Goal: Task Accomplishment & Management: Complete application form

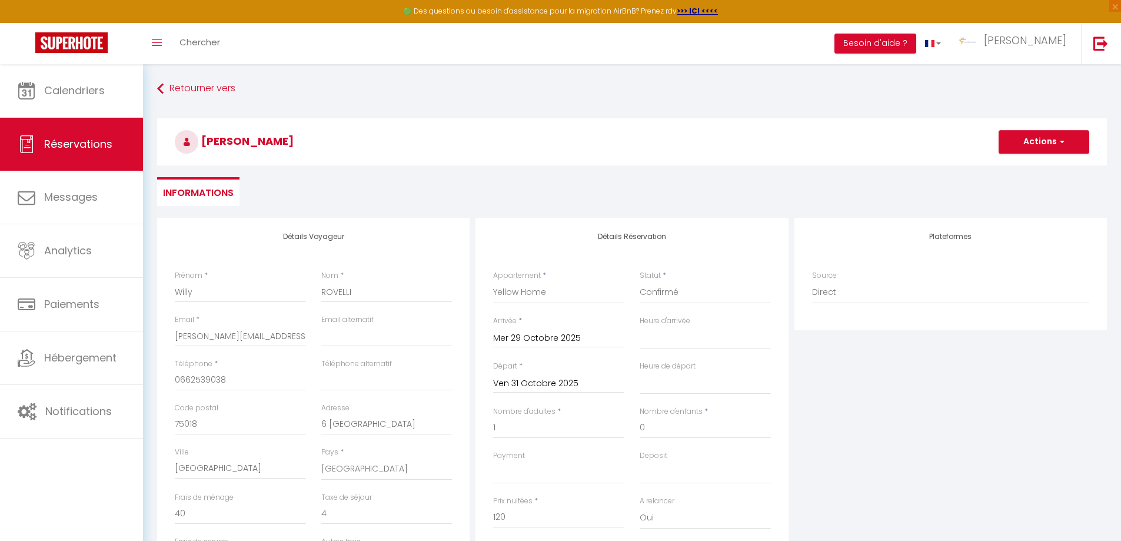
select select "5203"
select select
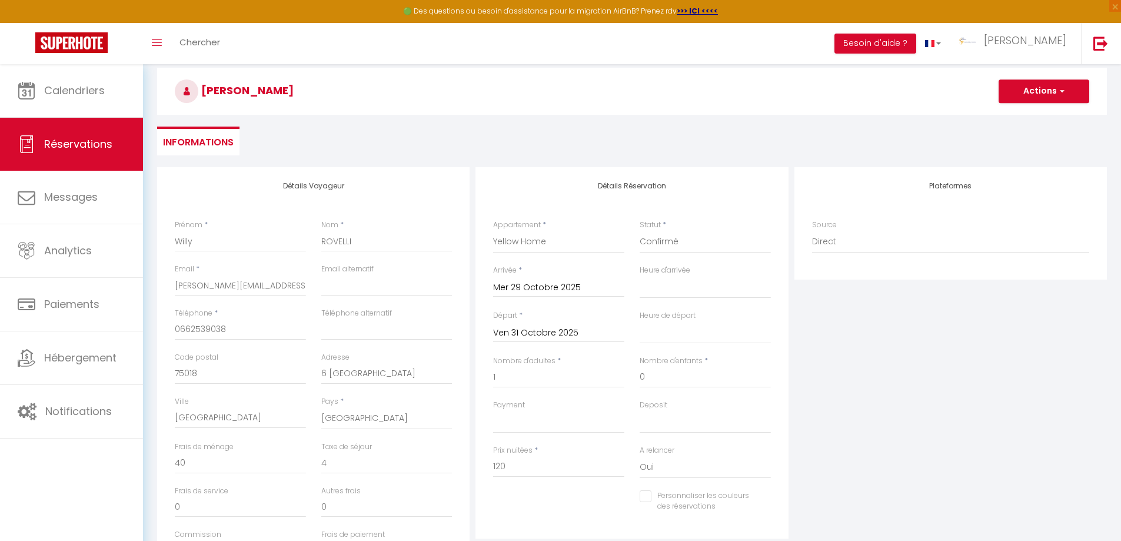
scroll to position [132, 0]
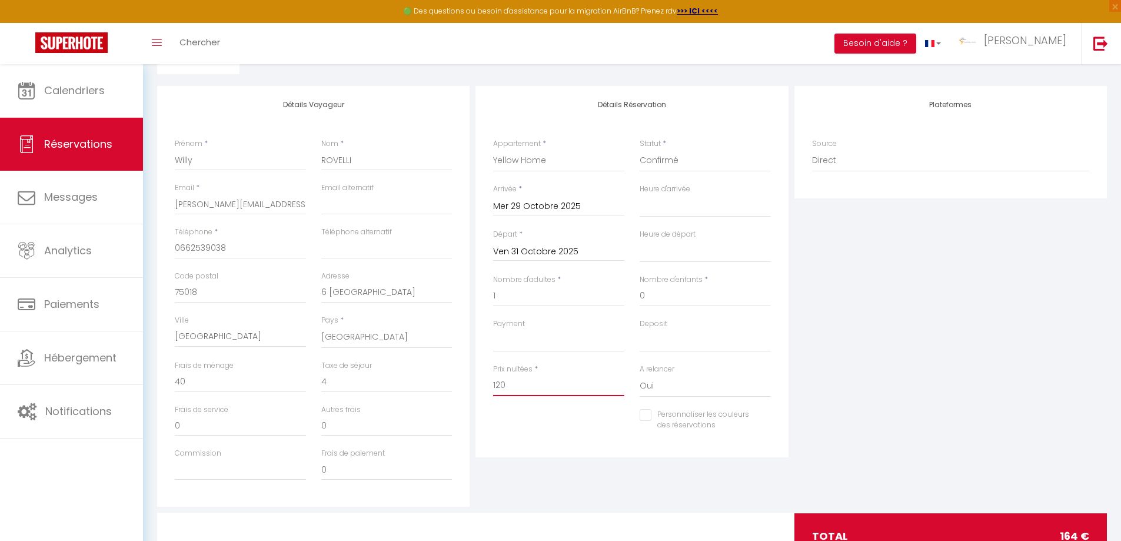
click at [517, 393] on input "120" at bounding box center [558, 385] width 131 height 21
click at [532, 208] on input "Mer 29 Octobre 2025" at bounding box center [558, 206] width 131 height 15
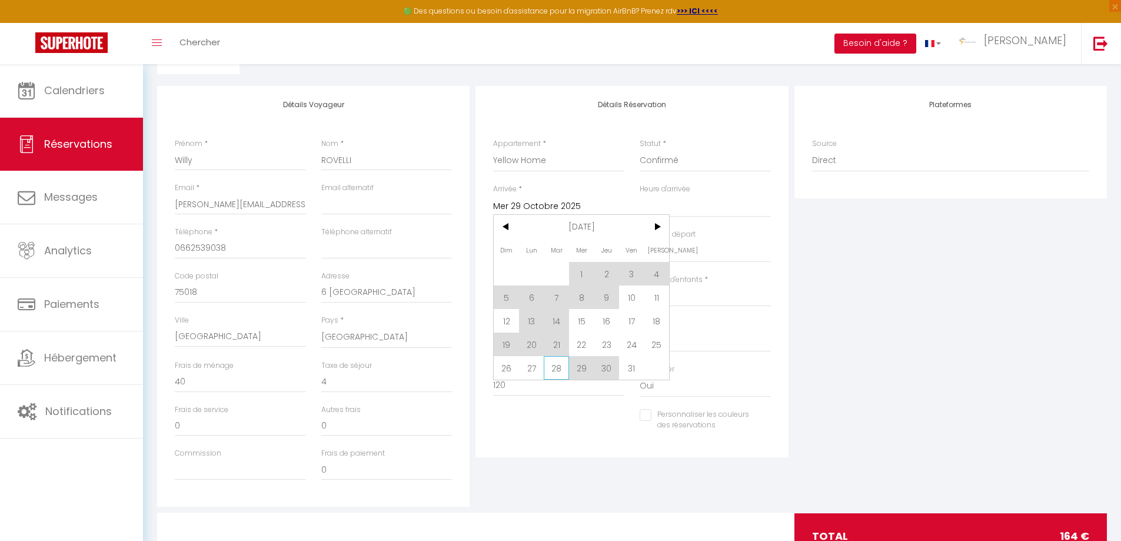
click at [561, 363] on span "28" at bounding box center [556, 368] width 25 height 24
type input "[DATE]"
select select
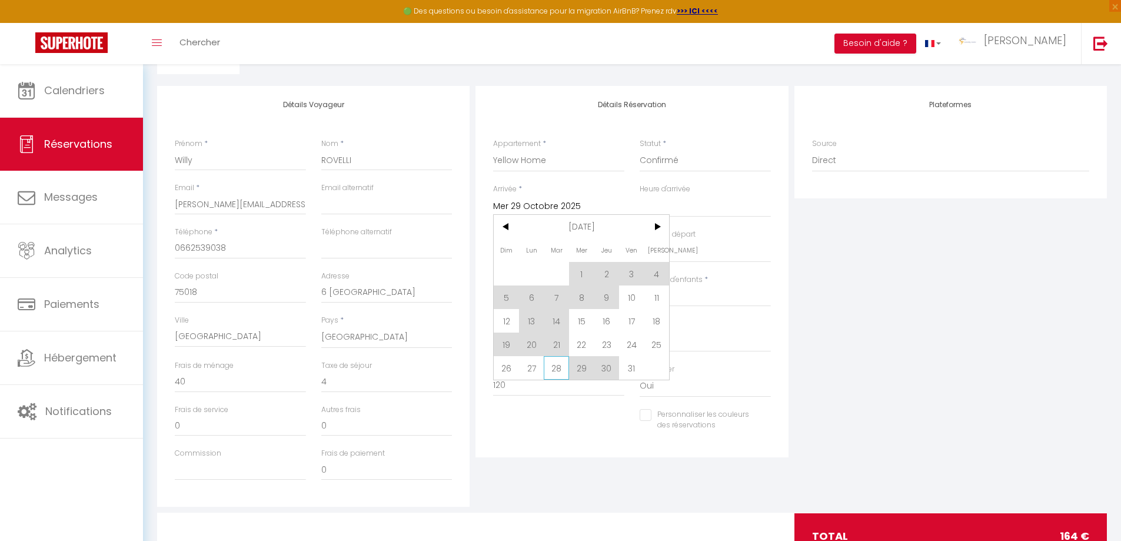
select select
checkbox input "false"
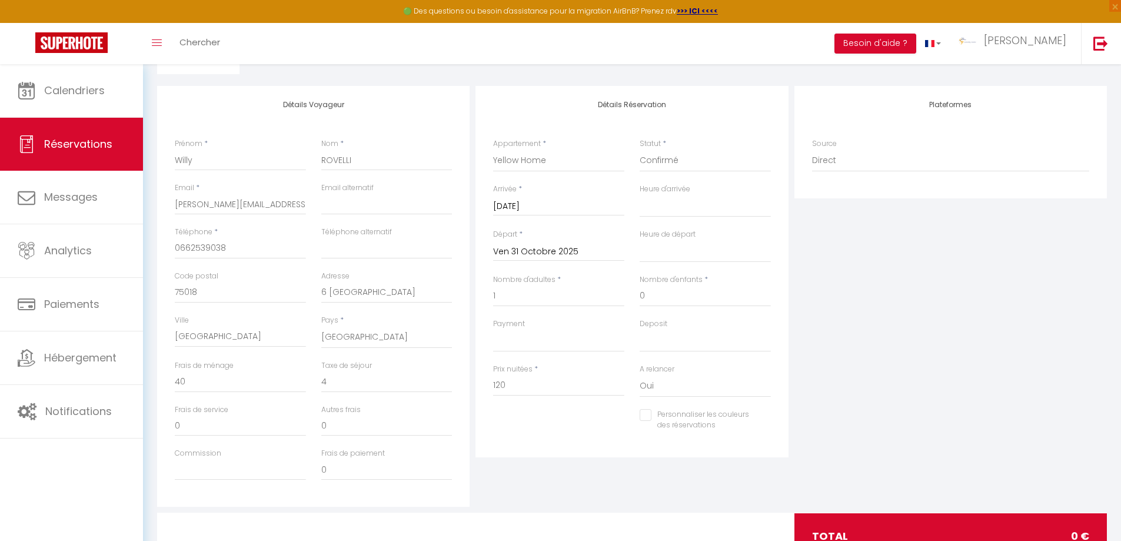
type input "0"
select select
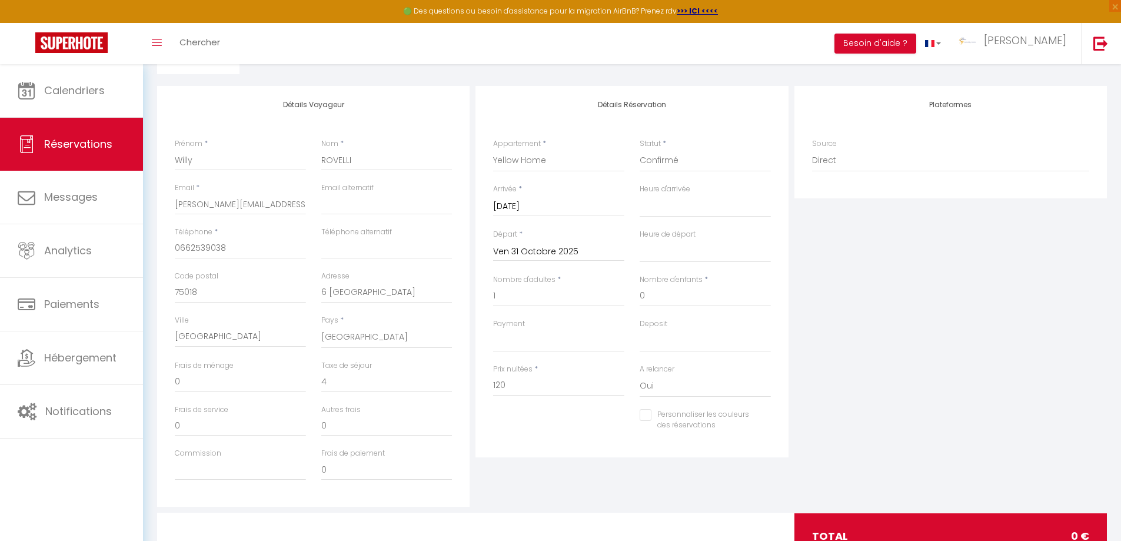
select select
type input "0"
checkbox input "false"
click at [561, 363] on div "Payment OK KO" at bounding box center [559, 340] width 147 height 45
click at [512, 382] on input "0" at bounding box center [558, 385] width 131 height 21
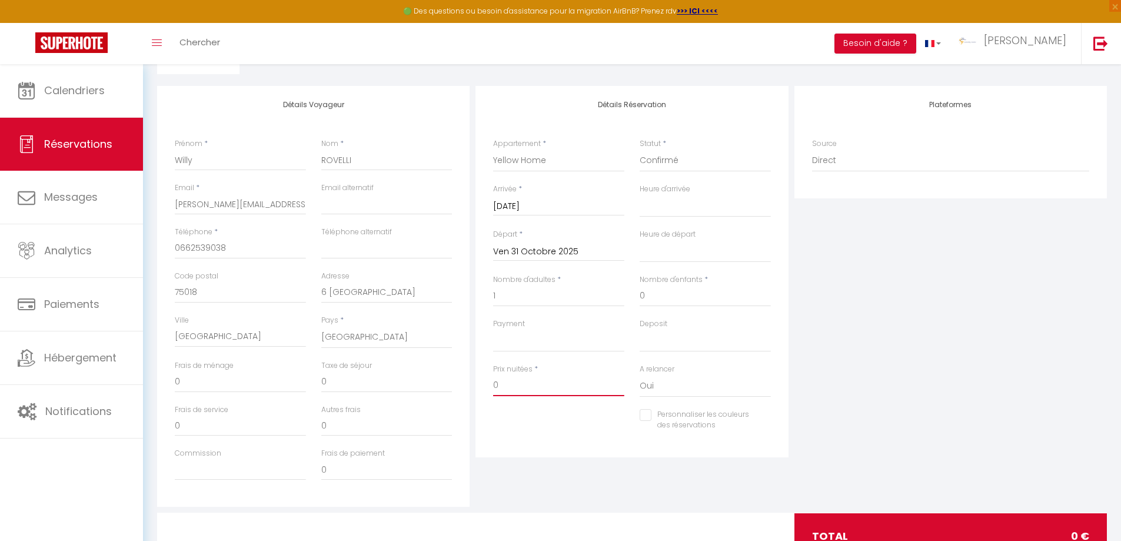
type input "01"
select select
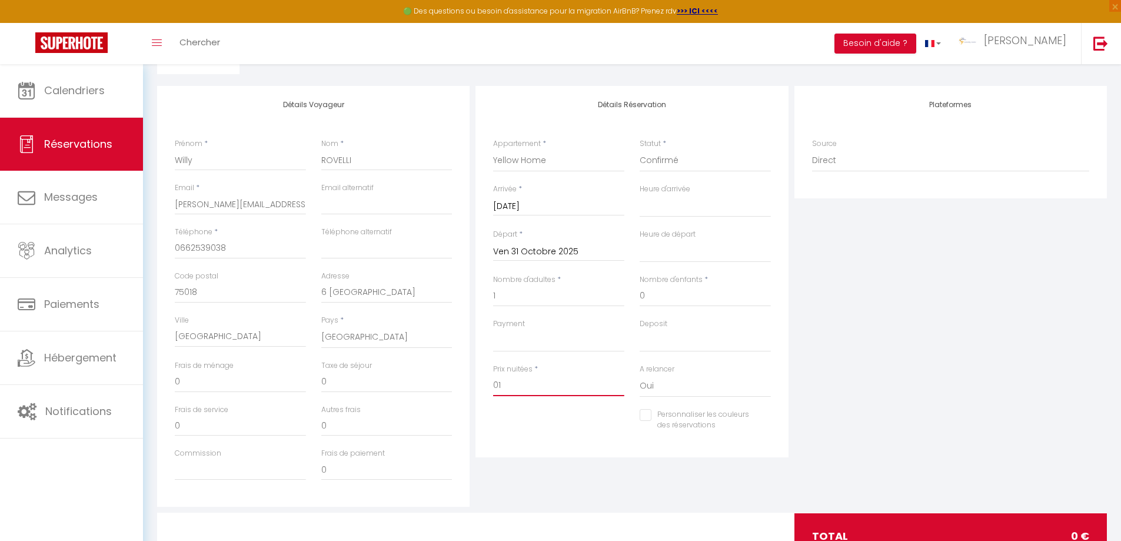
checkbox input "false"
type input "010"
select select
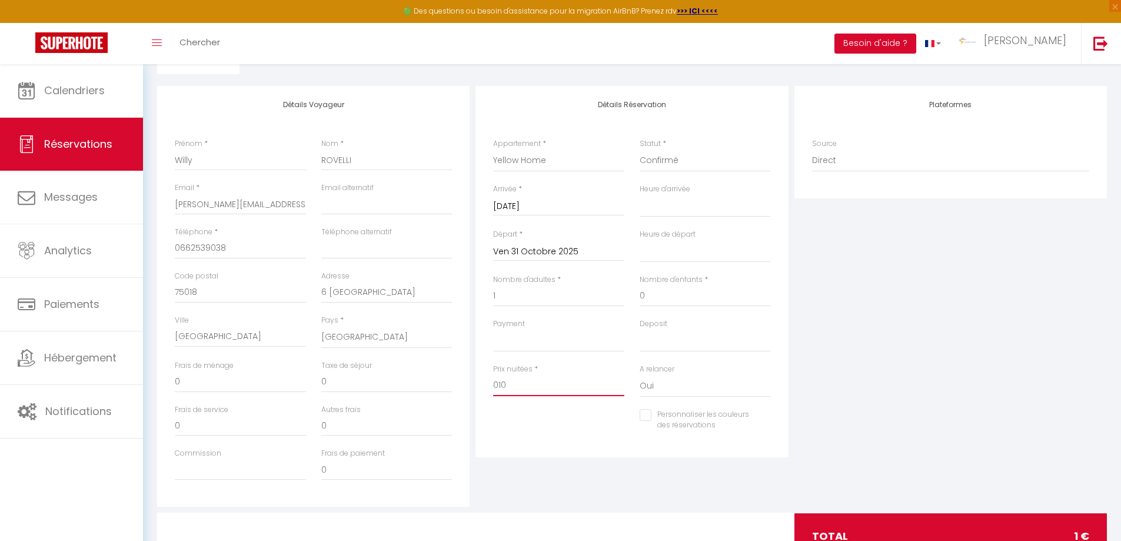
select select
checkbox input "false"
type input "01"
select select
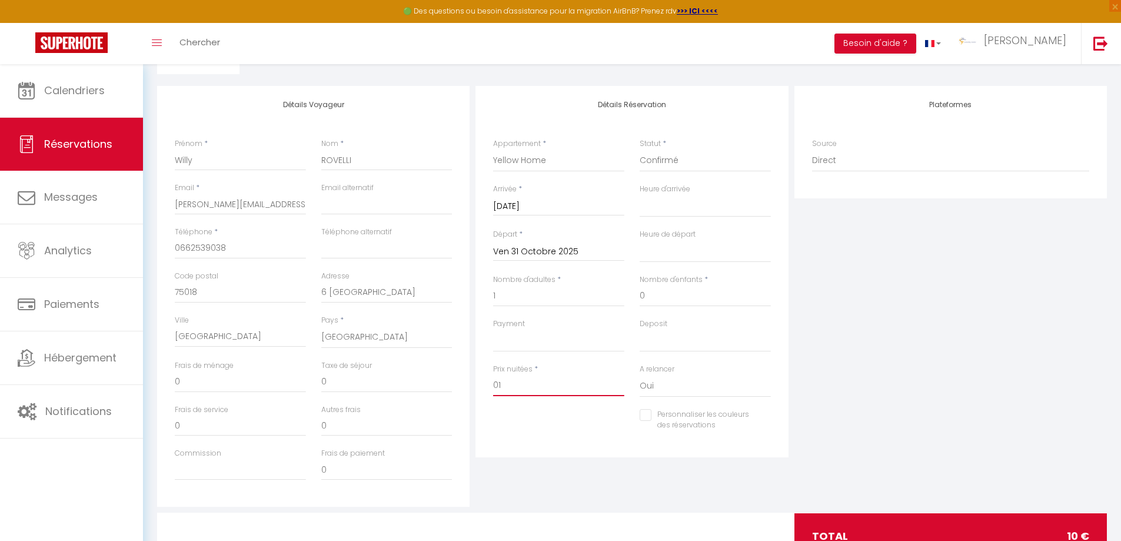
select select
checkbox input "false"
type input "0"
select select
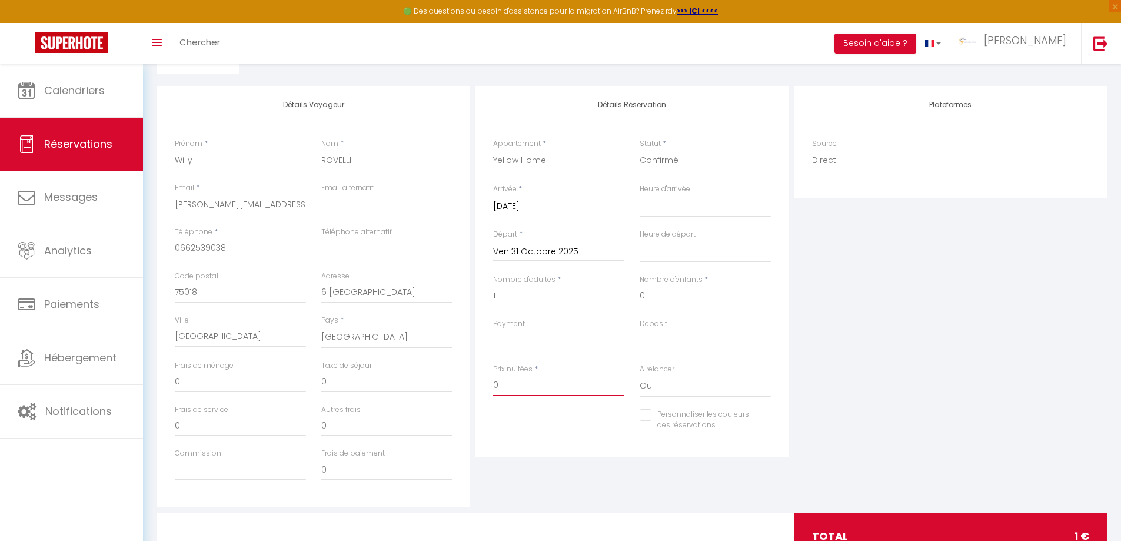
select select
checkbox input "false"
select select
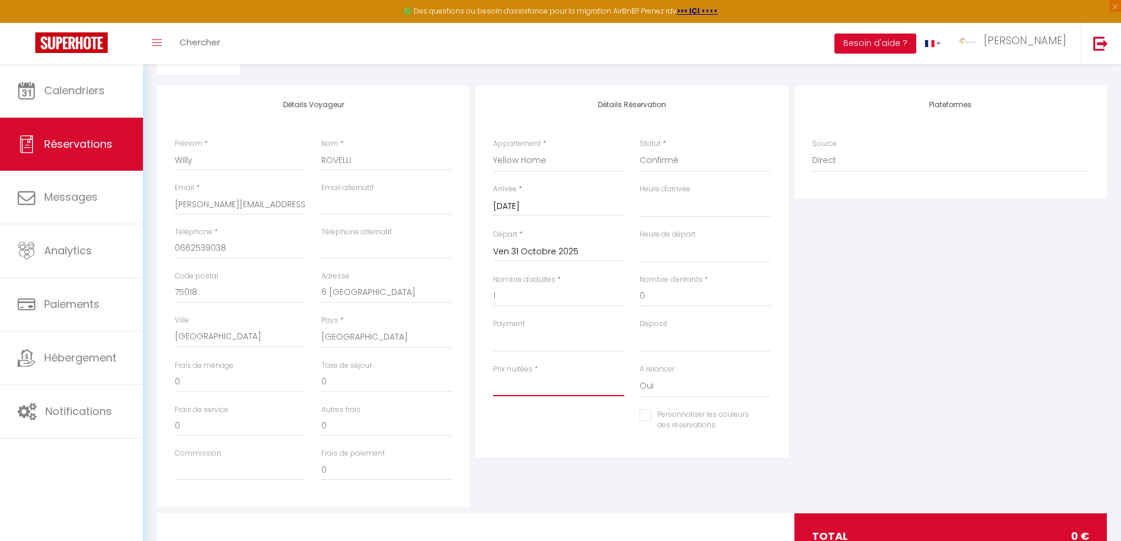
select select
checkbox input "false"
type input "1"
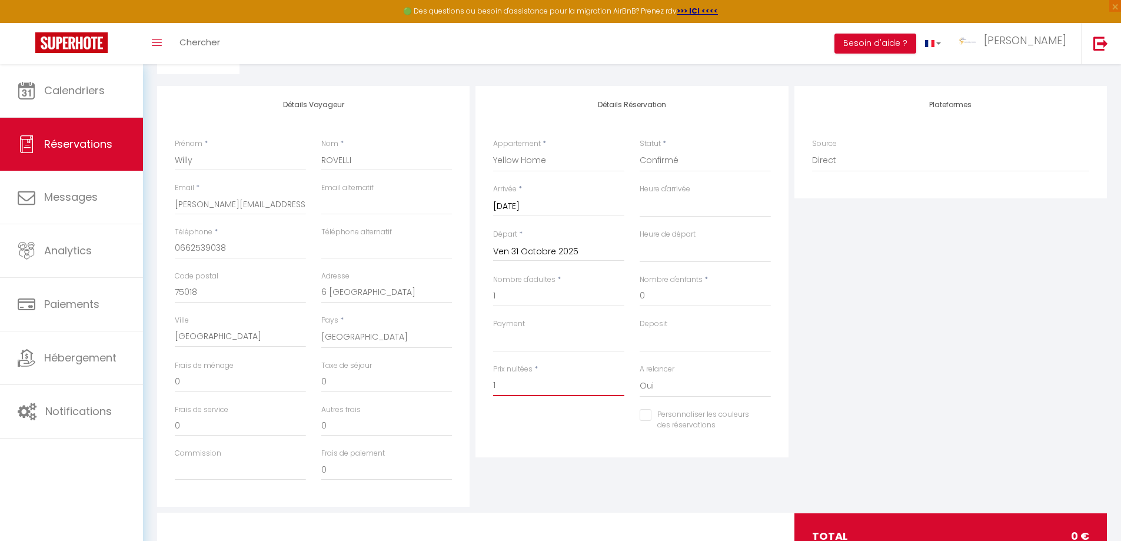
select select
checkbox input "false"
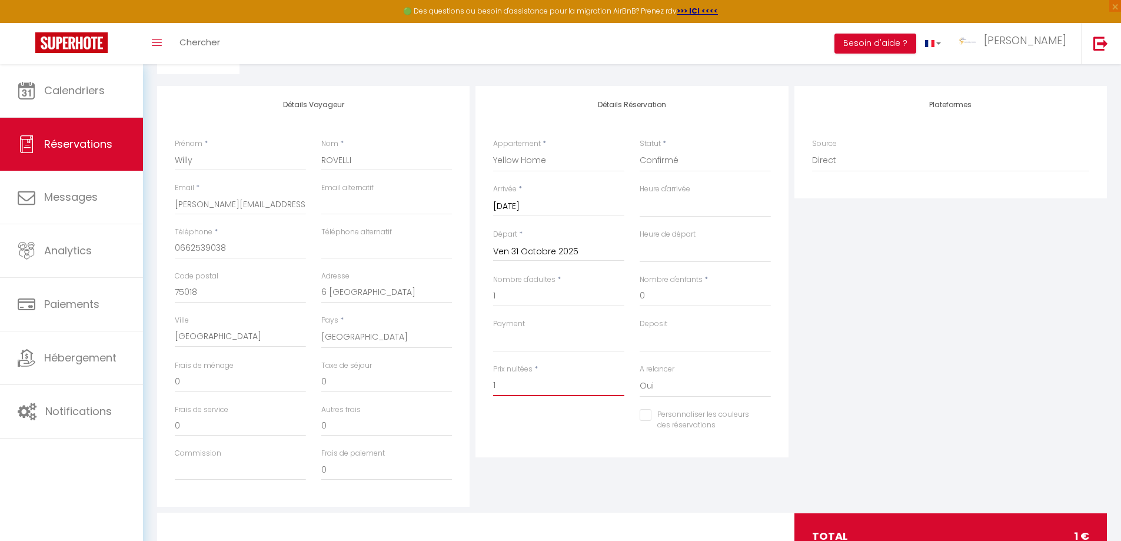
type input "18"
select select
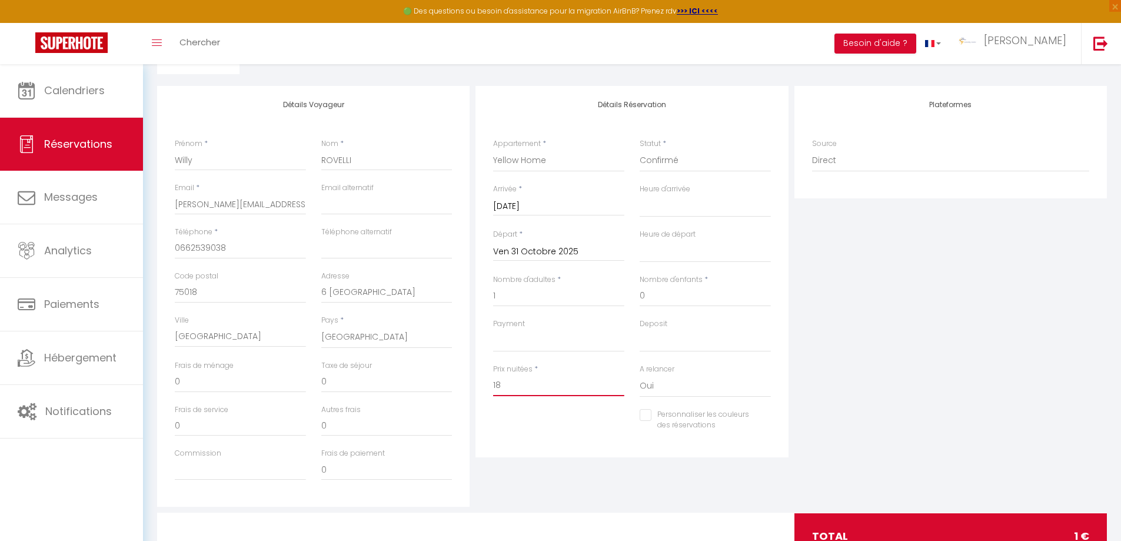
checkbox input "false"
type input "180"
select select
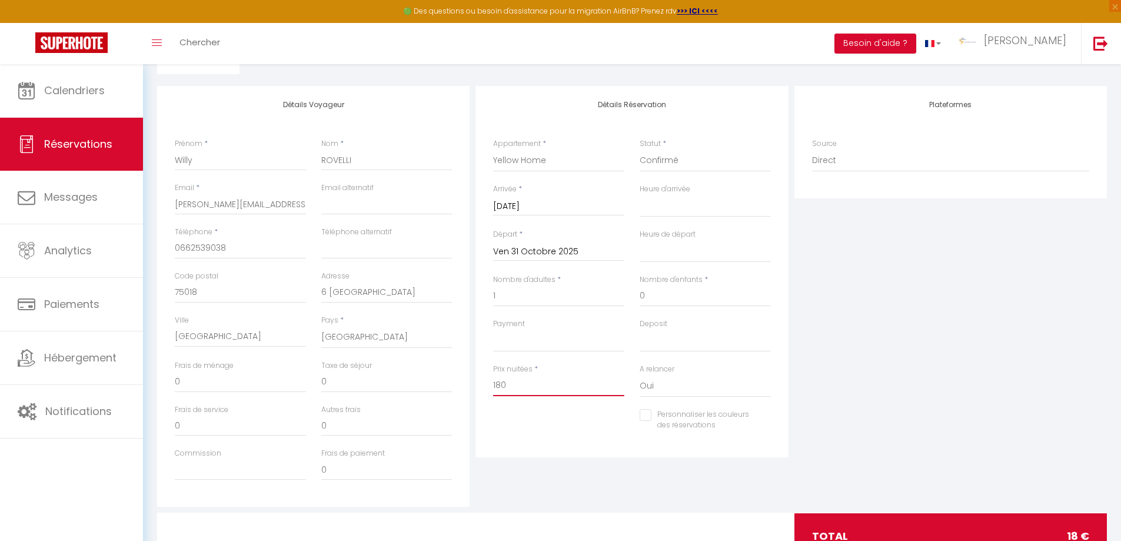
select select
checkbox input "false"
type input "180"
click at [330, 381] on input "0" at bounding box center [386, 381] width 131 height 21
select select
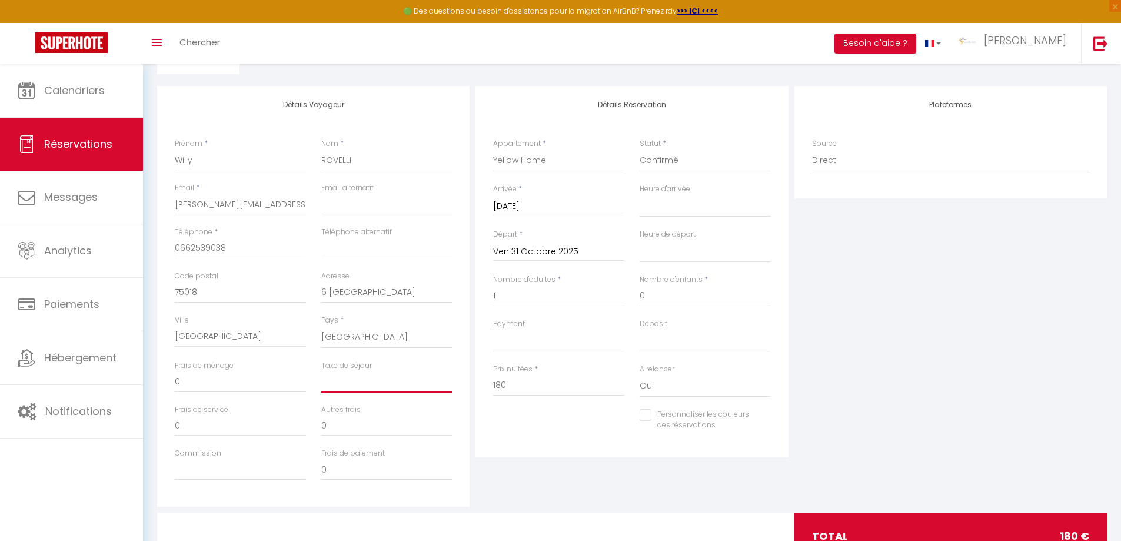
select select
checkbox input "false"
type input "6"
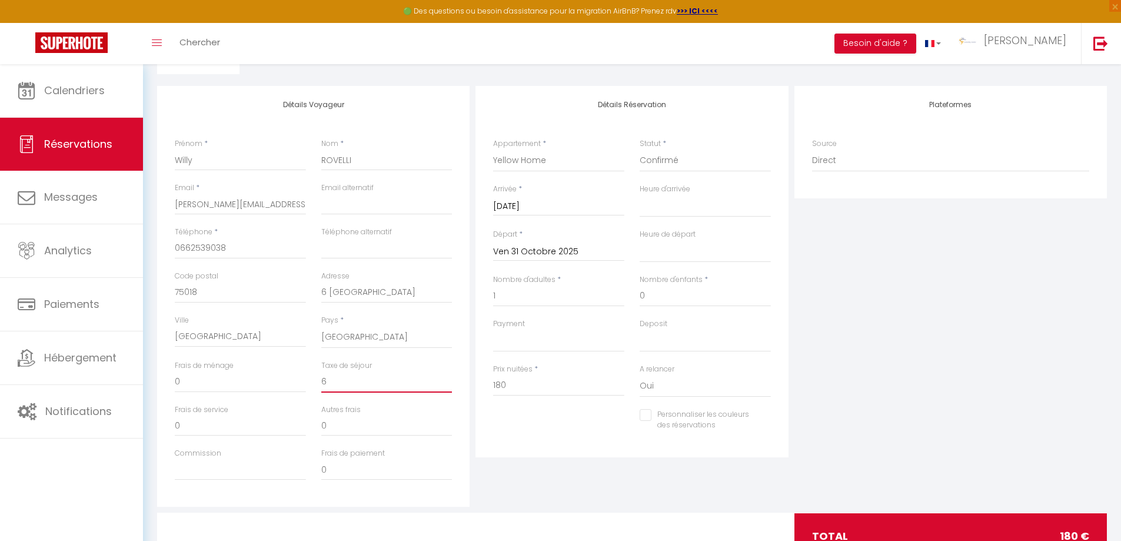
select select
checkbox input "false"
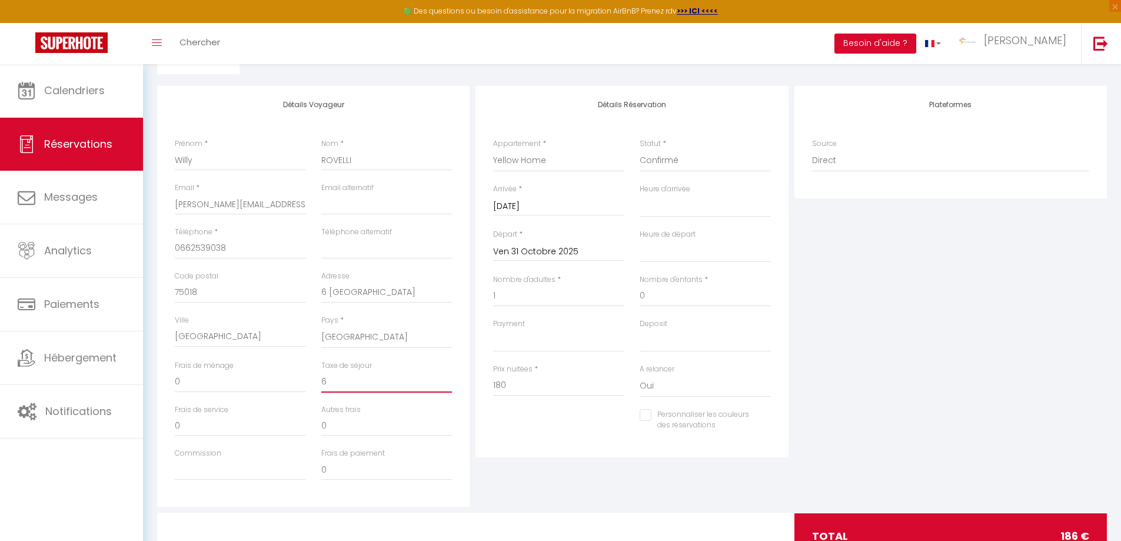
type input "6"
click at [187, 381] on input "0" at bounding box center [240, 381] width 131 height 21
select select
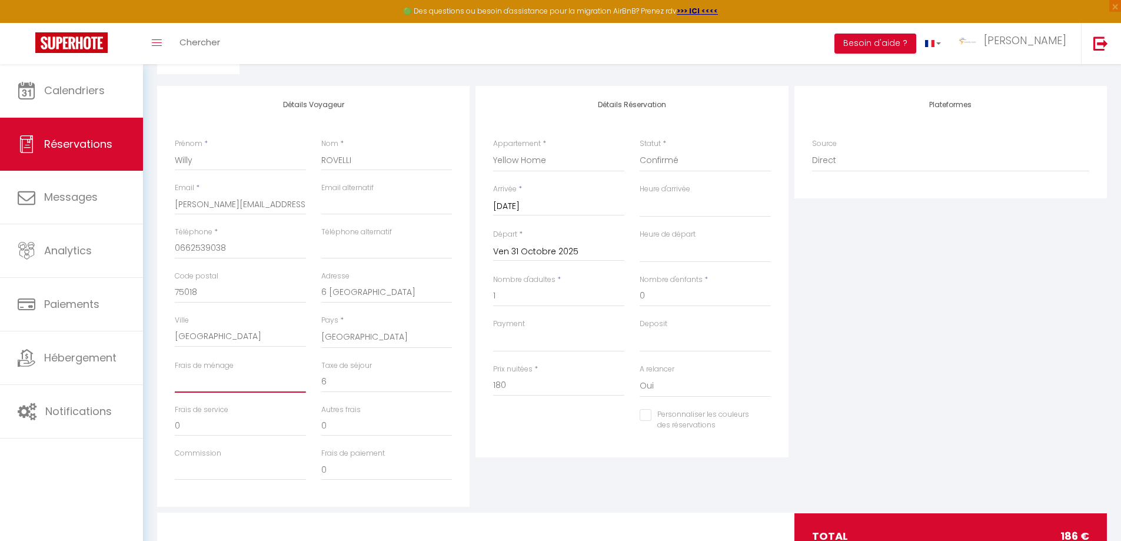
select select
checkbox input "false"
type input "4"
select select
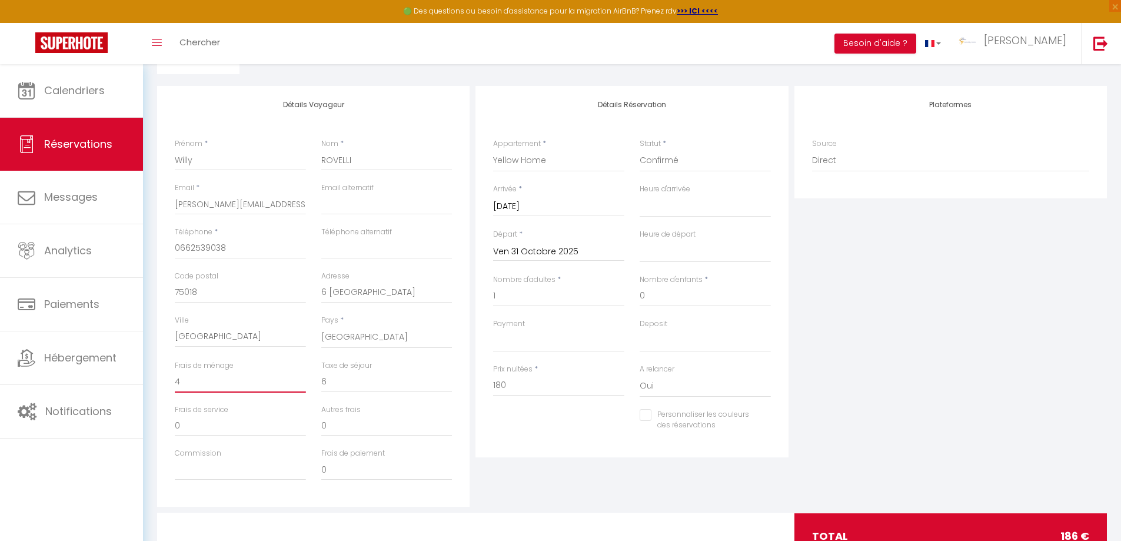
select select
checkbox input "false"
type input "40"
select select
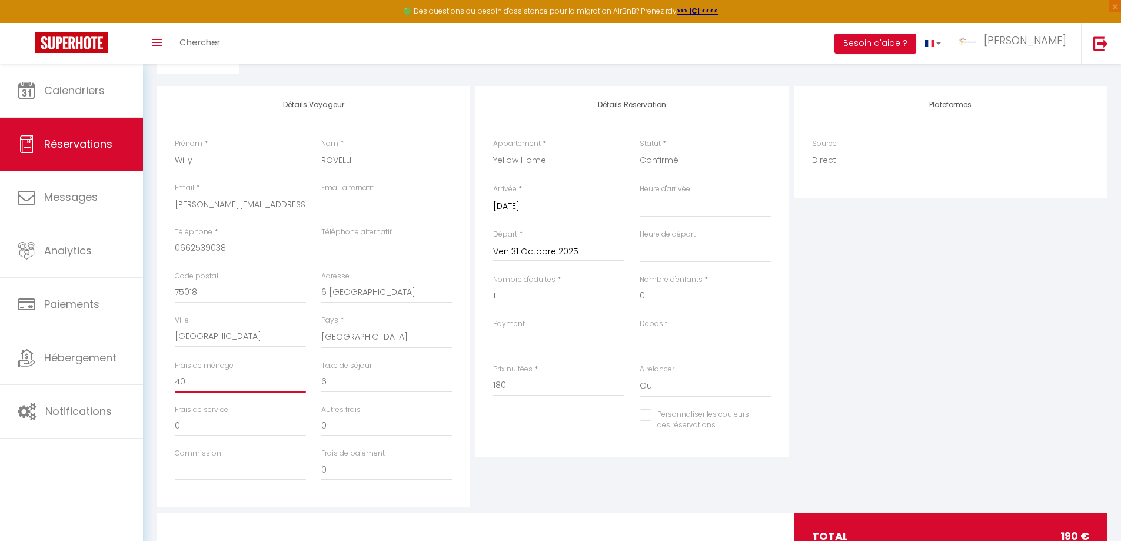
select select
checkbox input "false"
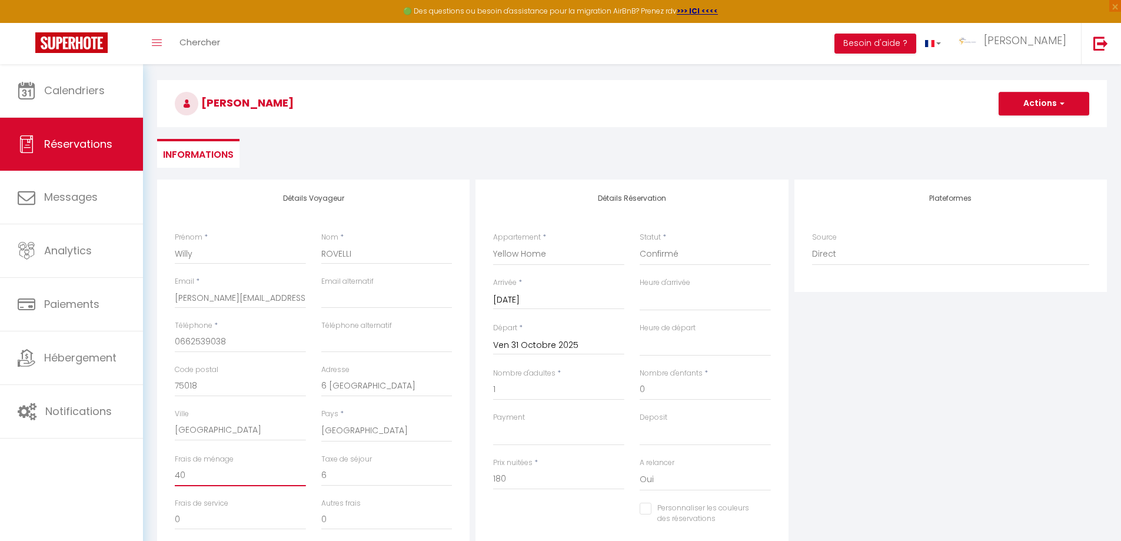
scroll to position [21, 0]
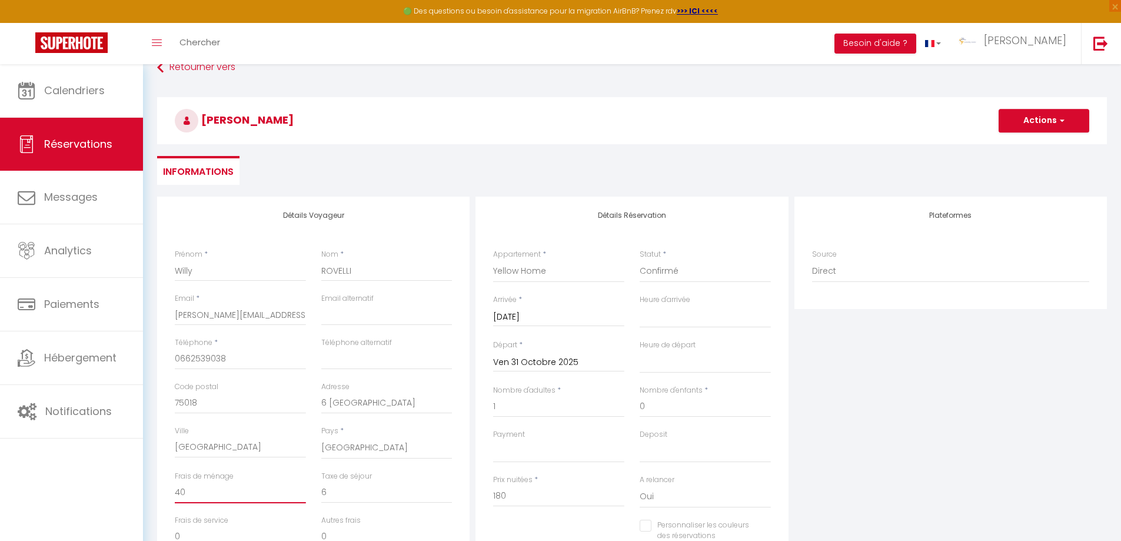
type input "40"
click at [1064, 120] on span "button" at bounding box center [1060, 120] width 7 height 11
click at [1030, 145] on link "Enregistrer" at bounding box center [1032, 146] width 93 height 15
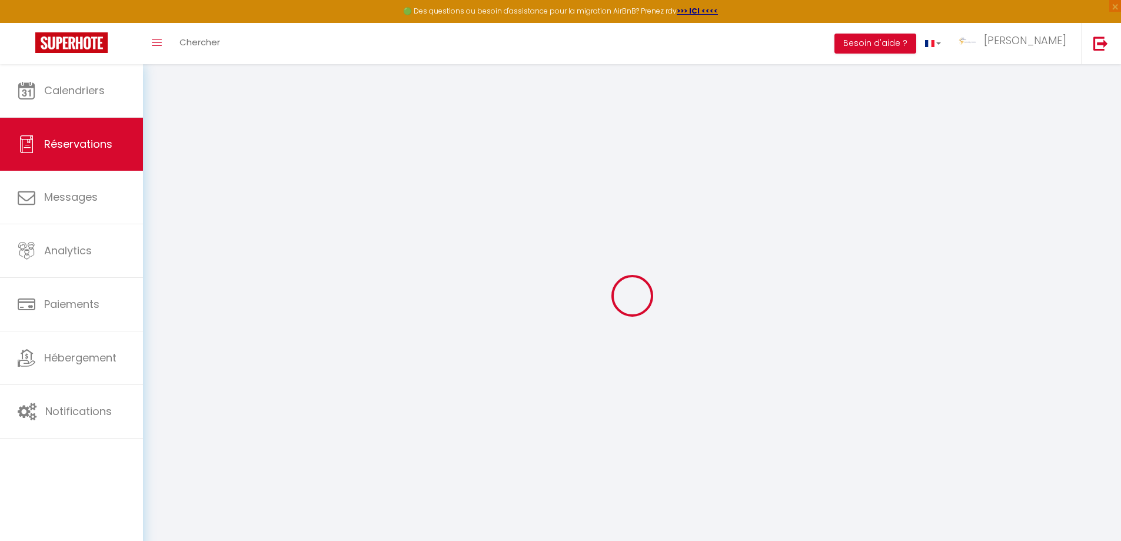
select select "not_cancelled"
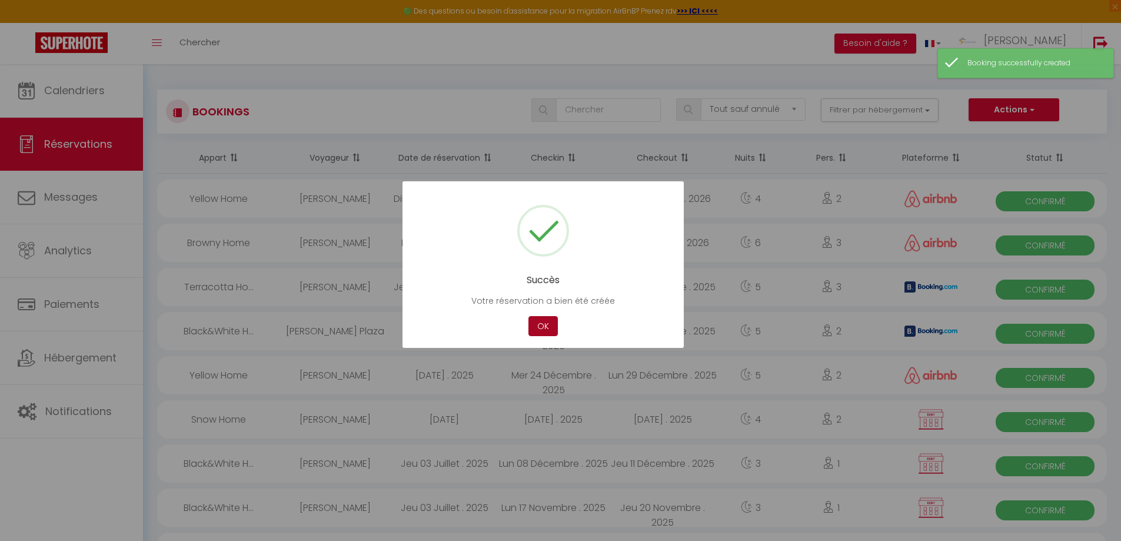
click at [538, 324] on button "OK" at bounding box center [543, 326] width 29 height 21
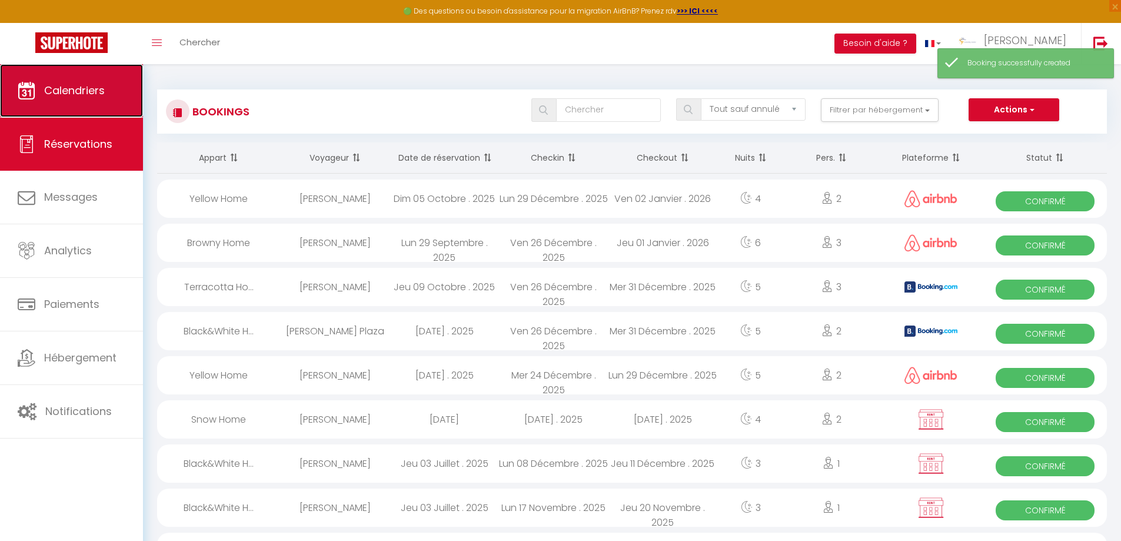
click at [69, 98] on link "Calendriers" at bounding box center [71, 90] width 143 height 53
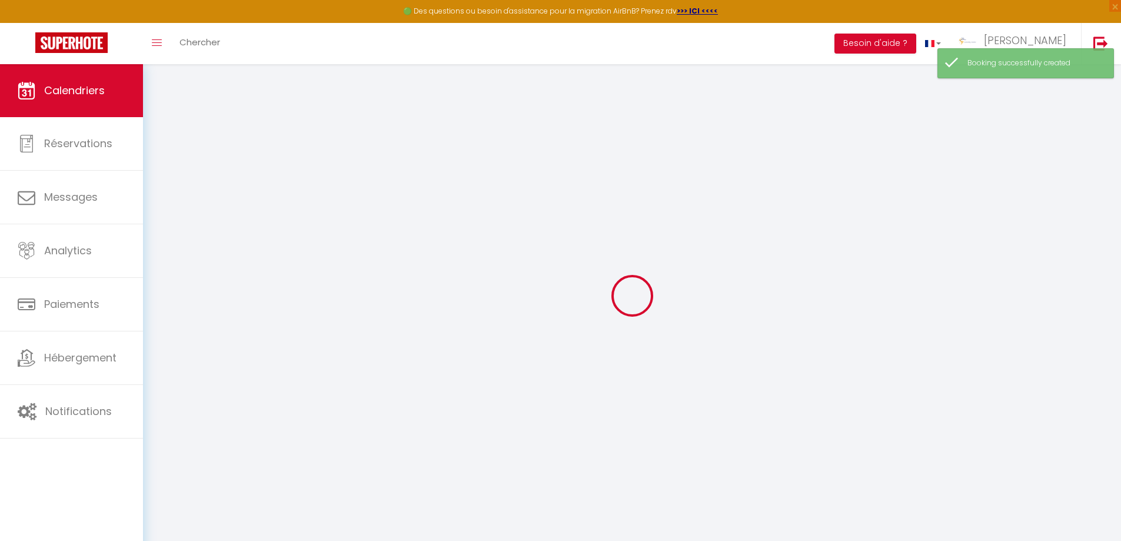
select select
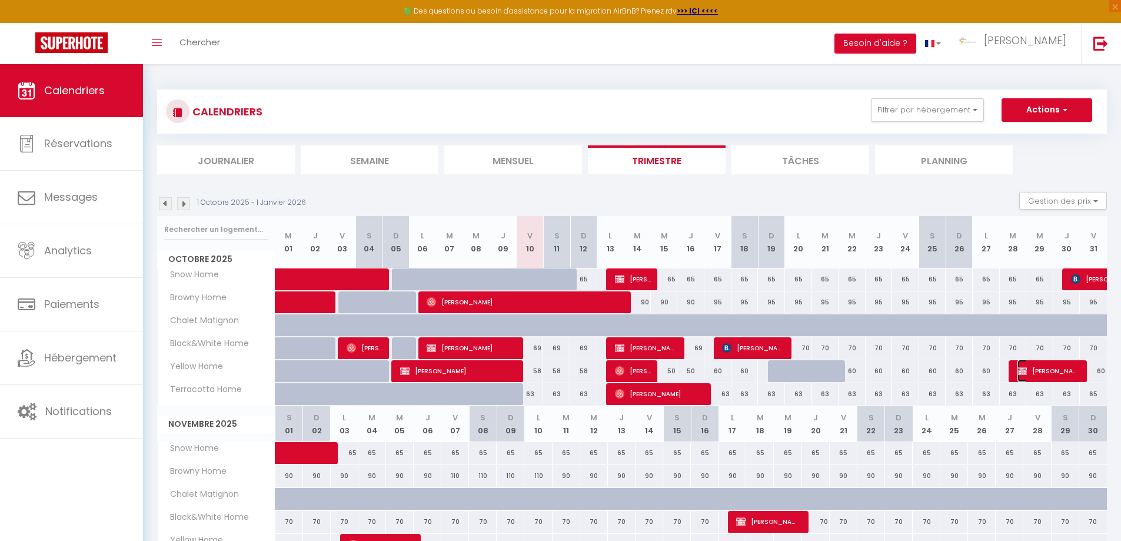
click at [1032, 371] on span "[PERSON_NAME]" at bounding box center [1049, 371] width 63 height 22
select select "OK"
select select "KO"
select select "0"
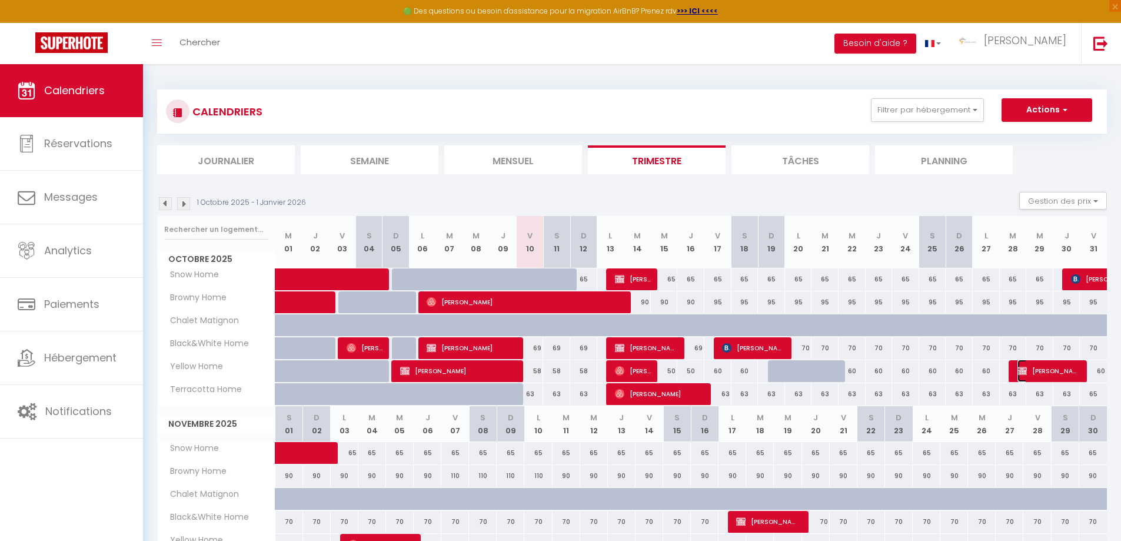
select select "1"
select select
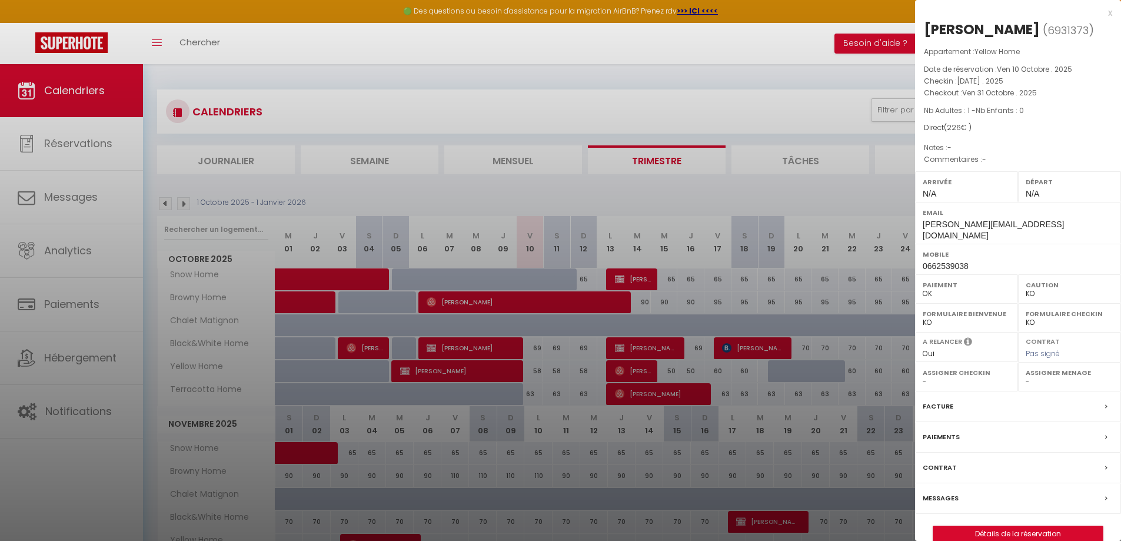
click at [942, 431] on label "Paiements" at bounding box center [941, 437] width 37 height 12
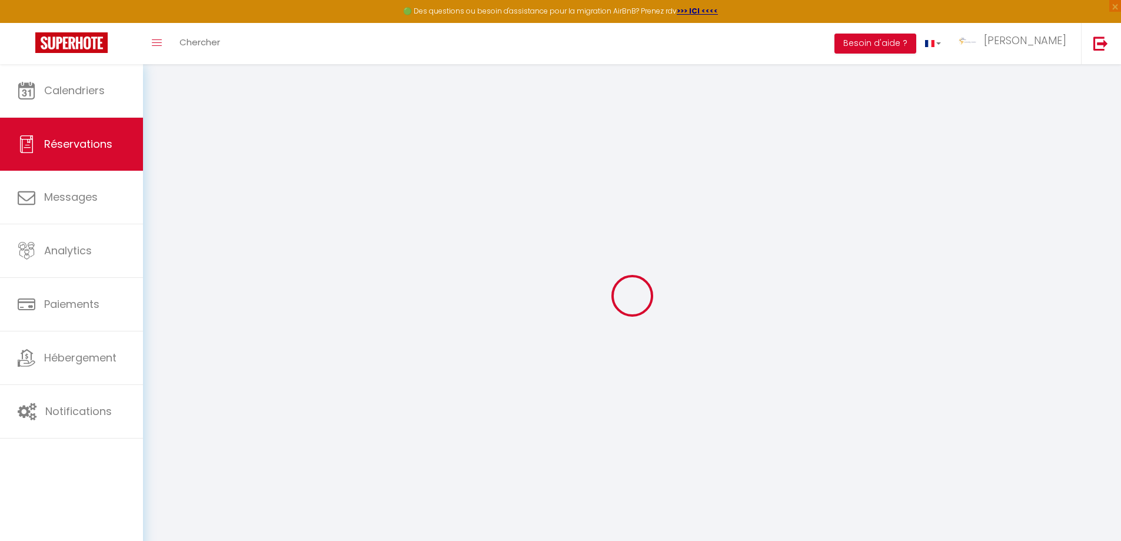
select select
checkbox input "false"
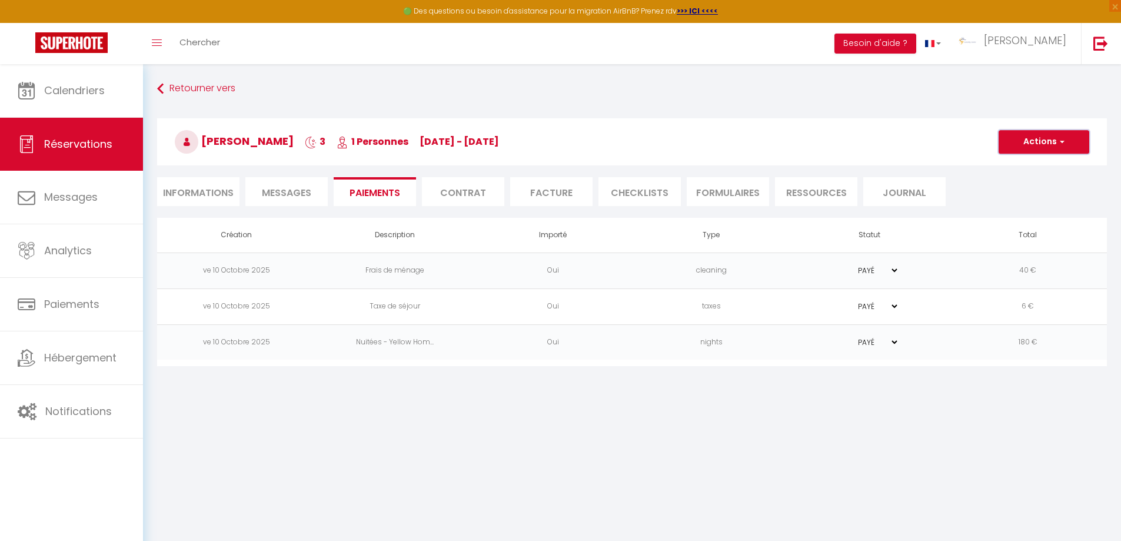
click at [1063, 144] on span "button" at bounding box center [1060, 142] width 7 height 11
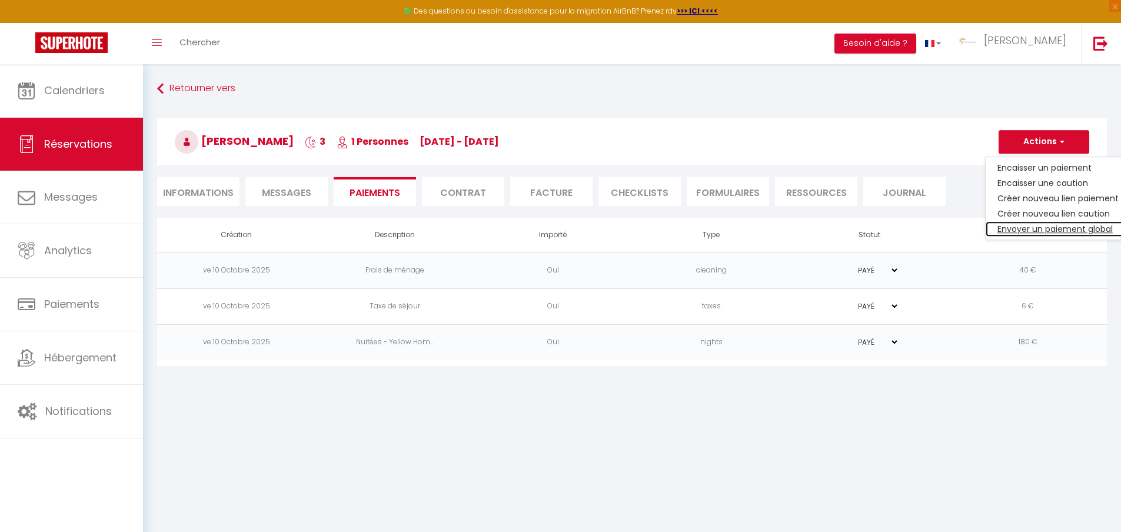
click at [1021, 224] on link "Envoyer un paiement global" at bounding box center [1058, 228] width 145 height 15
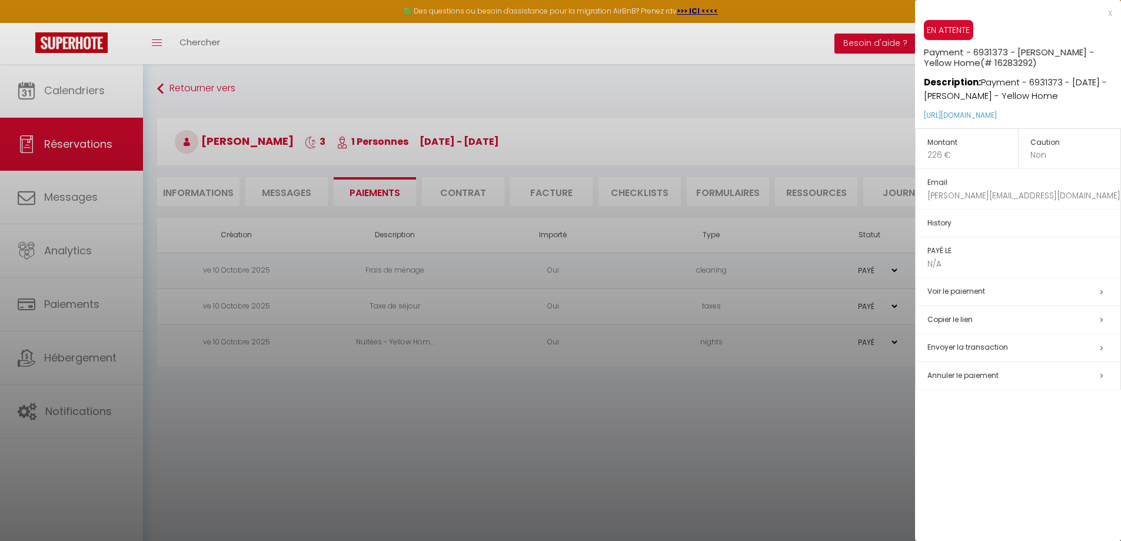
click at [959, 347] on span "Envoyer la transaction" at bounding box center [968, 347] width 81 height 10
select select "fr"
type input "[PERSON_NAME][EMAIL_ADDRESS][DOMAIN_NAME]"
type input "Demande de paiement"
type textarea "Bonjour, Nous vous invitons à cliquer sur le lien ci-dessous pour effectuer le …"
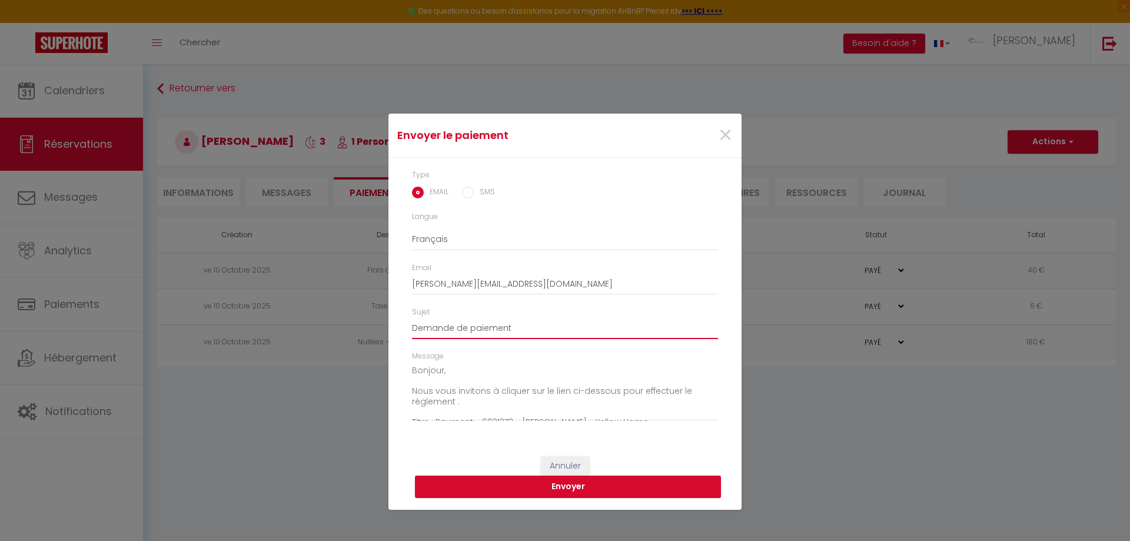
click at [517, 327] on input "Demande de paiement" at bounding box center [565, 328] width 306 height 21
type input "Demande de paiement yellow du [DATE] au [DATE] CLUSES"
click at [590, 490] on button "Envoyer" at bounding box center [568, 487] width 306 height 22
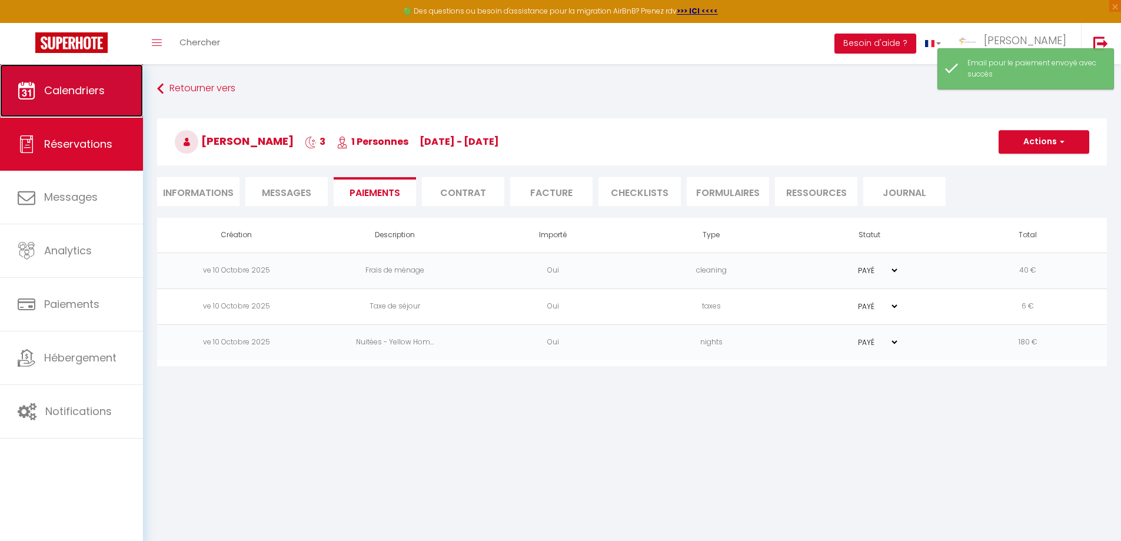
click at [75, 85] on span "Calendriers" at bounding box center [74, 90] width 61 height 15
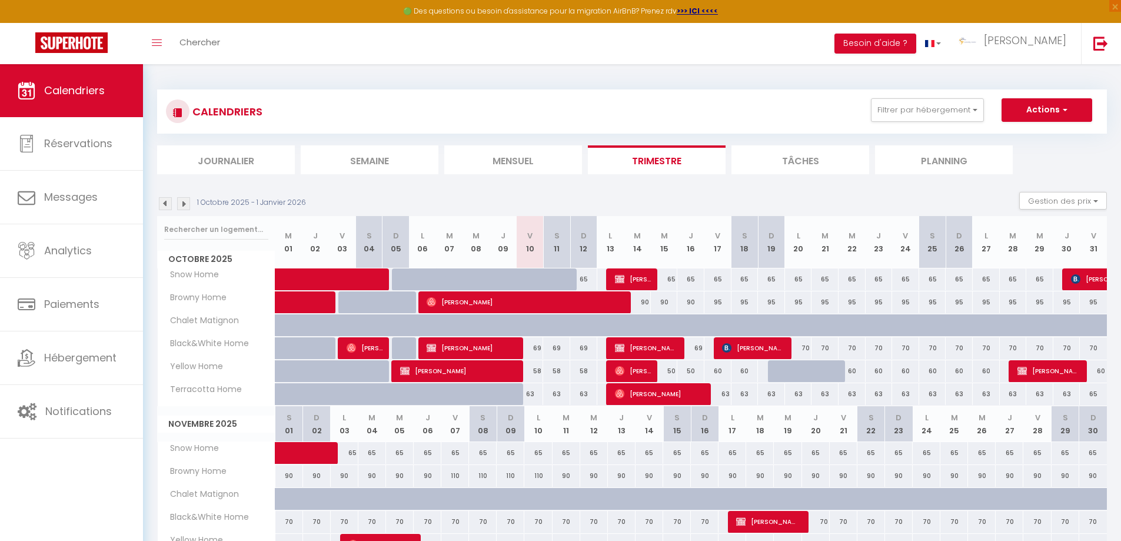
click at [161, 205] on img at bounding box center [165, 203] width 13 height 13
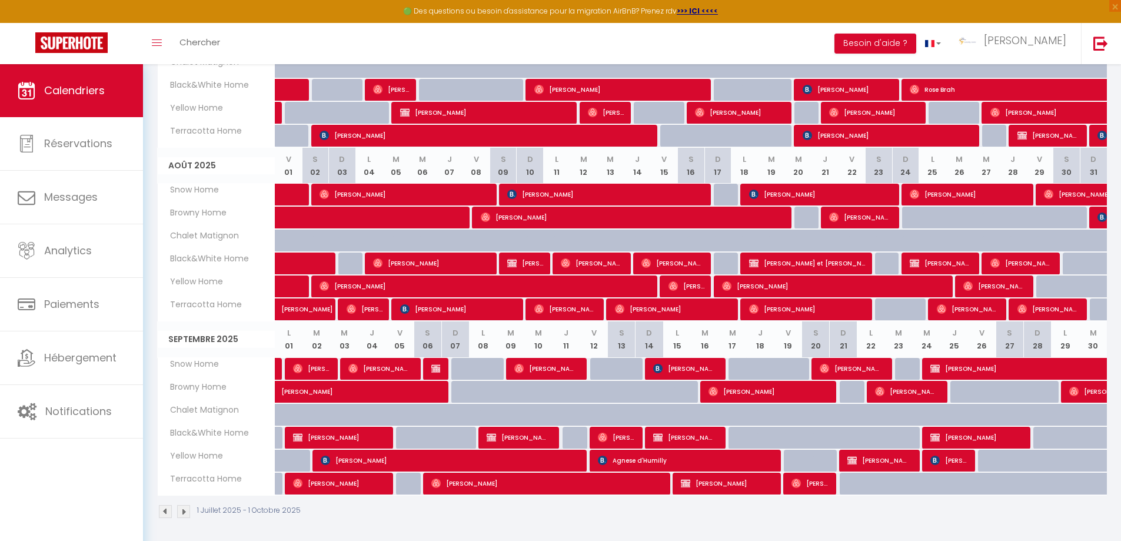
scroll to position [262, 0]
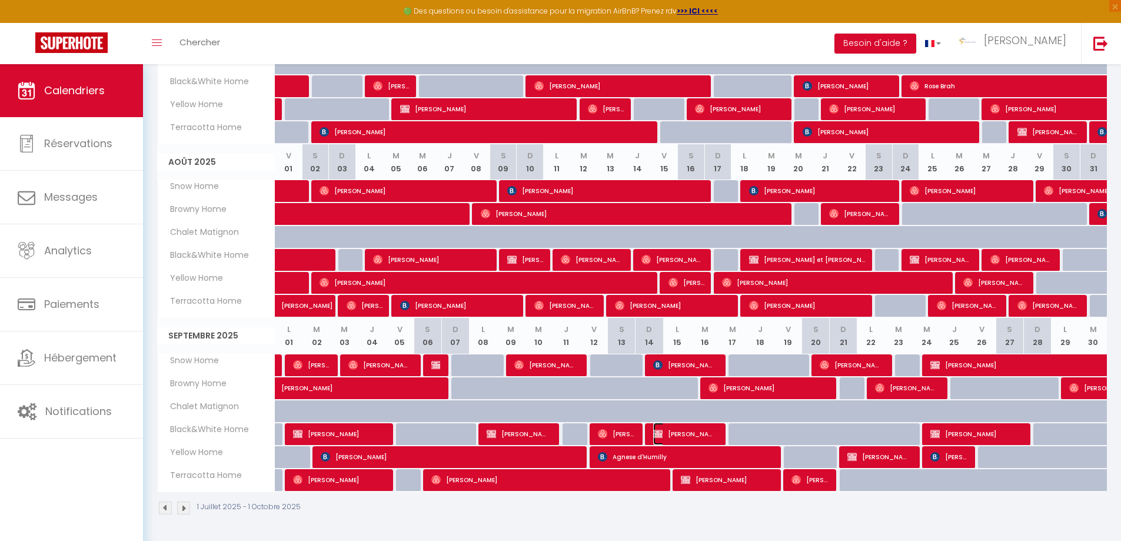
click at [692, 431] on span "[PERSON_NAME]" at bounding box center [684, 434] width 63 height 22
select select "OK"
select select "KO"
select select "0"
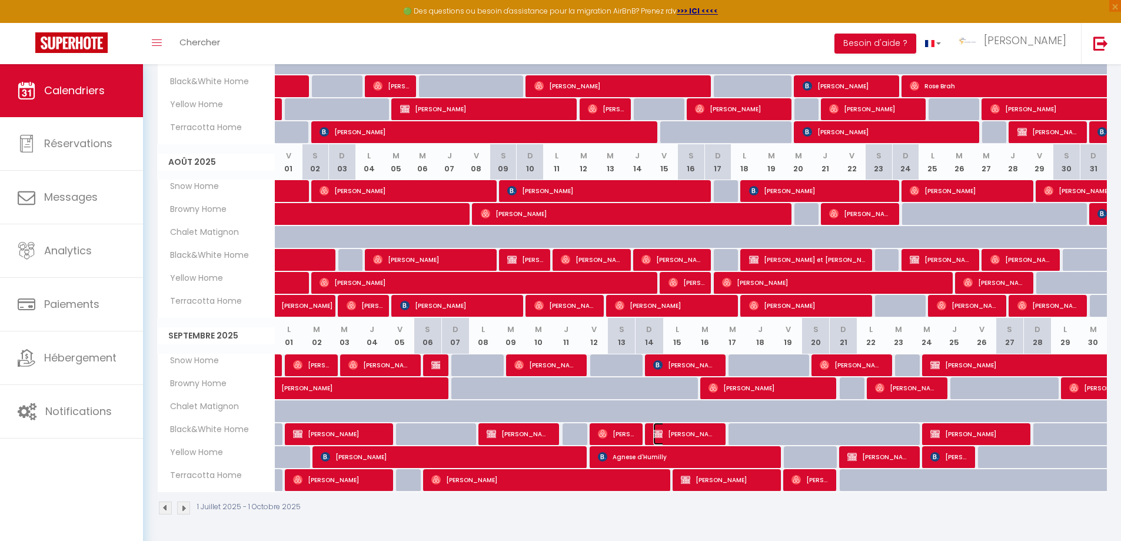
select select "1"
select select
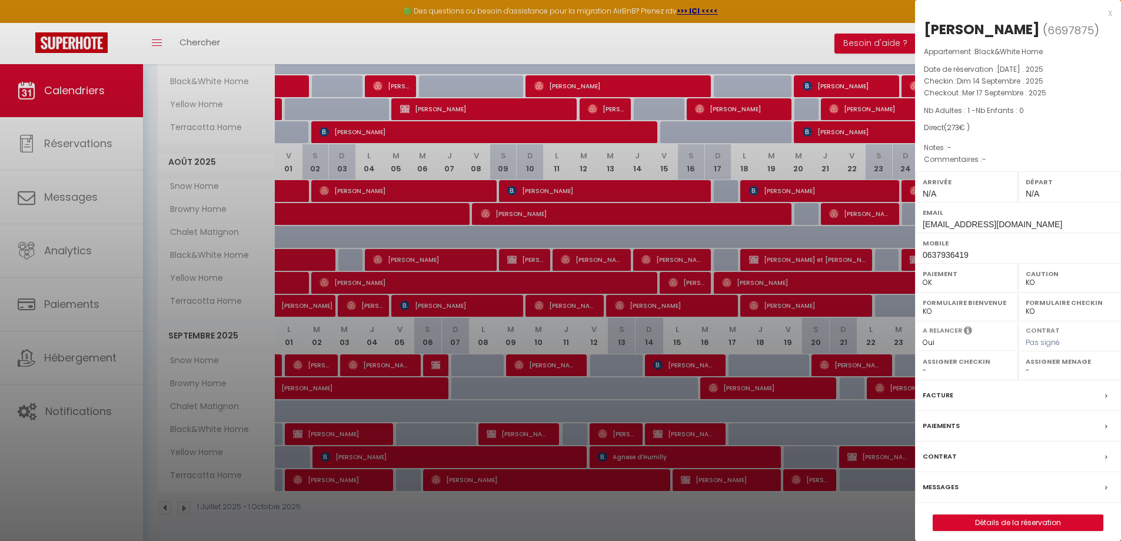
click at [1110, 15] on div "x" at bounding box center [1013, 13] width 197 height 14
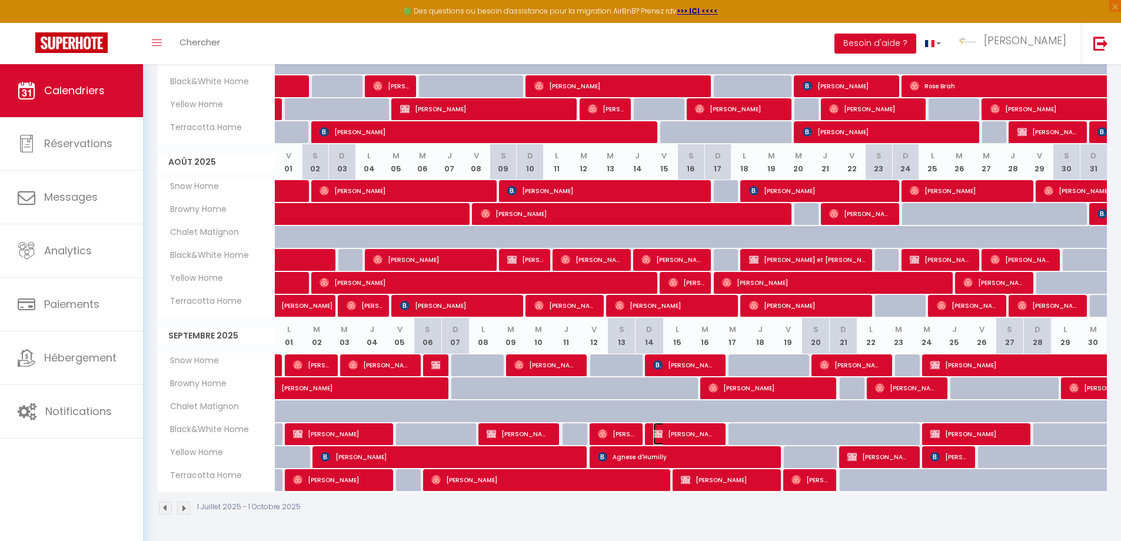
click at [714, 431] on span "[PERSON_NAME]" at bounding box center [684, 434] width 63 height 22
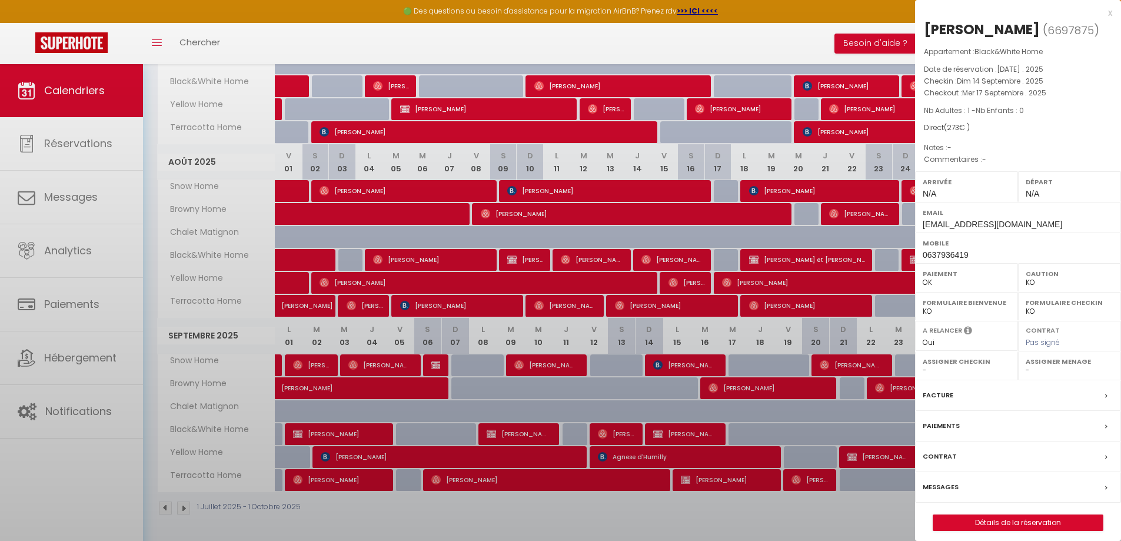
click at [714, 431] on div at bounding box center [560, 270] width 1121 height 541
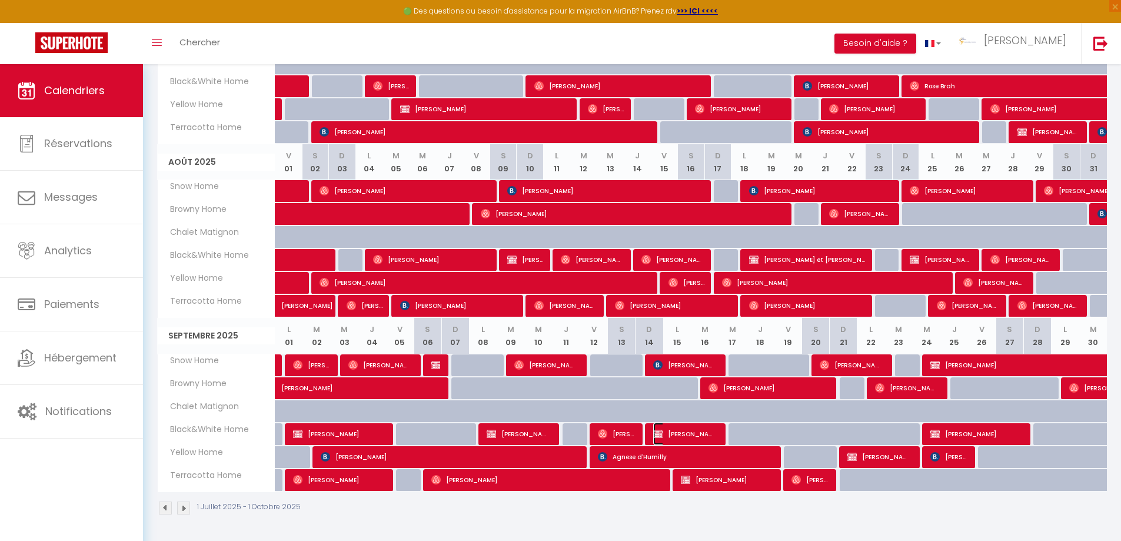
click at [672, 431] on span "[PERSON_NAME]" at bounding box center [684, 434] width 63 height 22
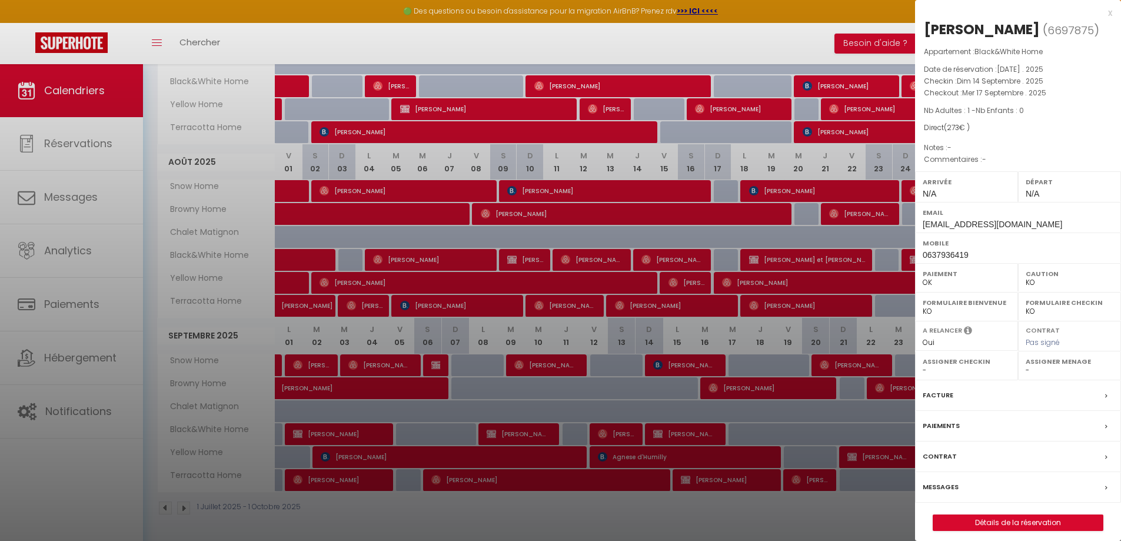
click at [945, 432] on label "Paiements" at bounding box center [941, 426] width 37 height 12
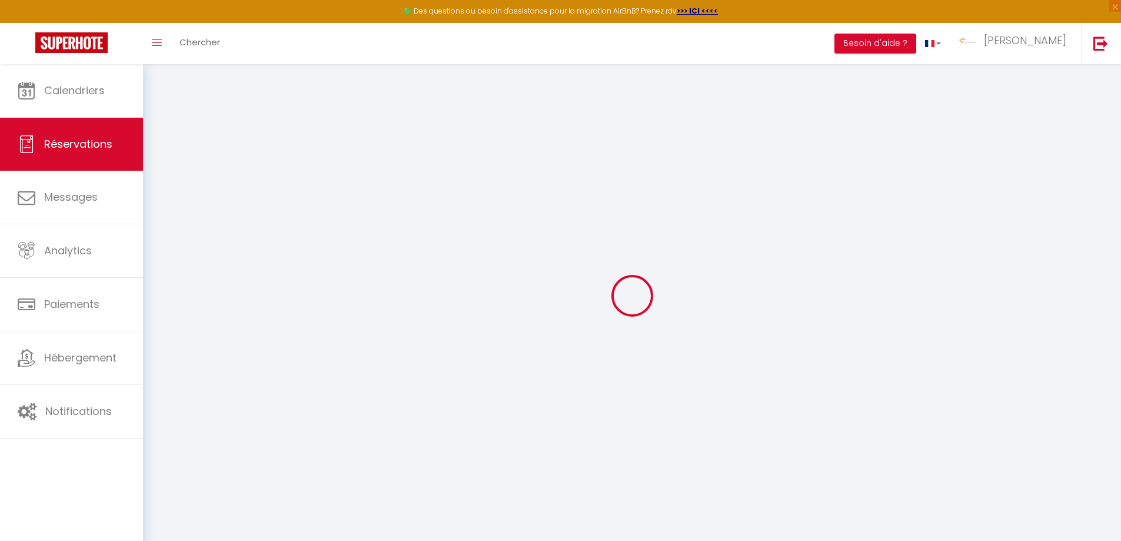
select select
checkbox input "false"
select index
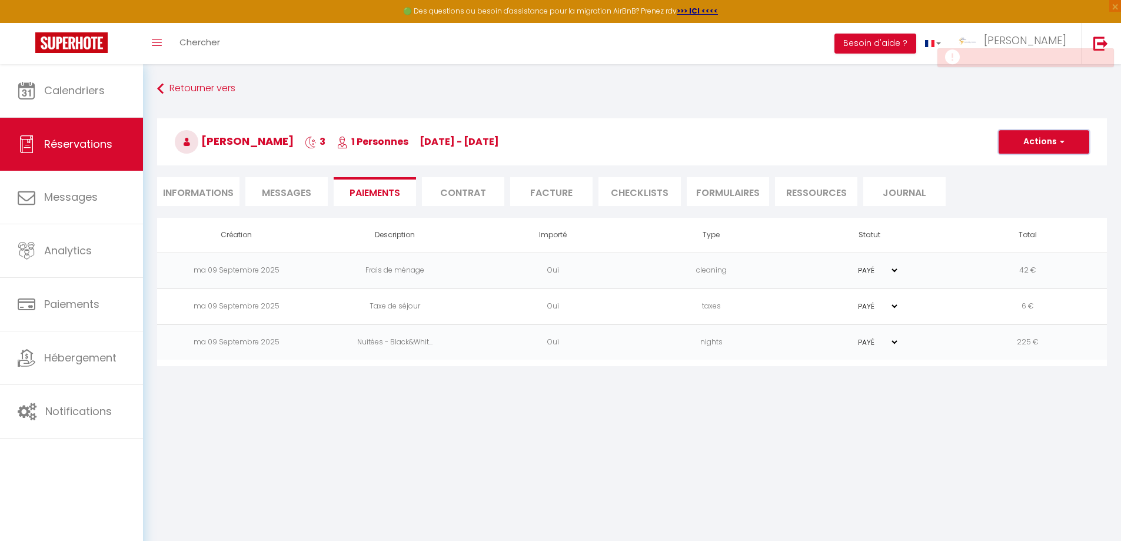
click at [1060, 142] on span "button" at bounding box center [1060, 142] width 7 height 11
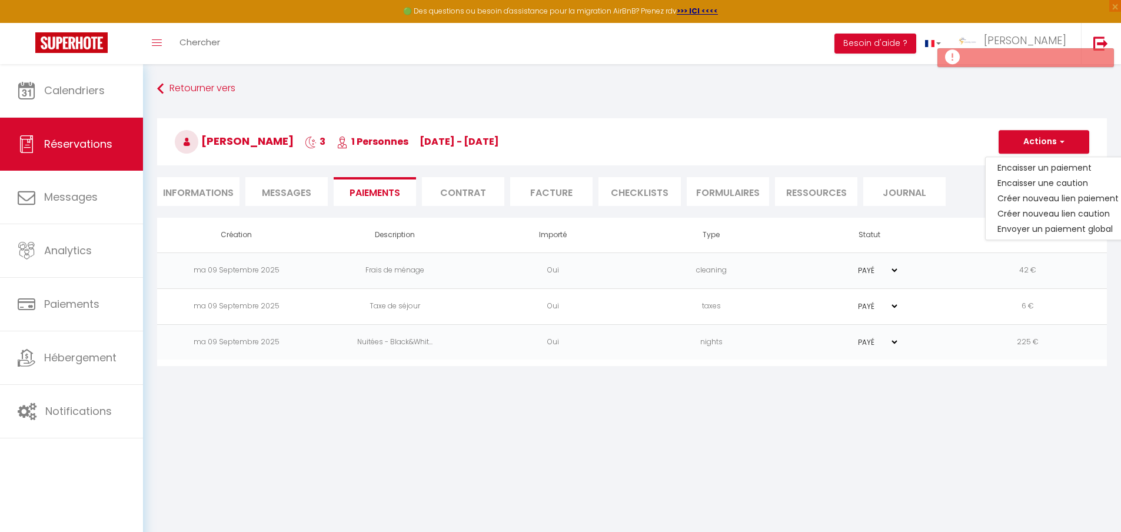
click at [174, 195] on li "Informations" at bounding box center [198, 191] width 82 height 29
select select
select index
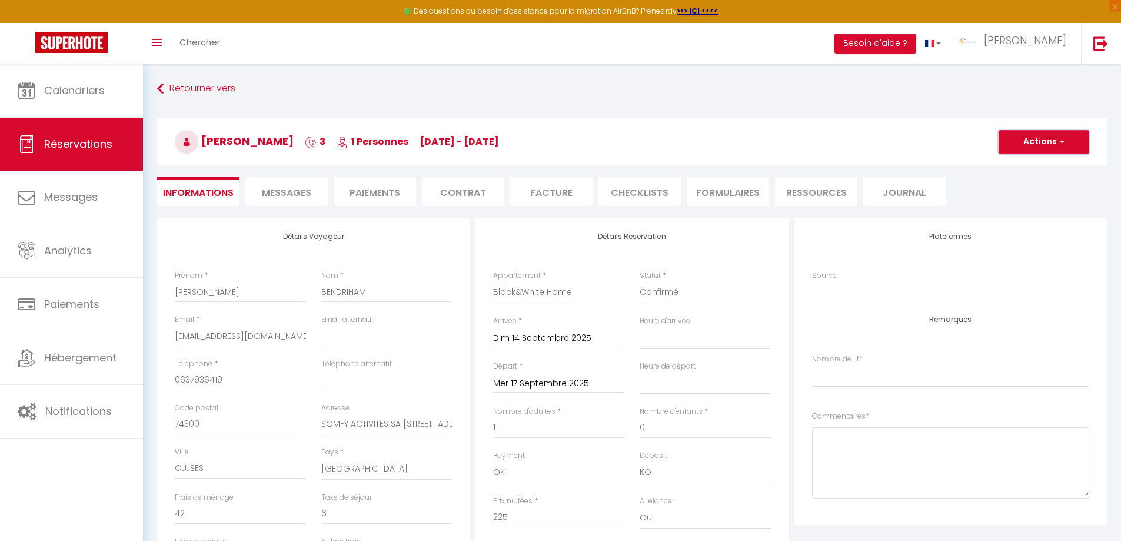
click at [1062, 141] on span "button" at bounding box center [1060, 142] width 7 height 11
click at [1030, 180] on link "Dupliquer" at bounding box center [1032, 182] width 93 height 15
type input "0"
select select
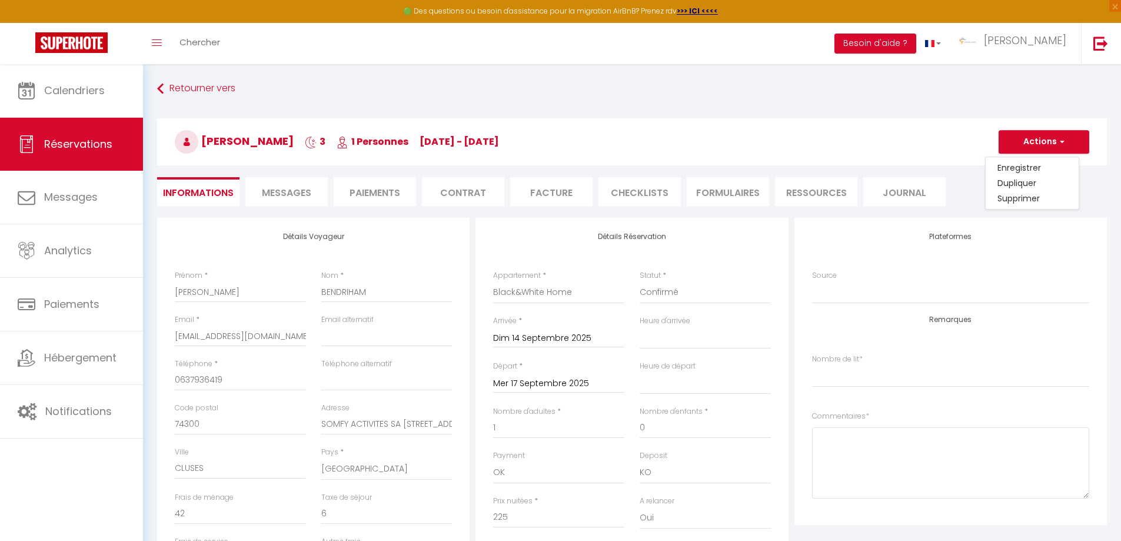
select select
checkbox input "false"
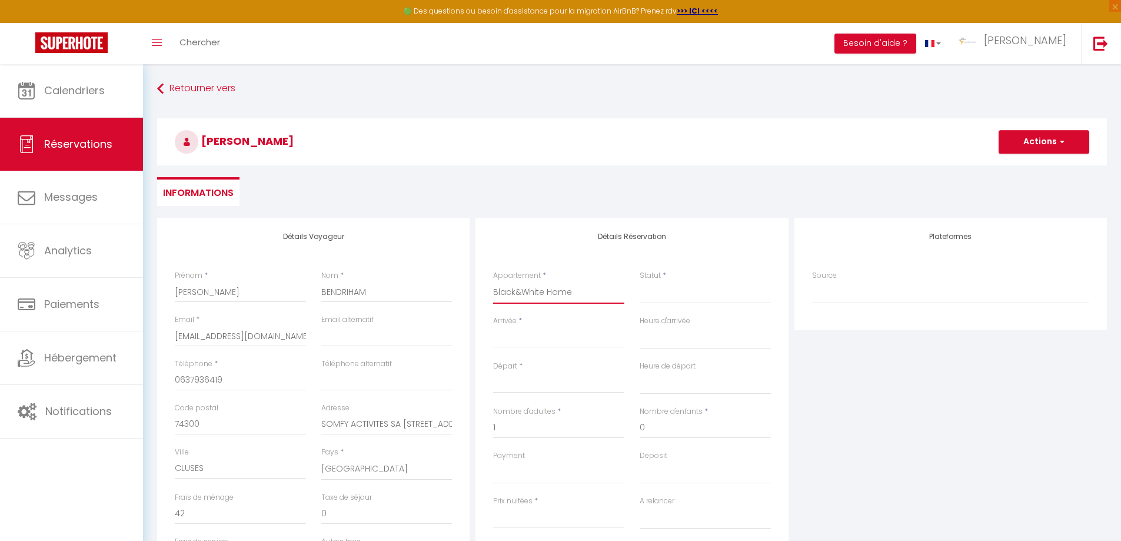
click at [554, 291] on select "Black&White Home Yellow Home Terracotta Home Chalet Matignon Browny Home Snow H…" at bounding box center [558, 292] width 131 height 22
select select "5203"
click at [493, 281] on select "Black&White Home Yellow Home Terracotta Home Chalet Matignon Browny Home Snow H…" at bounding box center [558, 292] width 131 height 22
select select
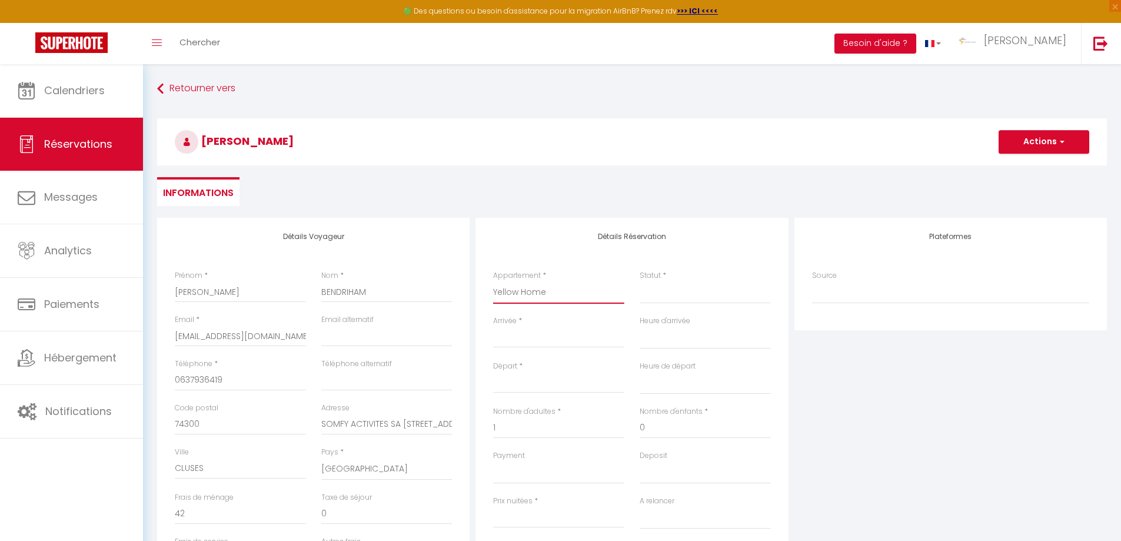
select select
type input "0"
select select
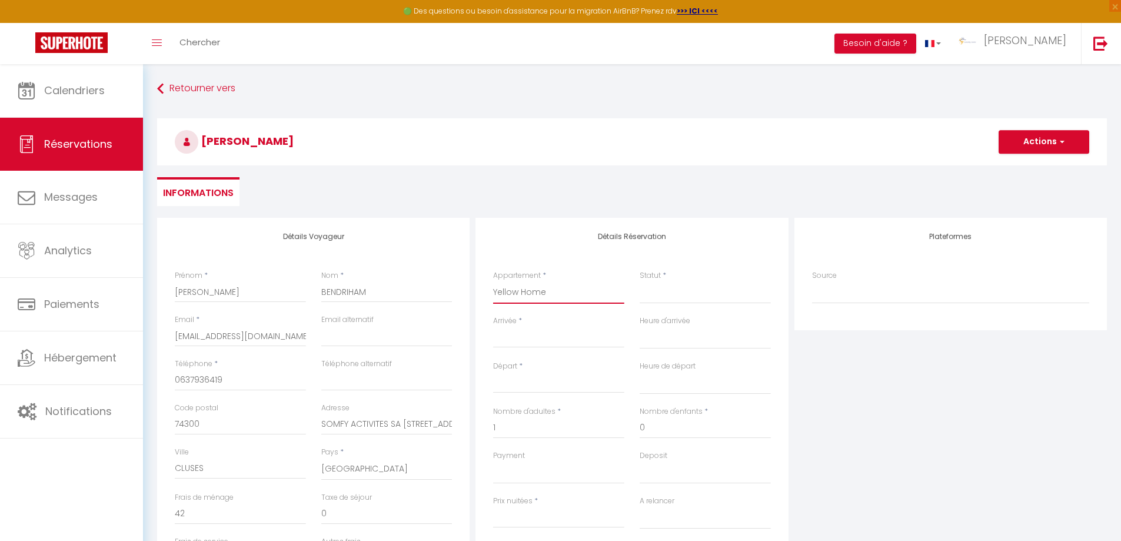
checkbox input "false"
click at [665, 298] on select "Confirmé Non Confirmé [PERSON_NAME] par le voyageur No Show Request" at bounding box center [705, 292] width 131 height 22
select select
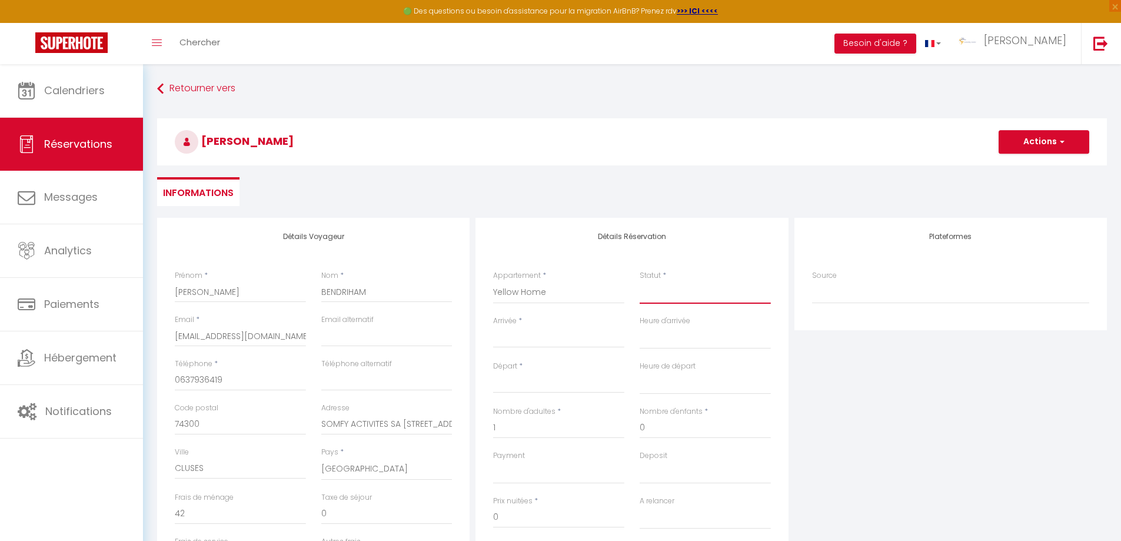
select select
checkbox input "false"
click at [656, 297] on select "Confirmé Non Confirmé [PERSON_NAME] par le voyageur No Show Request" at bounding box center [705, 292] width 131 height 22
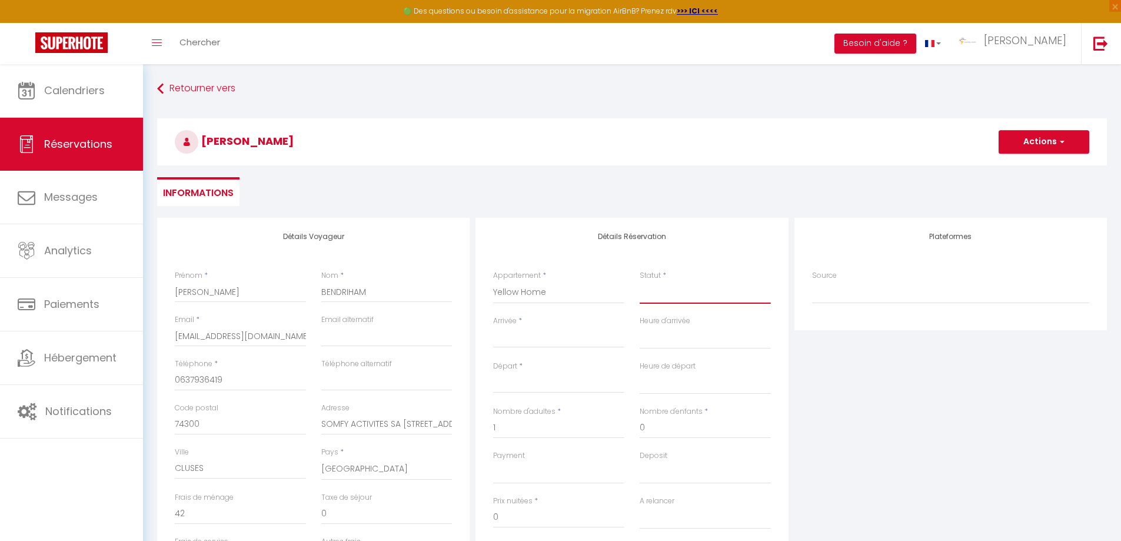
click at [656, 297] on select "Confirmé Non Confirmé [PERSON_NAME] par le voyageur No Show Request" at bounding box center [705, 292] width 131 height 22
select select "1"
click at [640, 281] on select "Confirmé Non Confirmé [PERSON_NAME] par le voyageur No Show Request" at bounding box center [705, 292] width 131 height 22
select select
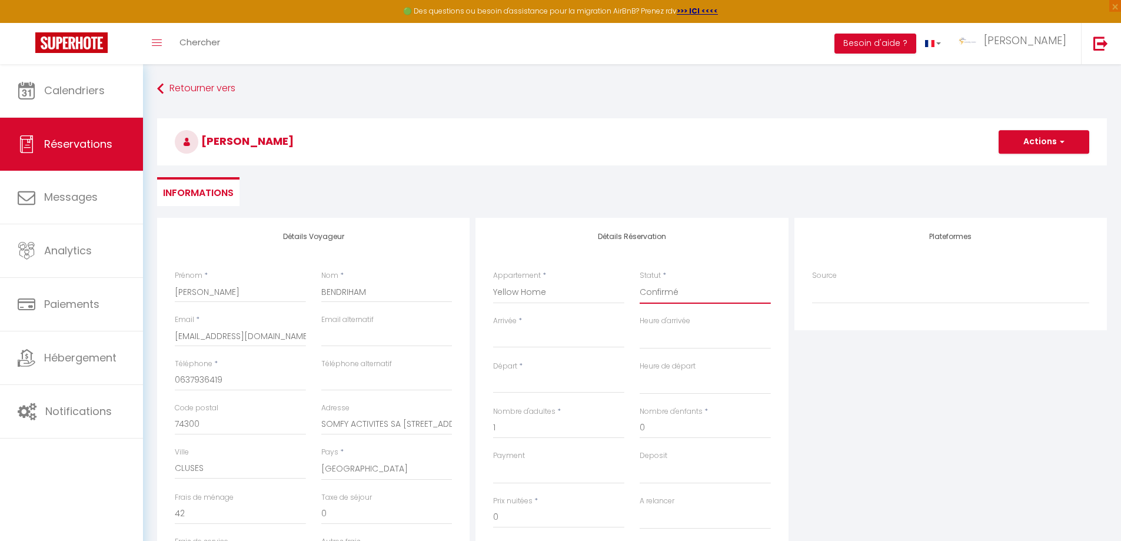
select select
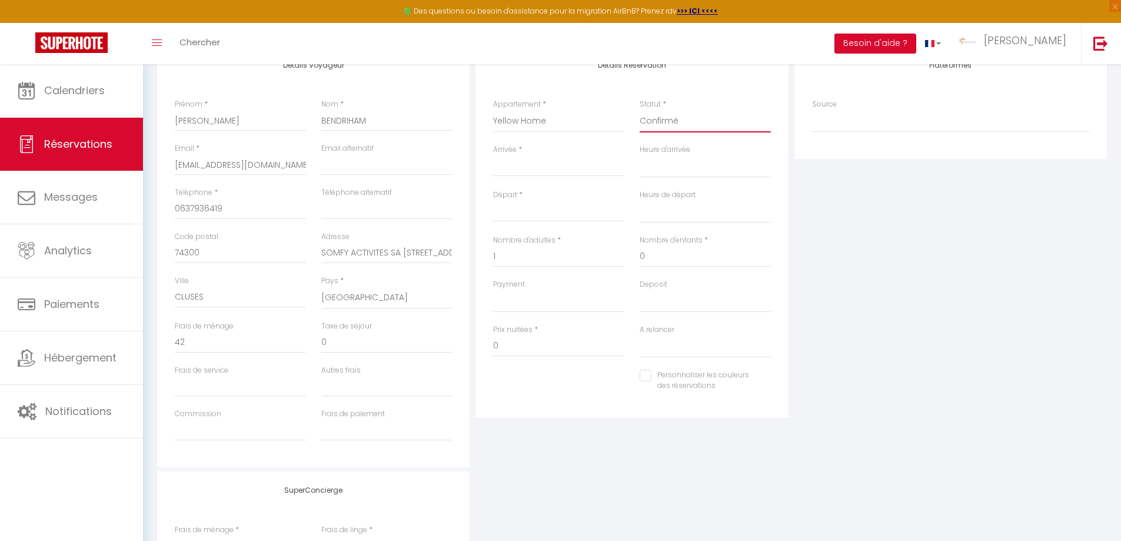
scroll to position [175, 0]
click at [642, 370] on input "Personnaliser les couleurs des réservations" at bounding box center [698, 372] width 117 height 12
checkbox input "true"
select select
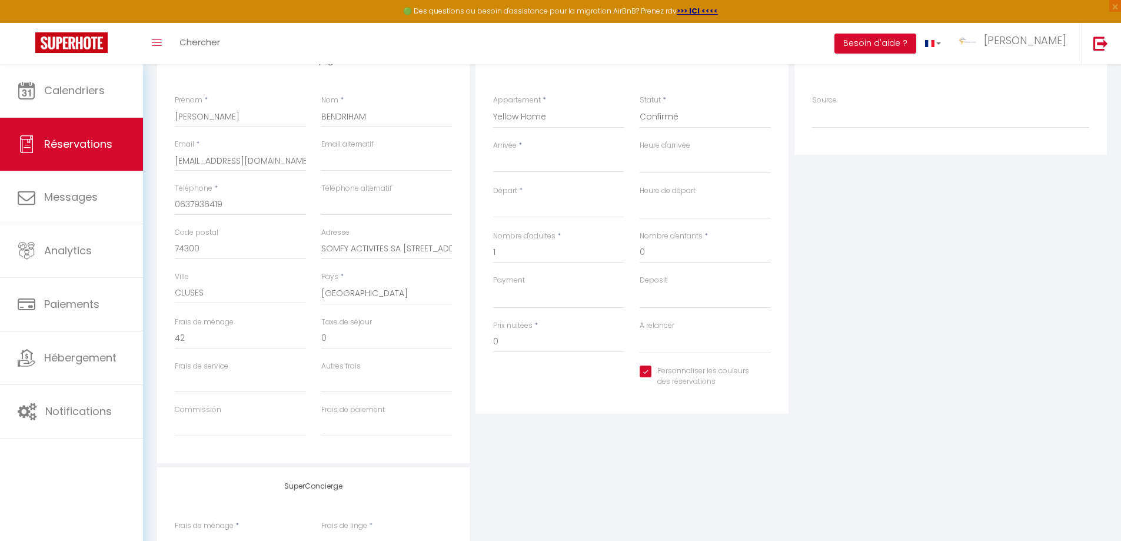
select select
click at [768, 379] on span at bounding box center [766, 380] width 9 height 9
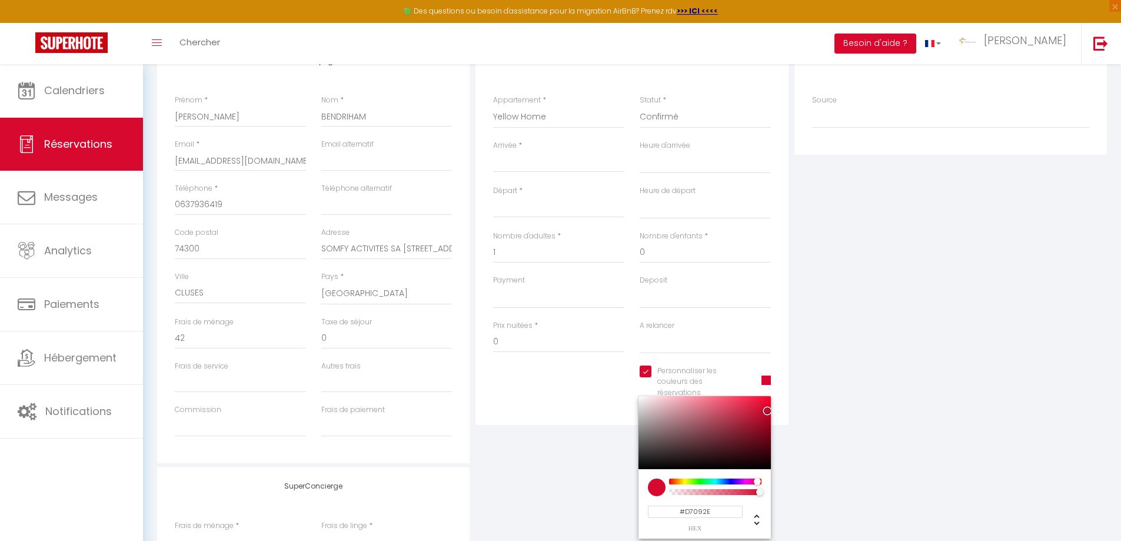
select select
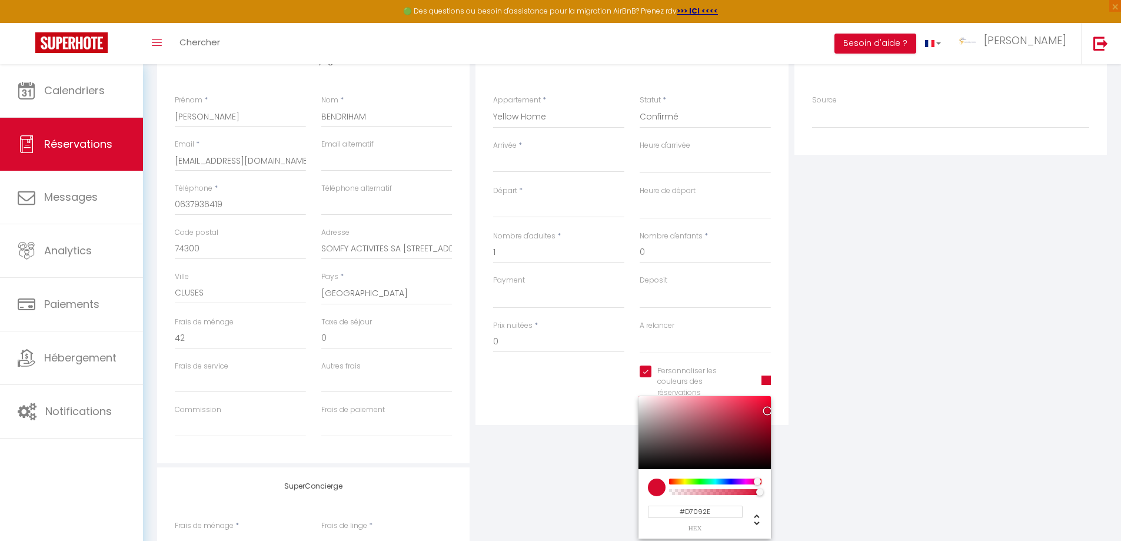
type input "#C8D709"
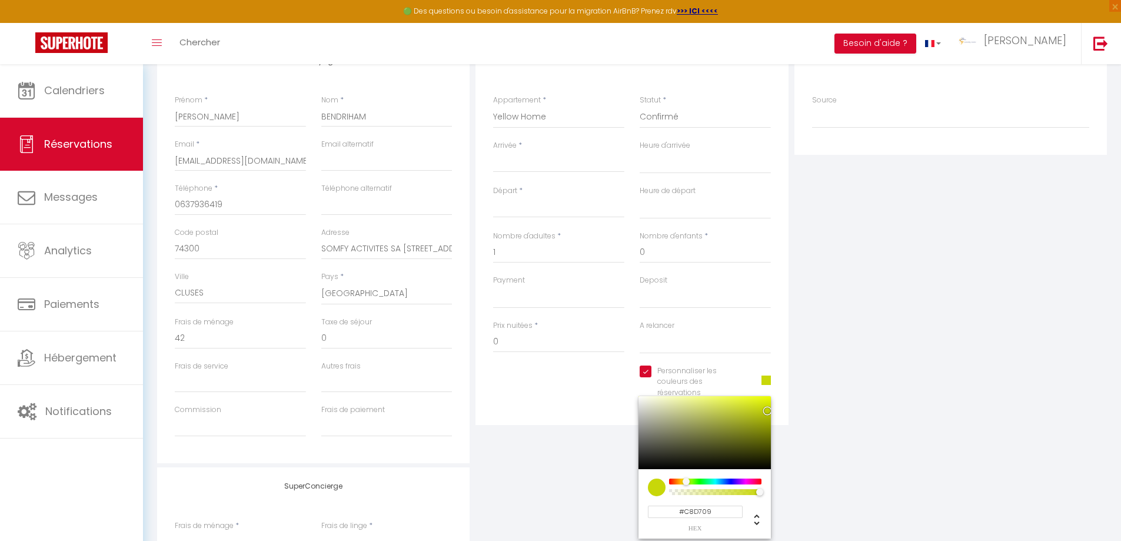
click at [686, 480] on div at bounding box center [716, 482] width 90 height 6
click at [919, 237] on div "Plateformes Source Direct [DOMAIN_NAME] [DOMAIN_NAME] Chalet montagne Expedia G…" at bounding box center [951, 252] width 318 height 421
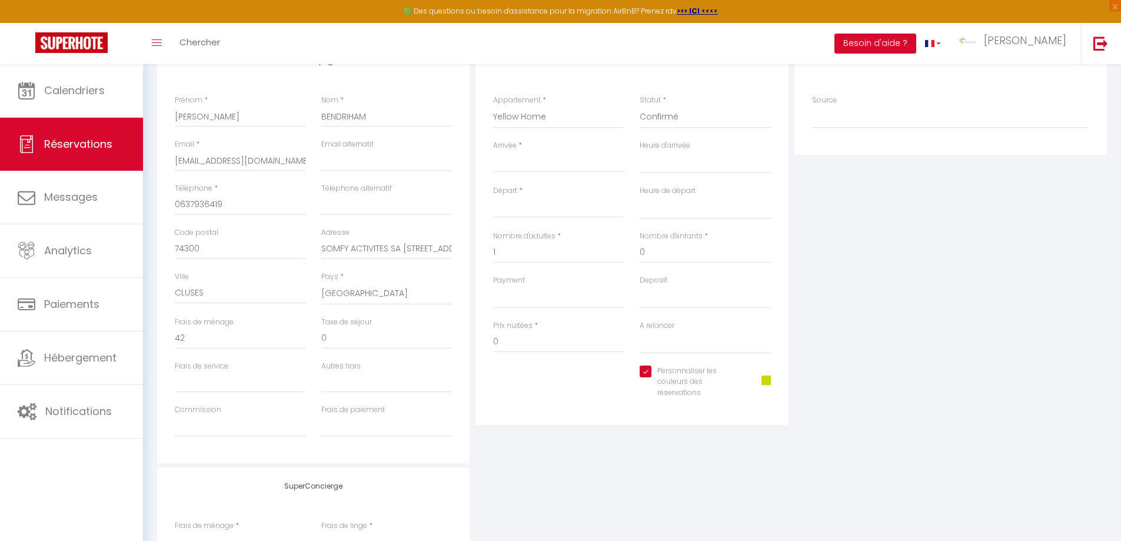
click at [511, 167] on input "Arrivée" at bounding box center [558, 162] width 131 height 15
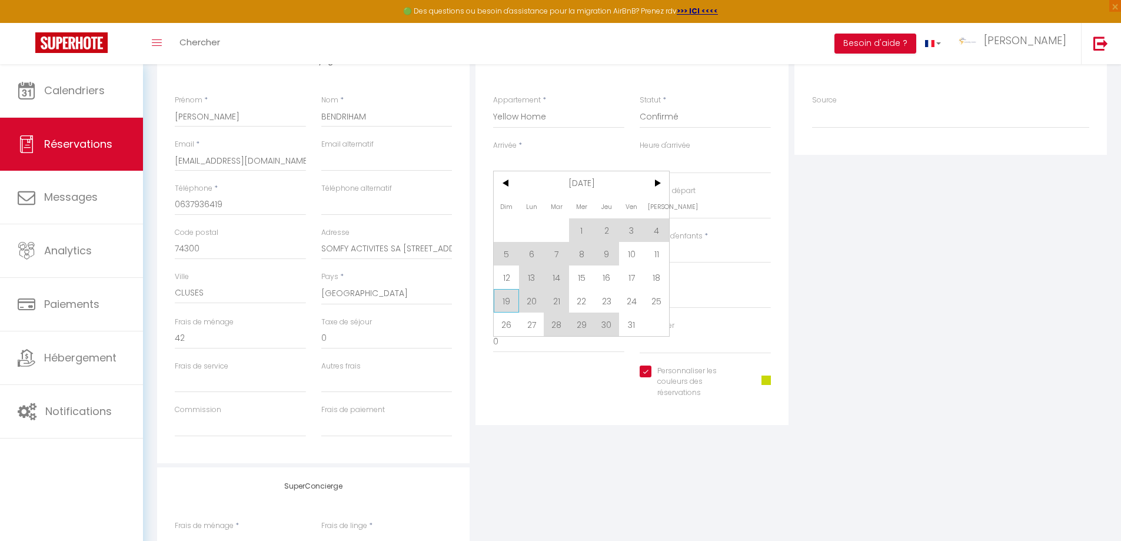
click at [506, 296] on span "19" at bounding box center [506, 301] width 25 height 24
type input "Dim 19 Octobre 2025"
select select
type input "Lun 20 Octobre 2025"
select select
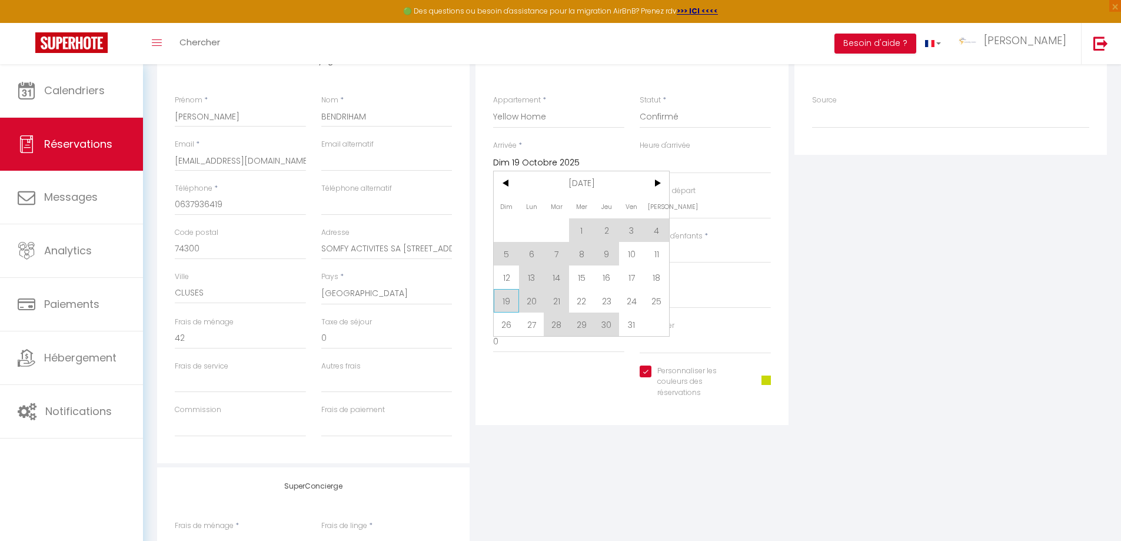
select select
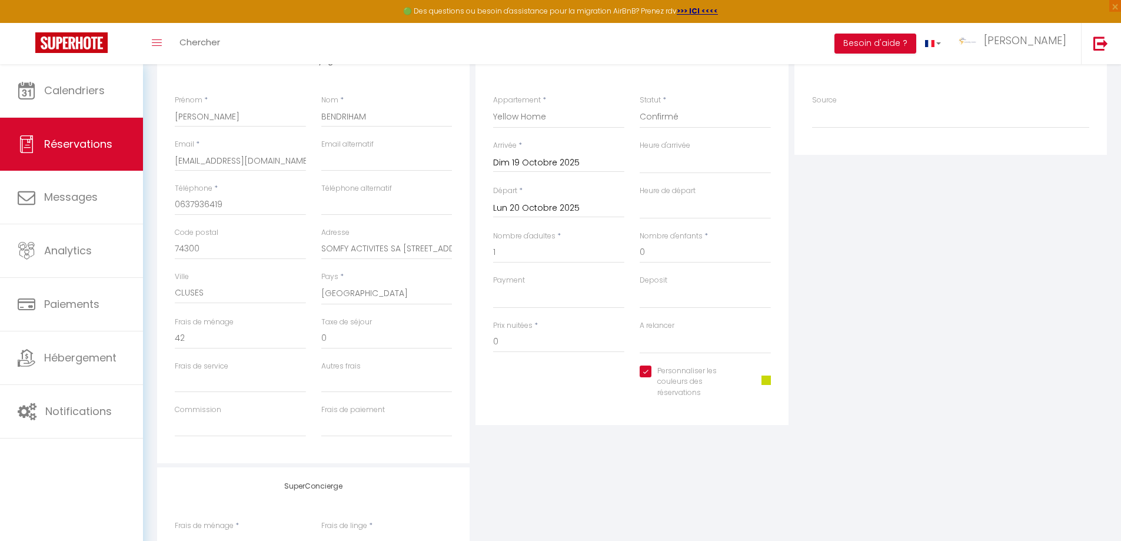
click at [540, 205] on input "Lun 20 Octobre 2025" at bounding box center [558, 208] width 131 height 15
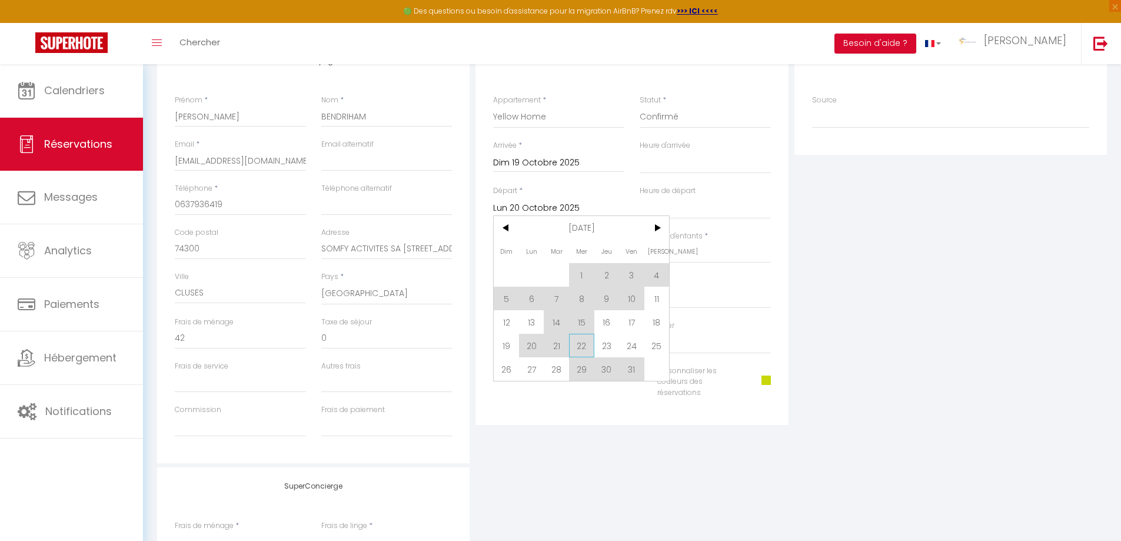
click at [583, 348] on span "22" at bounding box center [581, 346] width 25 height 24
select select
type input "Mer 22 Octobre 2025"
select select
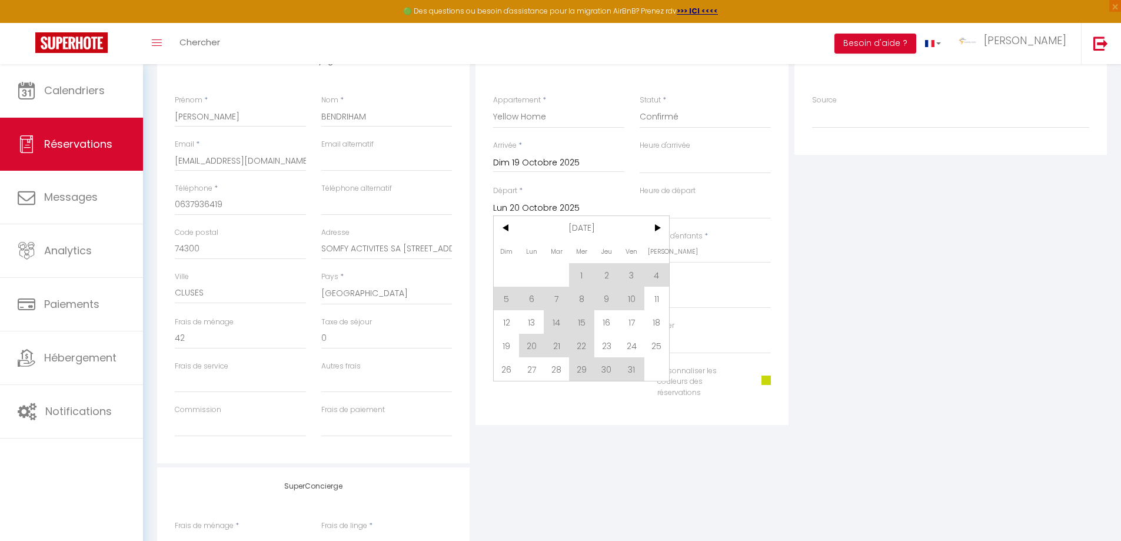
select select
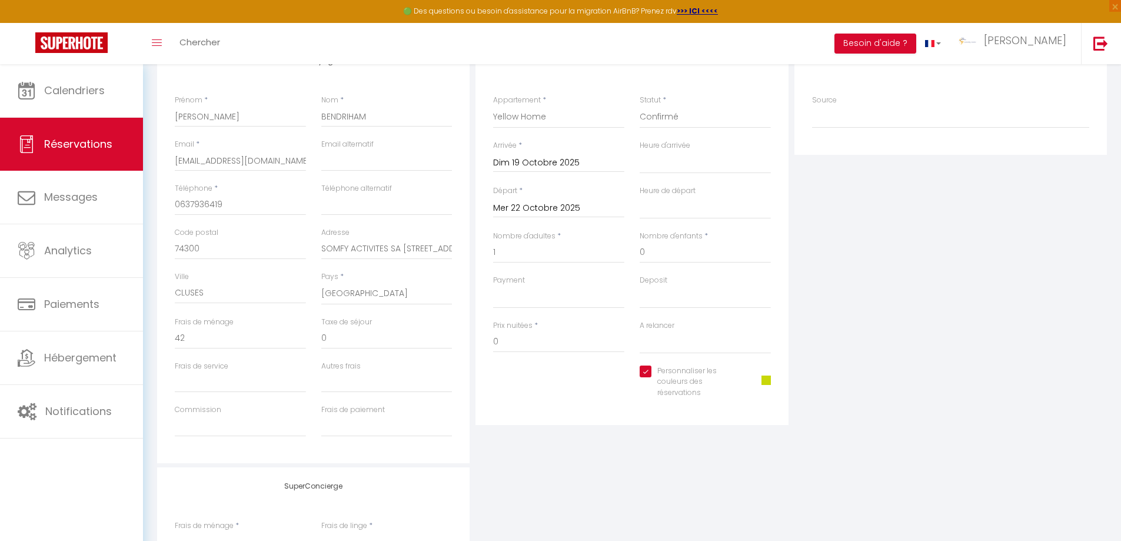
type input "0"
click at [547, 253] on input "1" at bounding box center [558, 252] width 131 height 21
click at [517, 300] on select "OK KO" at bounding box center [558, 297] width 131 height 22
click at [552, 287] on select "OK KO" at bounding box center [558, 297] width 131 height 22
click at [518, 343] on input "0" at bounding box center [558, 341] width 131 height 21
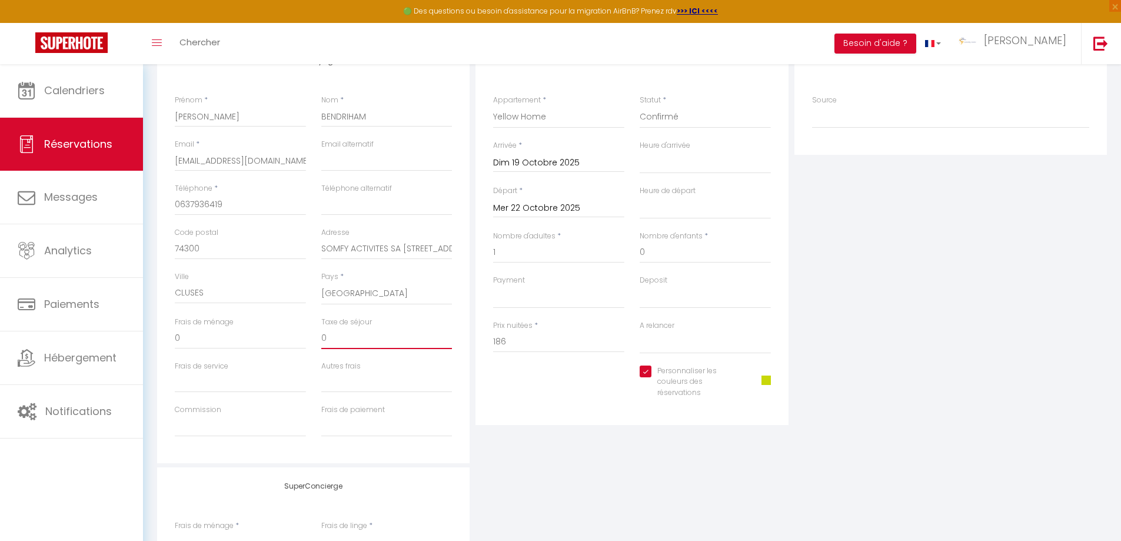
click at [339, 342] on input "0" at bounding box center [386, 338] width 131 height 21
click at [188, 340] on input "0" at bounding box center [240, 338] width 131 height 21
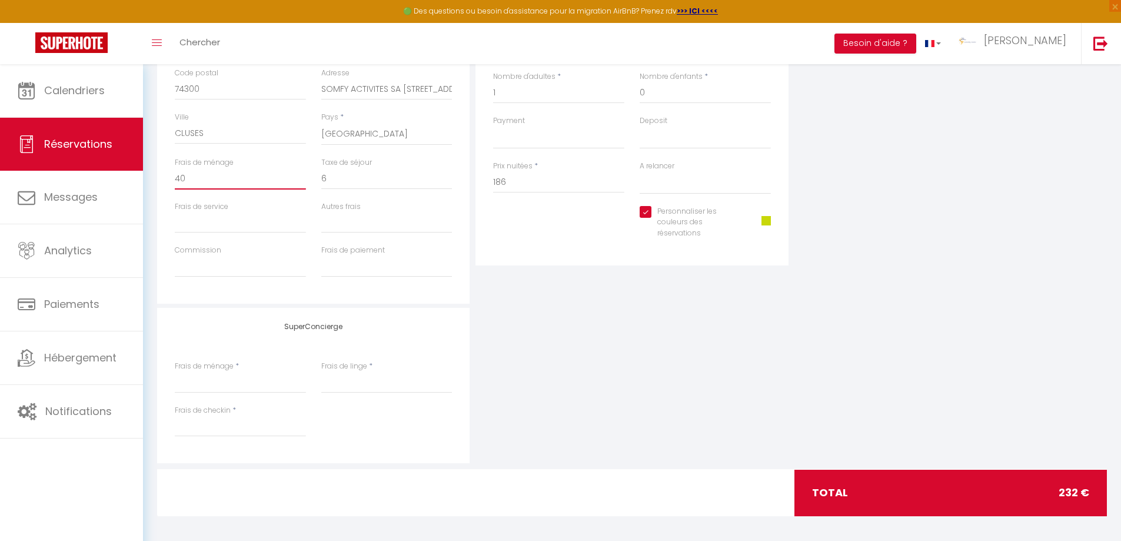
scroll to position [336, 0]
click at [333, 225] on input "Autres frais" at bounding box center [386, 221] width 131 height 21
click at [201, 181] on input "Frais de ménage" at bounding box center [240, 178] width 131 height 21
click at [338, 224] on input "40" at bounding box center [386, 221] width 131 height 21
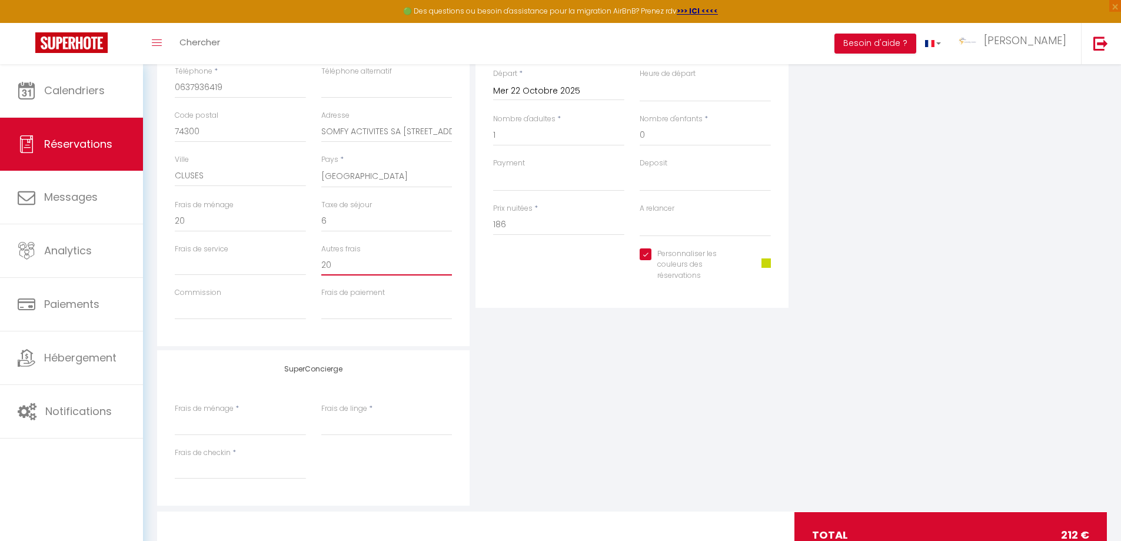
scroll to position [340, 0]
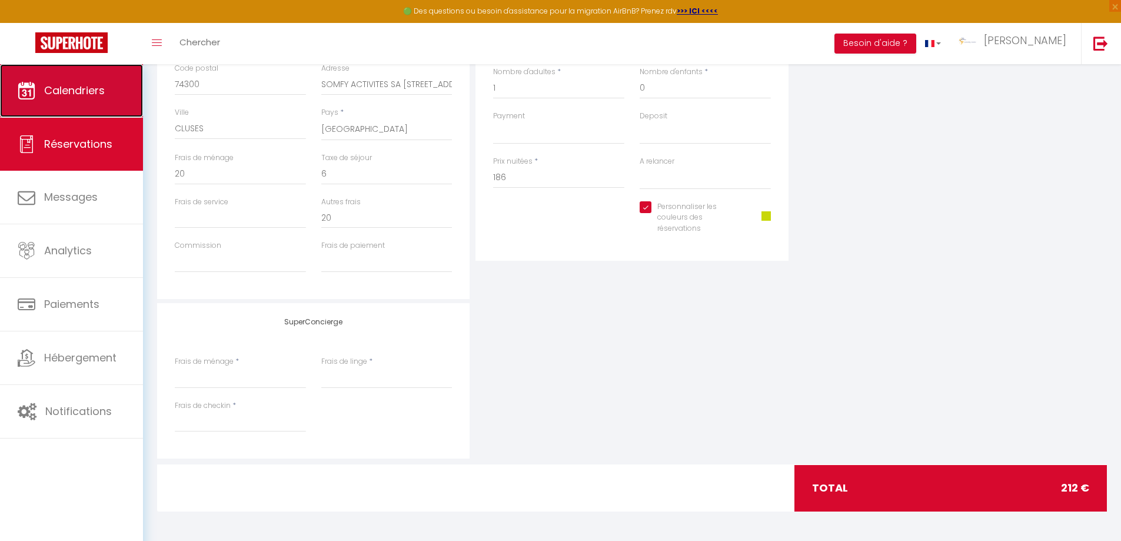
click at [92, 97] on span "Calendriers" at bounding box center [74, 90] width 61 height 15
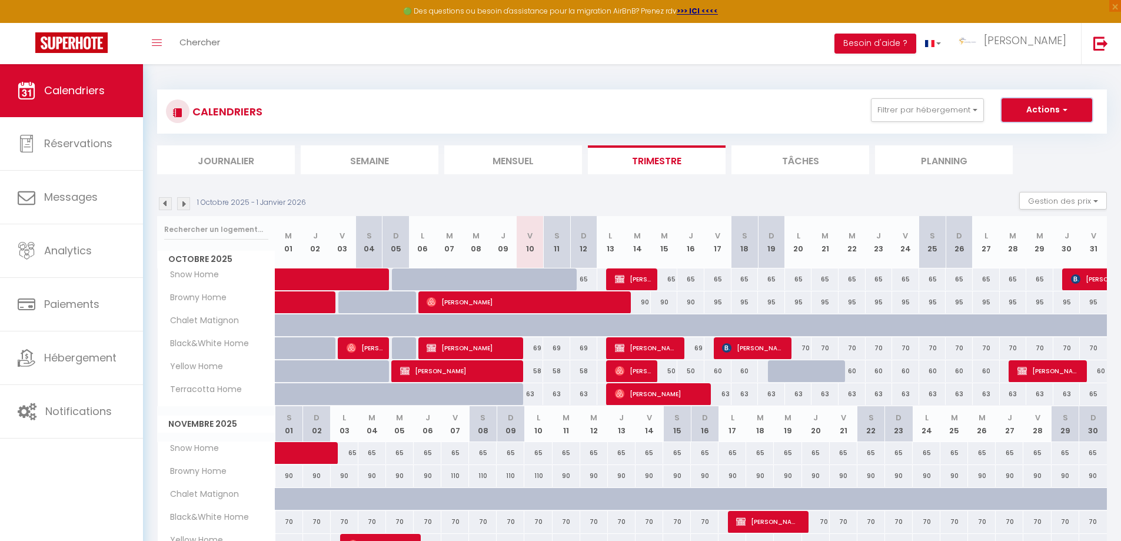
click at [1068, 111] on button "Actions" at bounding box center [1047, 110] width 91 height 24
click at [167, 204] on img at bounding box center [165, 203] width 13 height 13
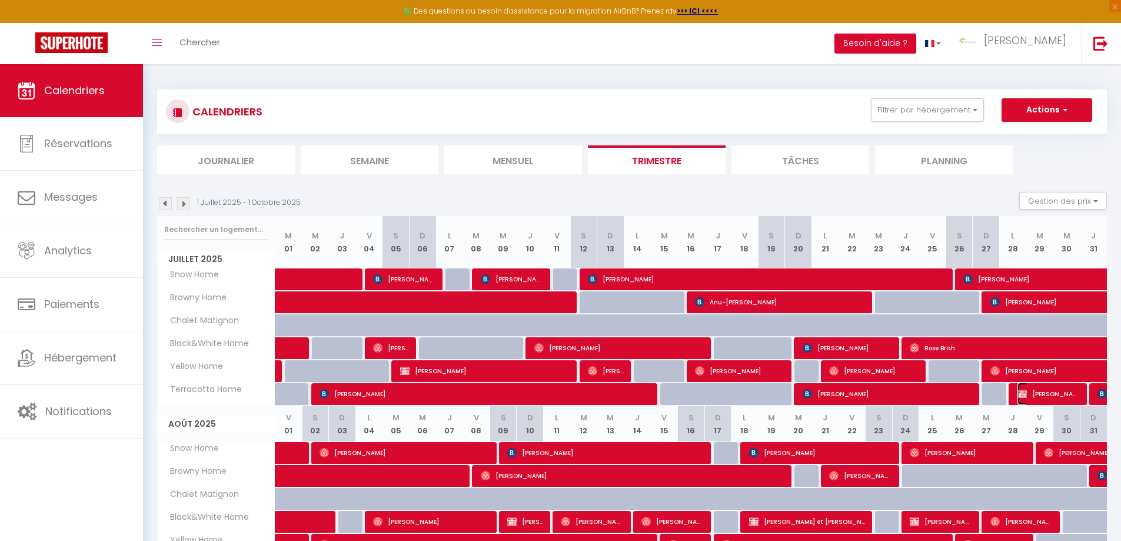
click at [1066, 389] on span "[PERSON_NAME]" at bounding box center [1049, 394] width 63 height 22
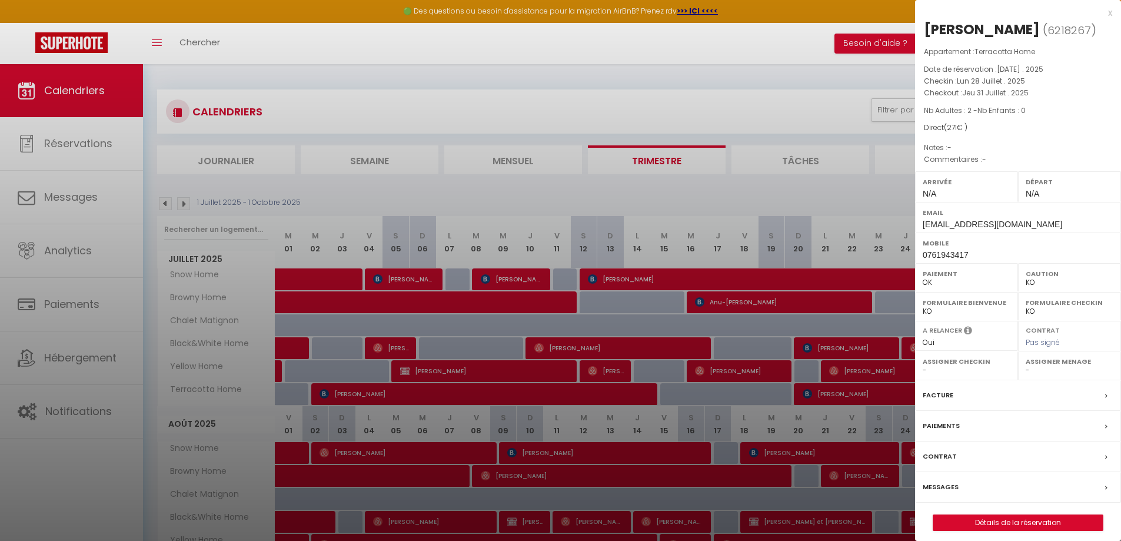
click at [936, 393] on label "Facture" at bounding box center [938, 395] width 31 height 12
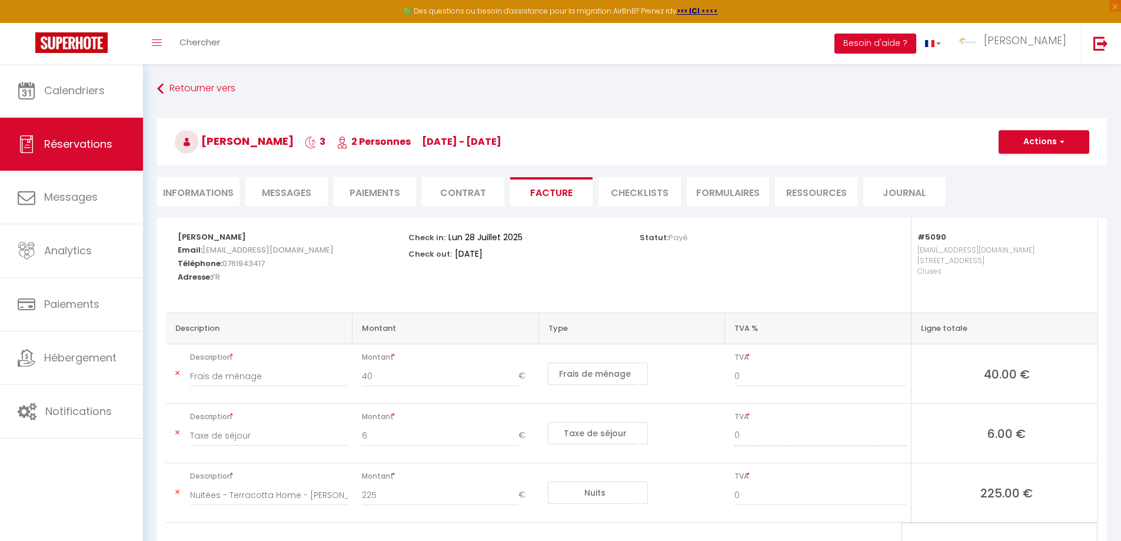
click at [190, 194] on li "Informations" at bounding box center [198, 191] width 82 height 29
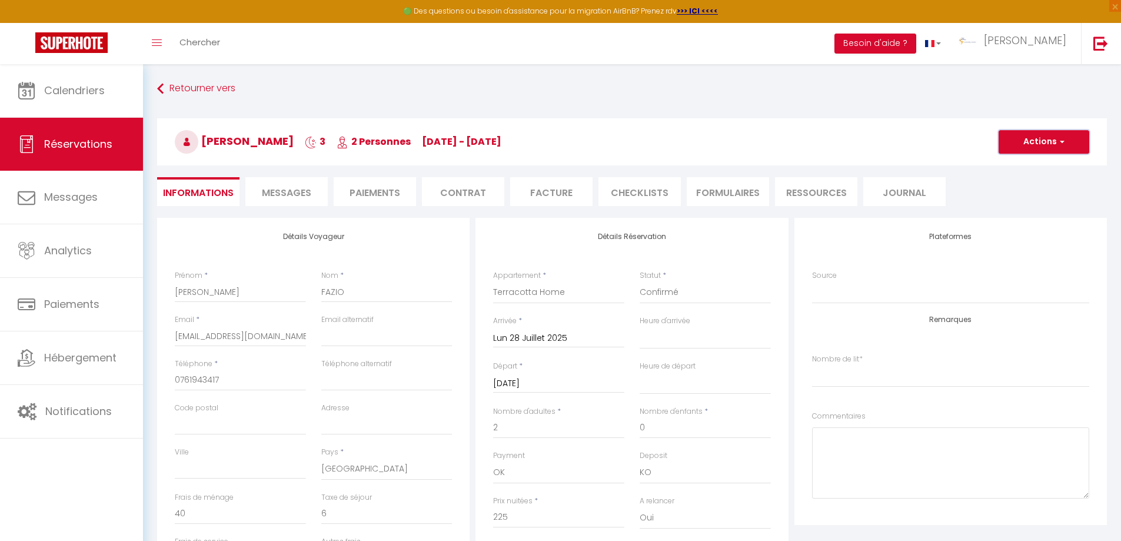
click at [1063, 147] on button "Actions" at bounding box center [1044, 142] width 91 height 24
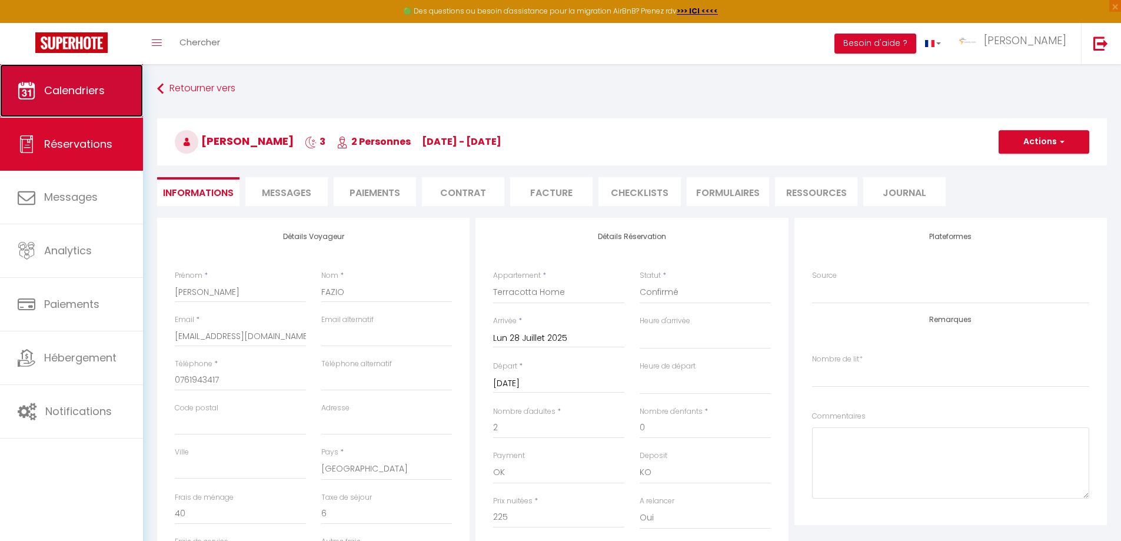
click at [91, 101] on link "Calendriers" at bounding box center [71, 90] width 143 height 53
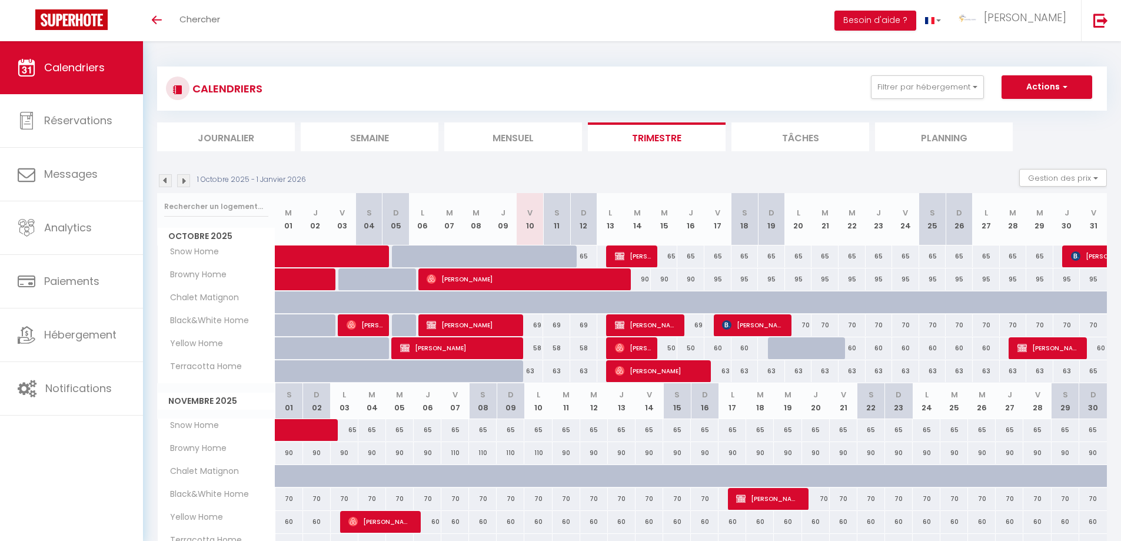
click at [166, 179] on img at bounding box center [165, 180] width 13 height 13
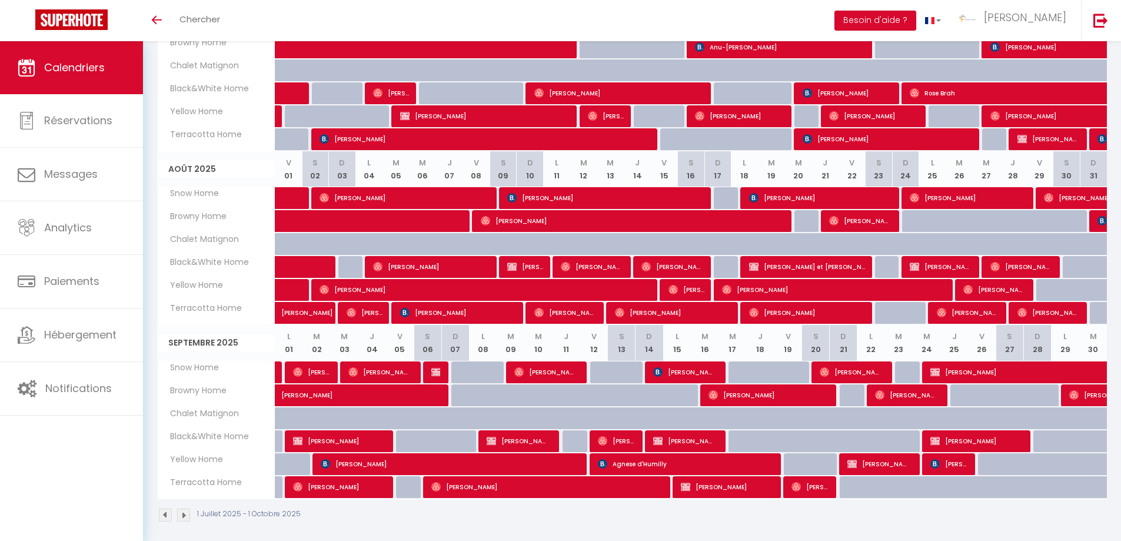
scroll to position [234, 0]
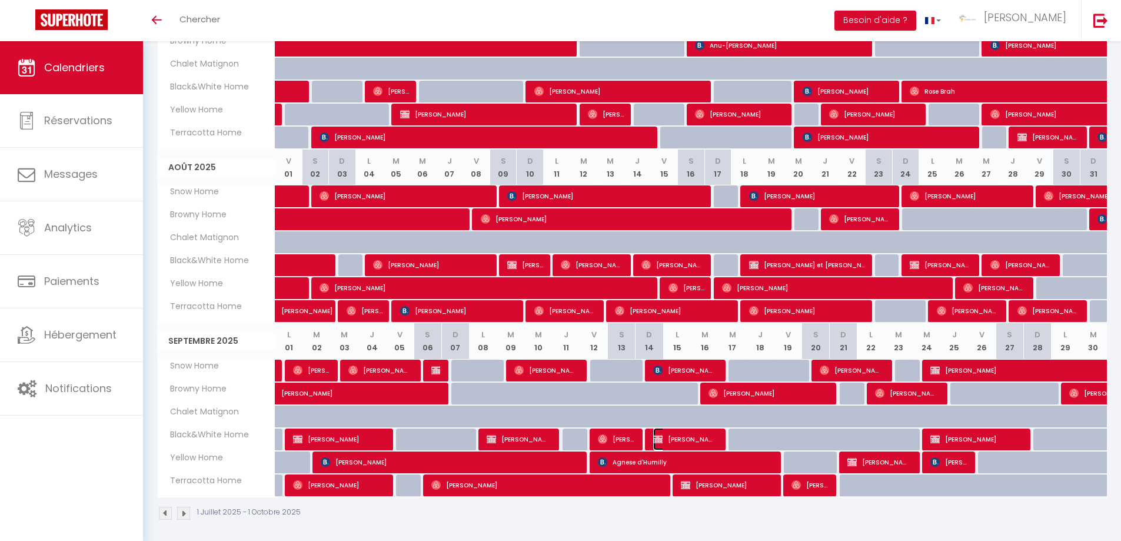
click at [695, 439] on span "[PERSON_NAME]" at bounding box center [684, 439] width 63 height 22
select select "OK"
select select "KO"
select select "0"
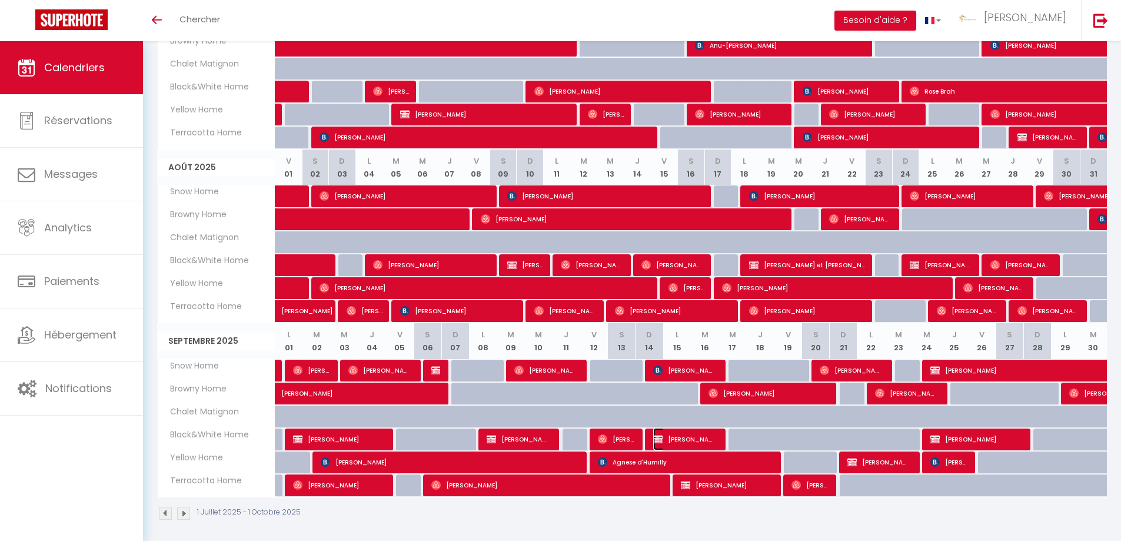
select select "1"
select select
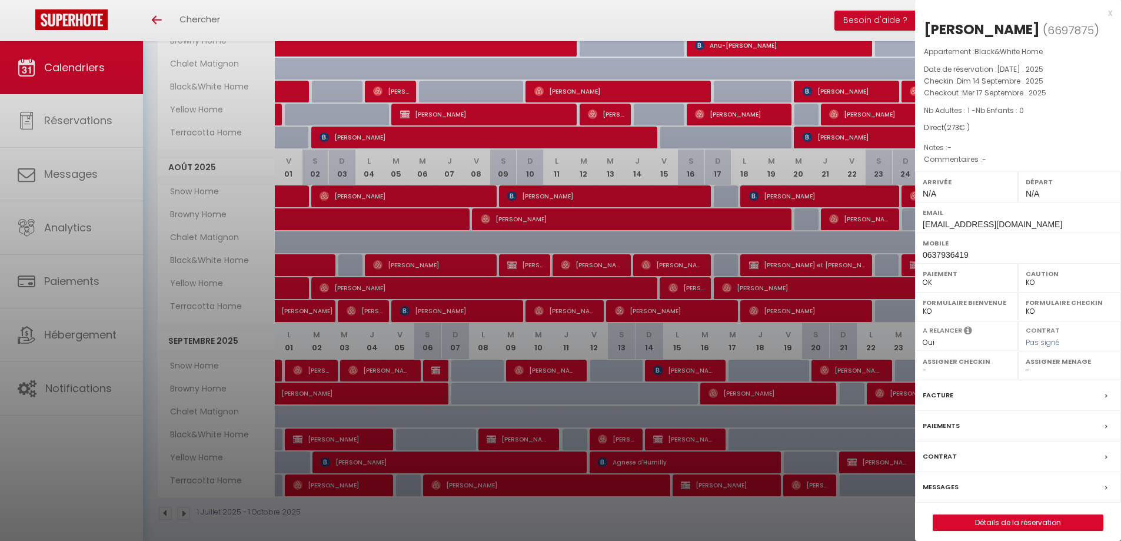
click at [947, 401] on label "Facture" at bounding box center [938, 395] width 31 height 12
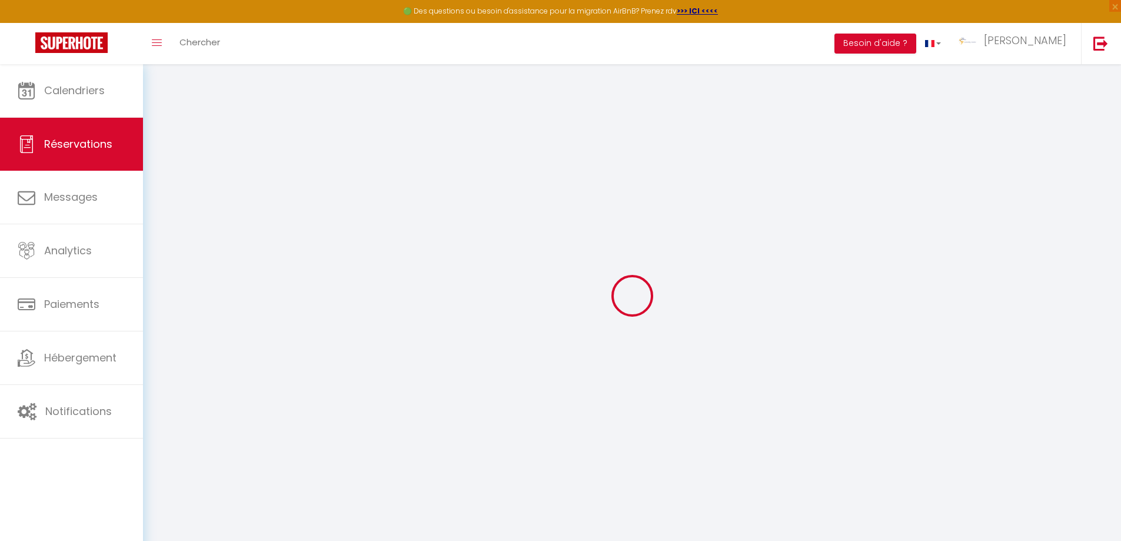
select select "cleaning"
select select "taxes"
select select
checkbox input "false"
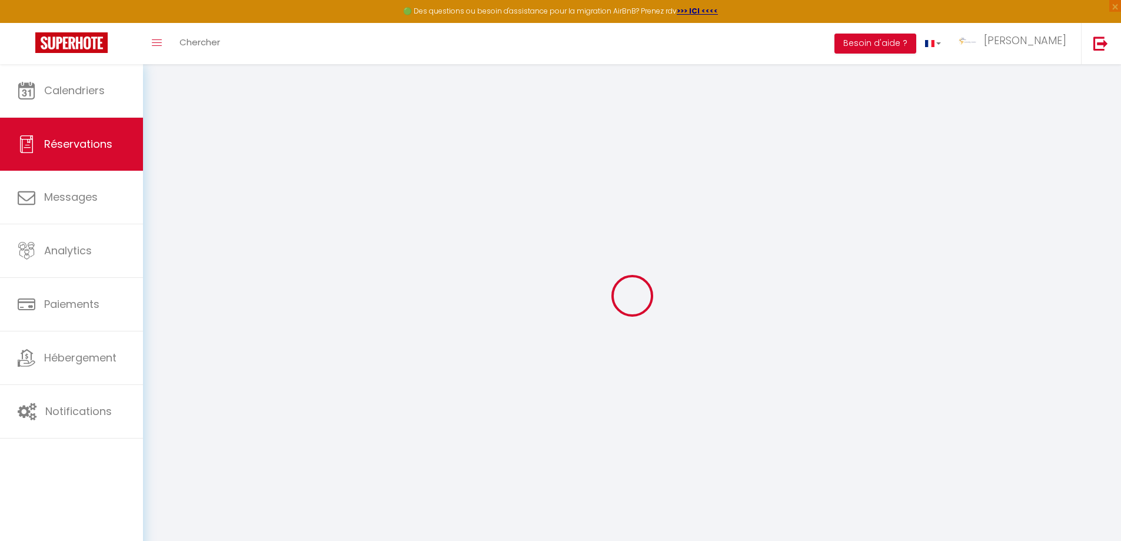
select index
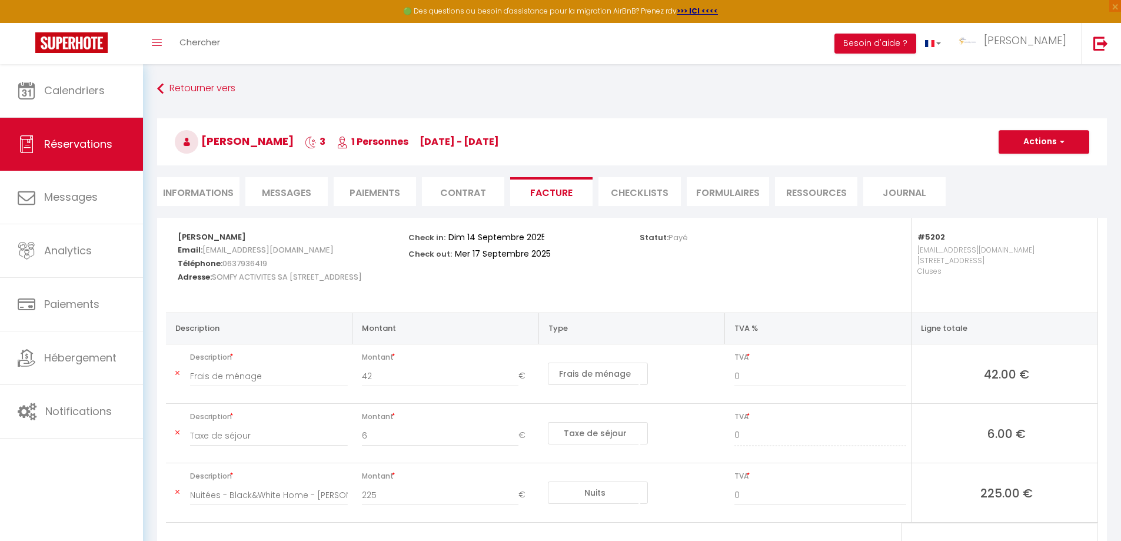
click at [200, 188] on li "Informations" at bounding box center [198, 191] width 82 height 29
select select
select index
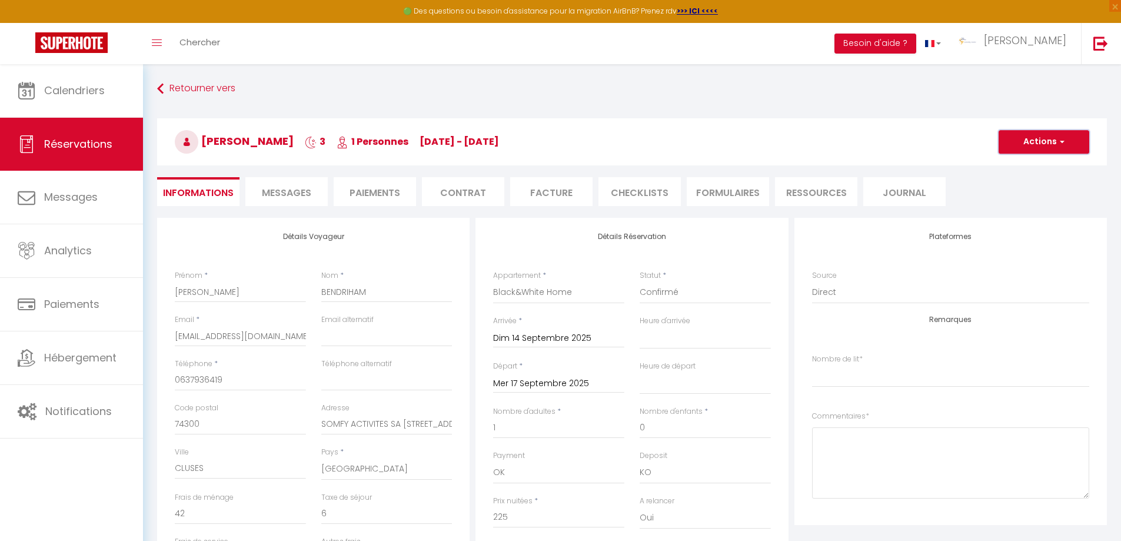
click at [1064, 141] on span "button" at bounding box center [1060, 142] width 7 height 11
click at [1016, 181] on link "Dupliquer" at bounding box center [1032, 182] width 93 height 15
type input "0"
select select
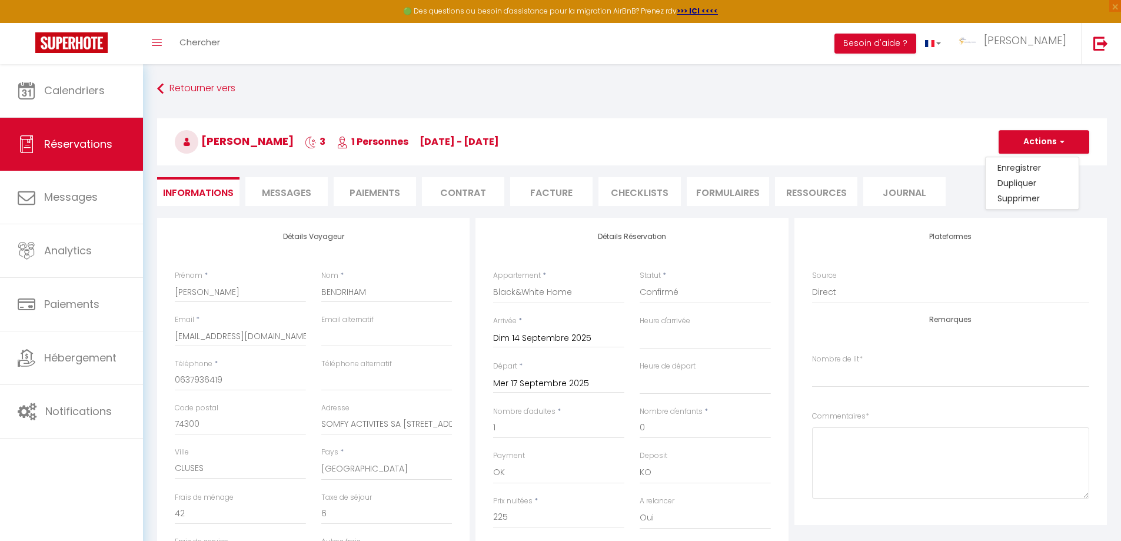
select select
checkbox input "false"
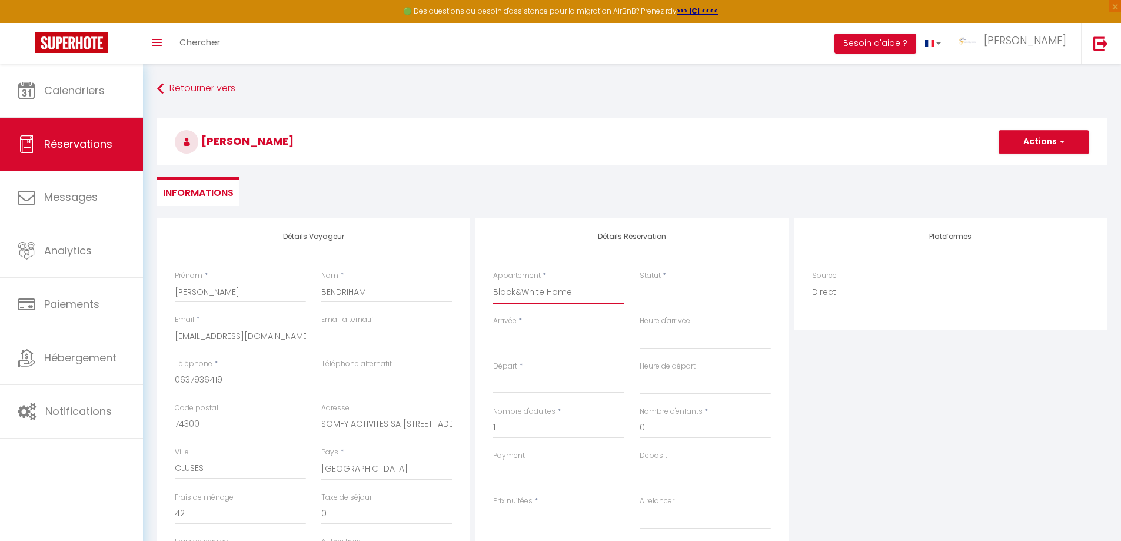
click at [556, 294] on select "Black&White Home Yellow Home Terracotta Home Chalet Matignon Browny Home Snow H…" at bounding box center [558, 292] width 131 height 22
select select "5203"
click at [493, 281] on select "Black&White Home Yellow Home Terracotta Home Chalet Matignon Browny Home Snow H…" at bounding box center [558, 292] width 131 height 22
select select
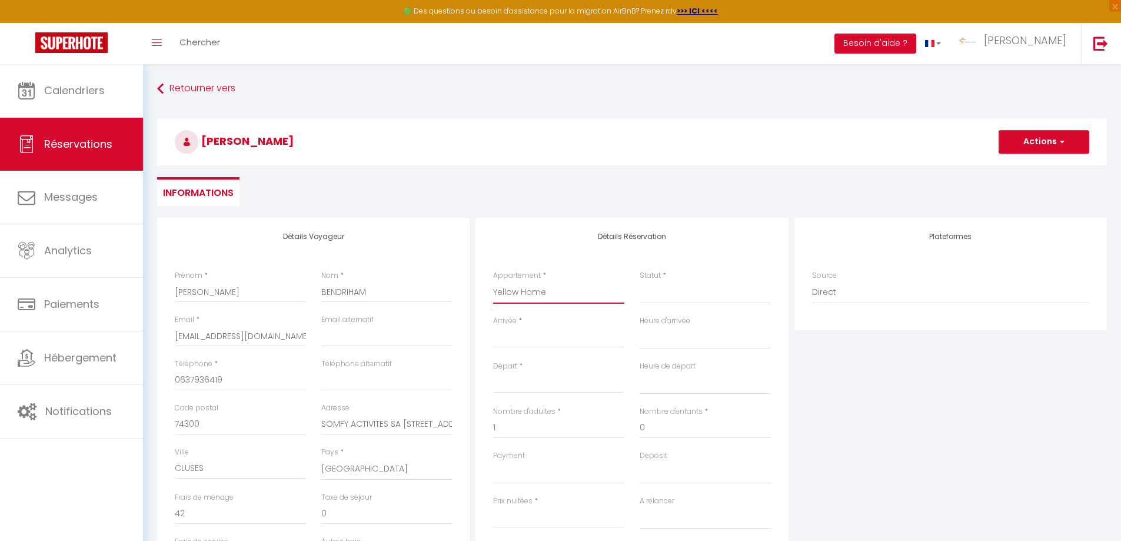
select select
type input "0"
select select
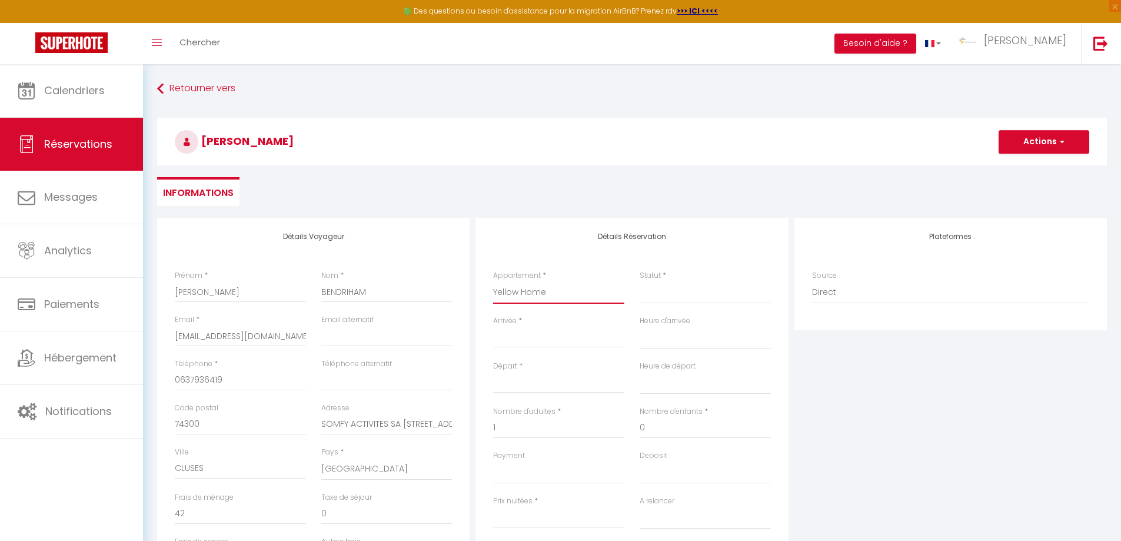
checkbox input "false"
click at [665, 298] on select "Confirmé Non Confirmé [PERSON_NAME] par le voyageur No Show Request" at bounding box center [705, 292] width 131 height 22
select select
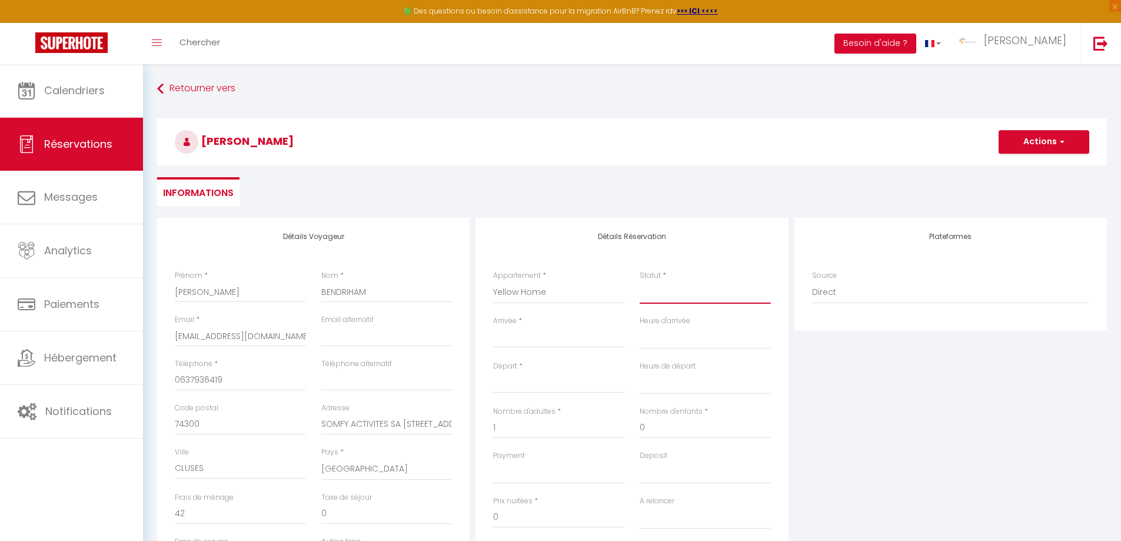
select select
checkbox input "false"
click at [662, 297] on select "Confirmé Non Confirmé [PERSON_NAME] par le voyageur No Show Request" at bounding box center [705, 292] width 131 height 22
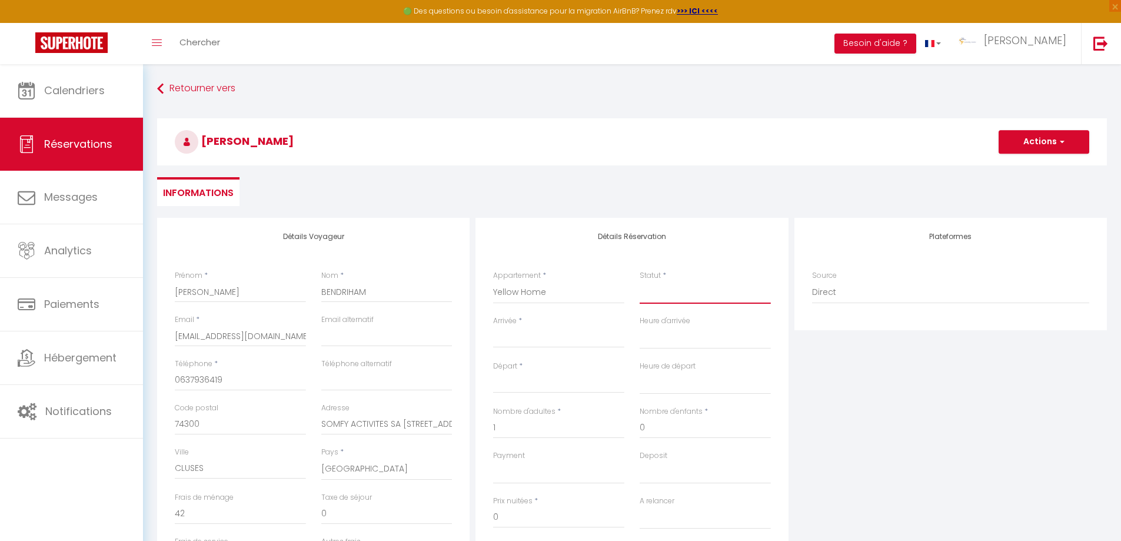
click at [662, 297] on select "Confirmé Non Confirmé [PERSON_NAME] par le voyageur No Show Request" at bounding box center [705, 292] width 131 height 22
select select "1"
click at [640, 281] on select "Confirmé Non Confirmé [PERSON_NAME] par le voyageur No Show Request" at bounding box center [705, 292] width 131 height 22
select select
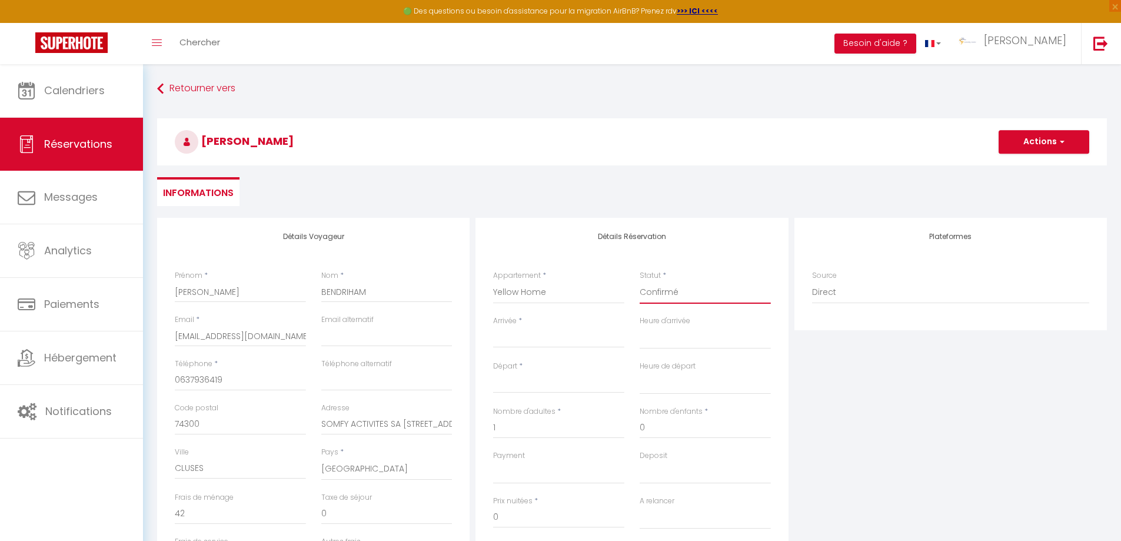
select select
checkbox input "false"
click at [506, 334] on input "Arrivée" at bounding box center [558, 338] width 131 height 15
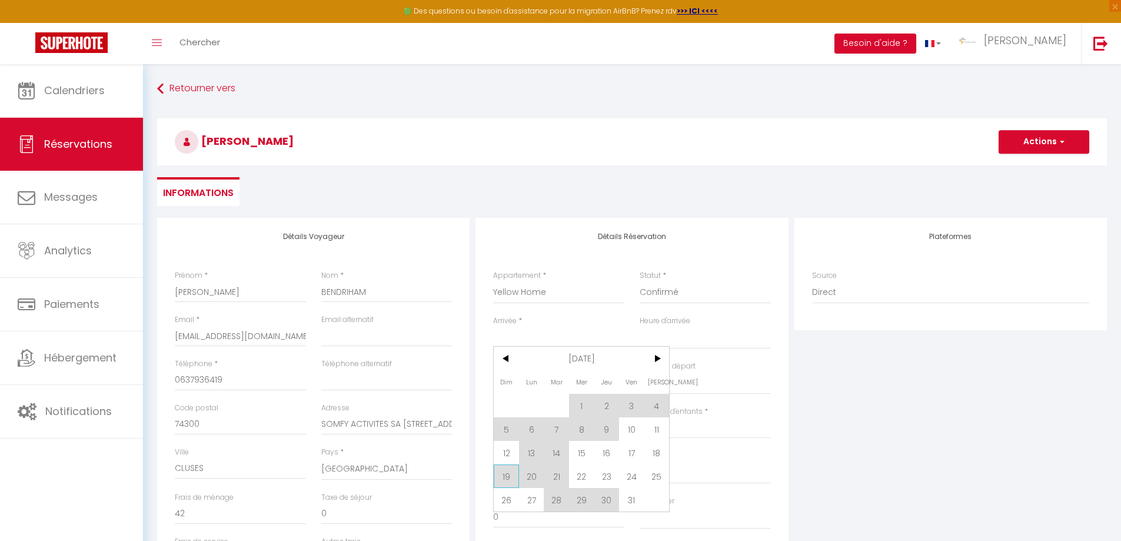
click at [507, 481] on span "19" at bounding box center [506, 476] width 25 height 24
type input "Dim 19 Octobre 2025"
select select
type input "Lun 20 Octobre 2025"
select select
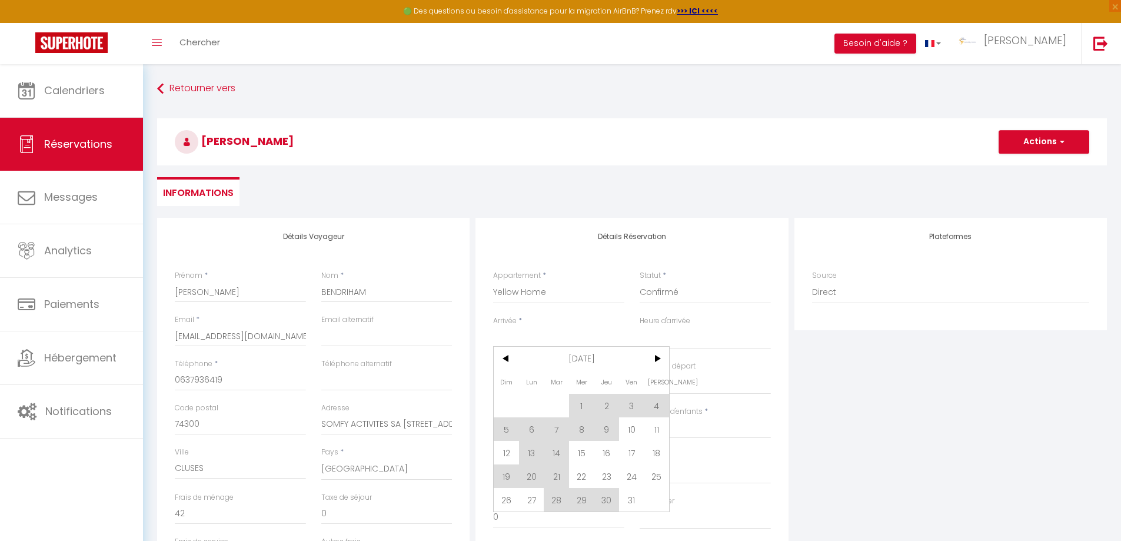
select select
checkbox input "false"
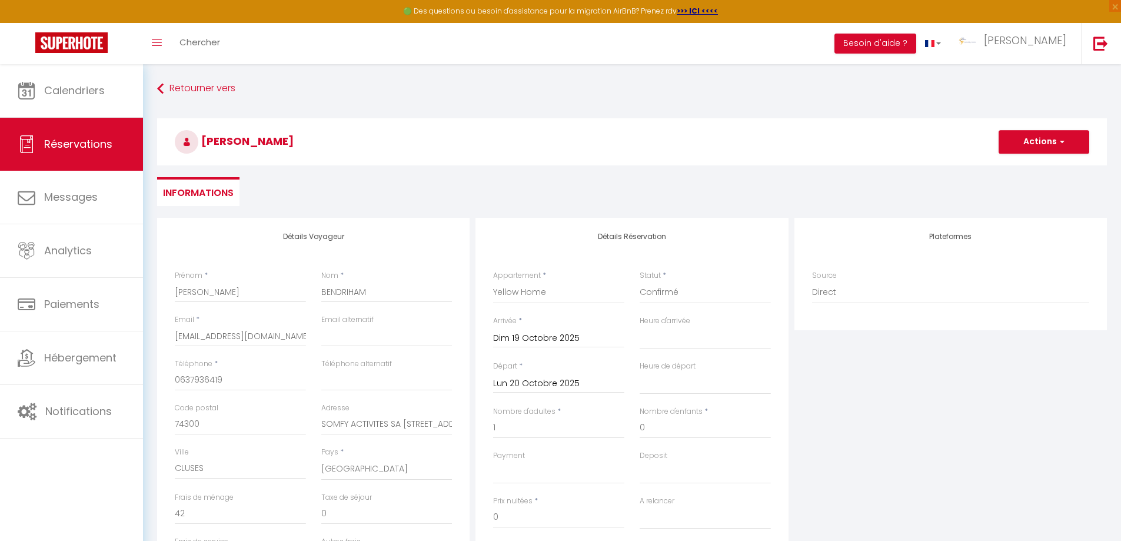
click at [529, 381] on input "Lun 20 Octobre 2025" at bounding box center [558, 383] width 131 height 15
click at [568, 378] on input "Lun 20 Octobre 2025" at bounding box center [558, 383] width 131 height 15
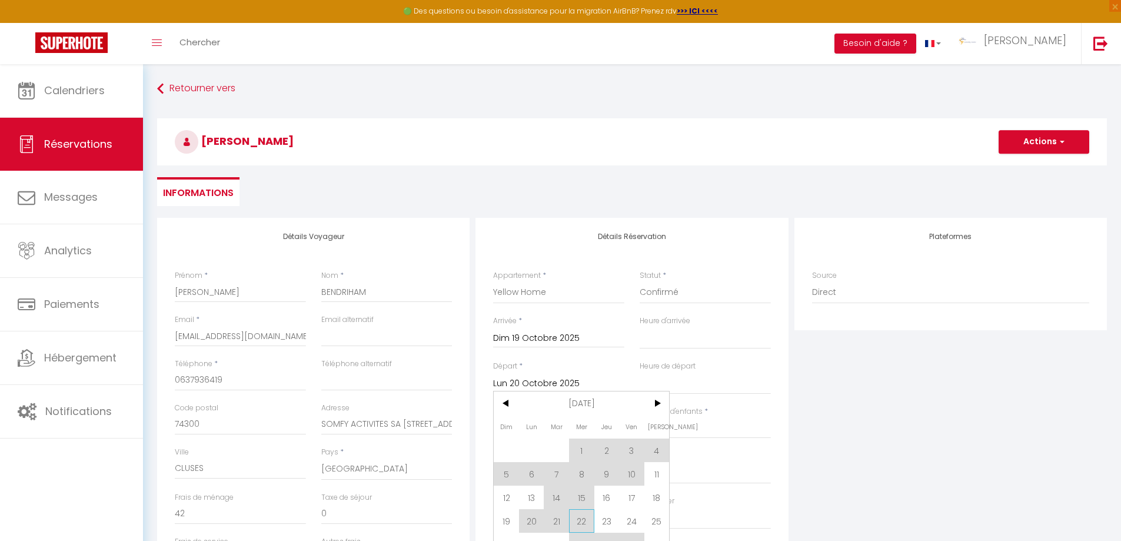
click at [582, 521] on span "22" at bounding box center [581, 521] width 25 height 24
select select
type input "Mer 22 Octobre 2025"
select select
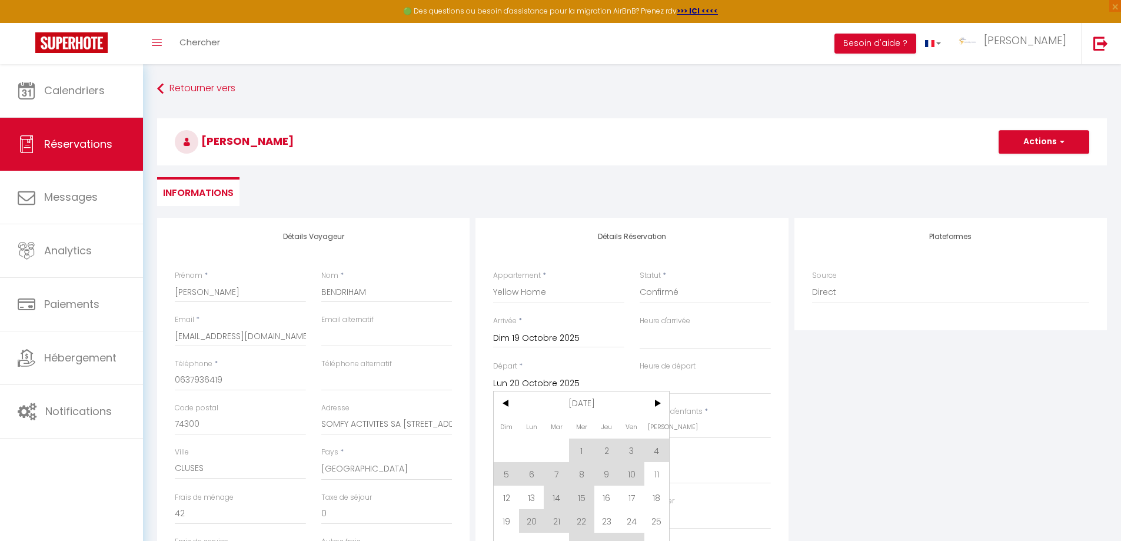
select select
checkbox input "false"
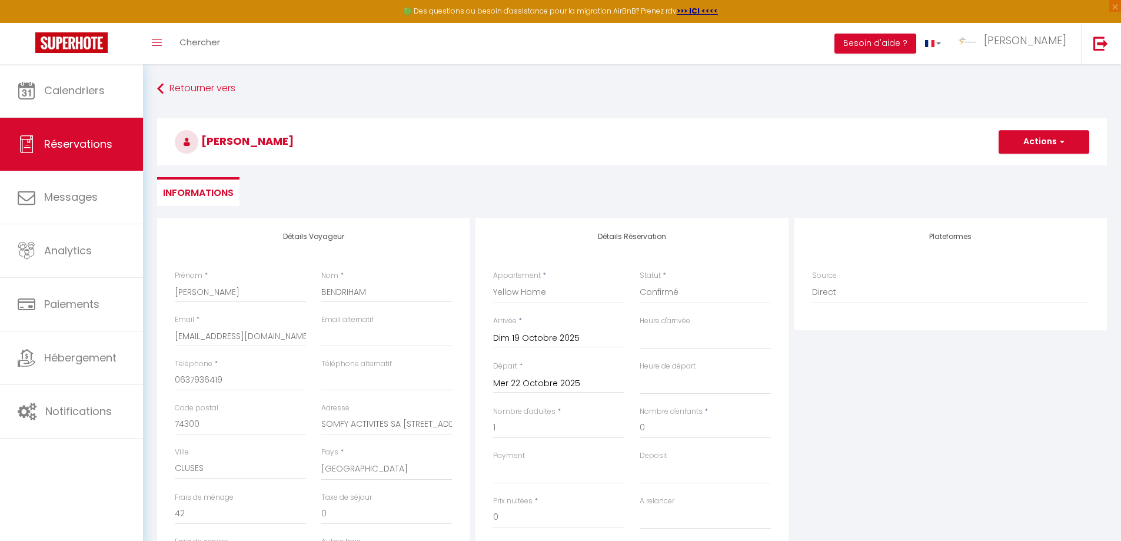
type input "0"
select select
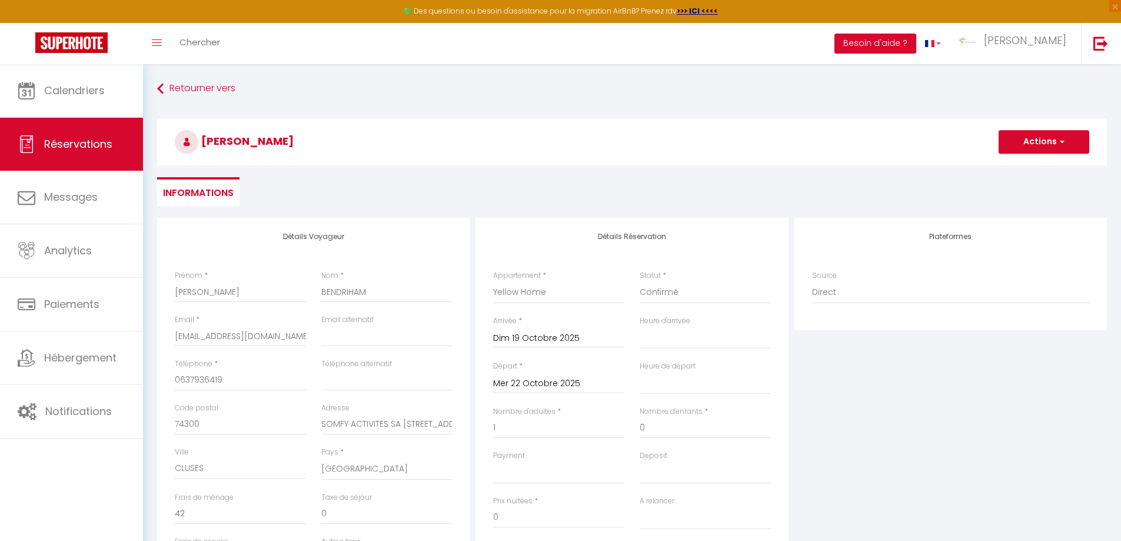
select select
checkbox input "false"
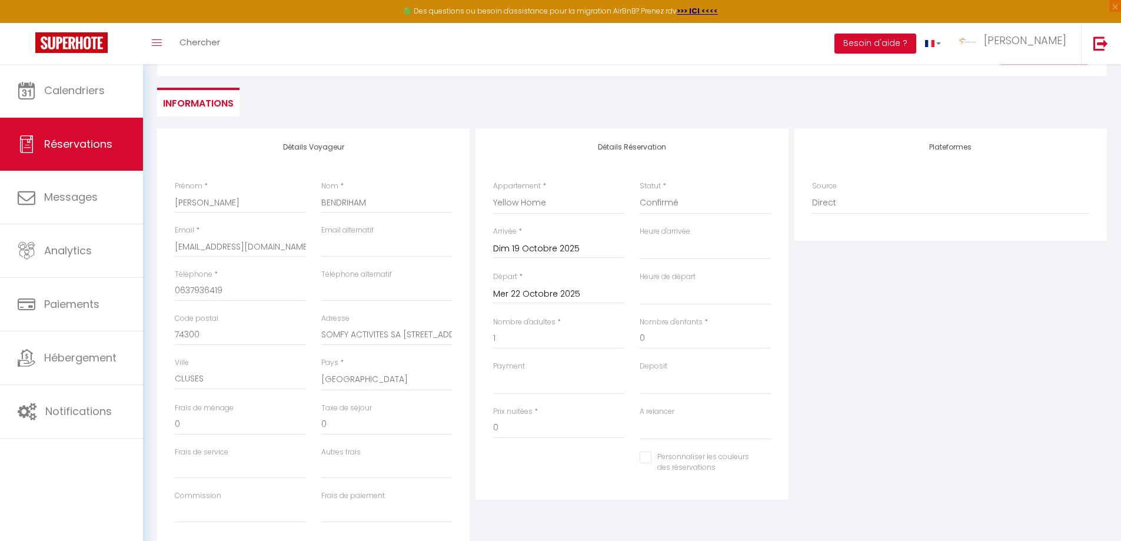
scroll to position [107, 0]
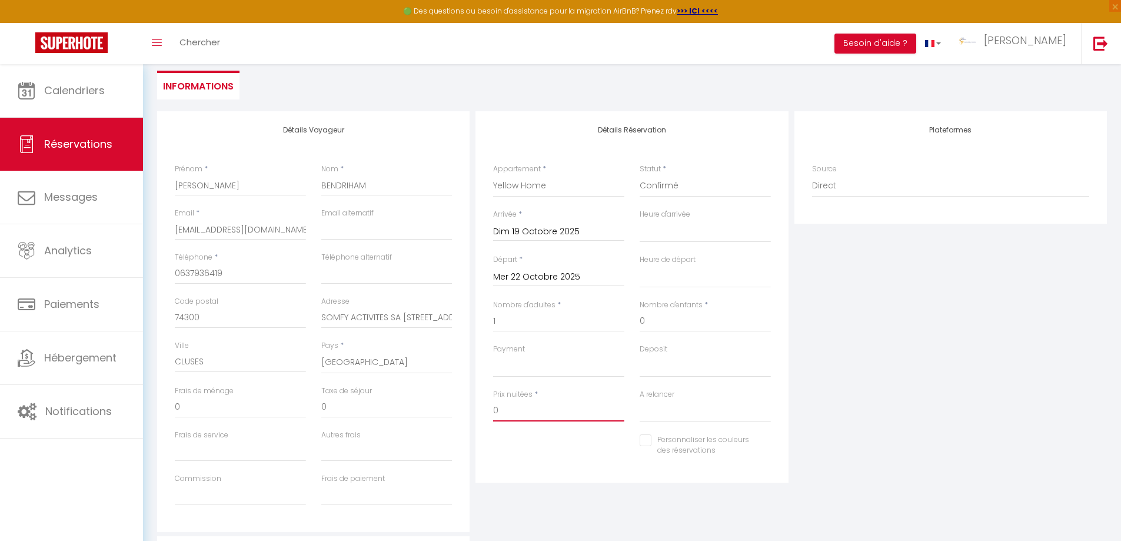
click at [509, 409] on input "0" at bounding box center [558, 410] width 131 height 21
type input "186"
click at [338, 409] on input "0" at bounding box center [386, 407] width 131 height 21
select select
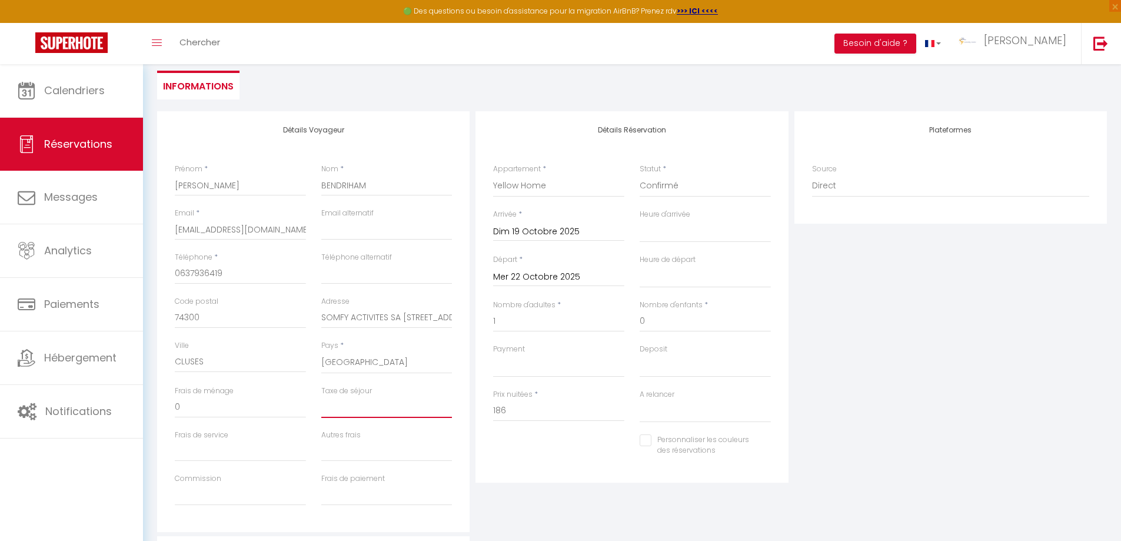
select select
checkbox input "false"
type input "6"
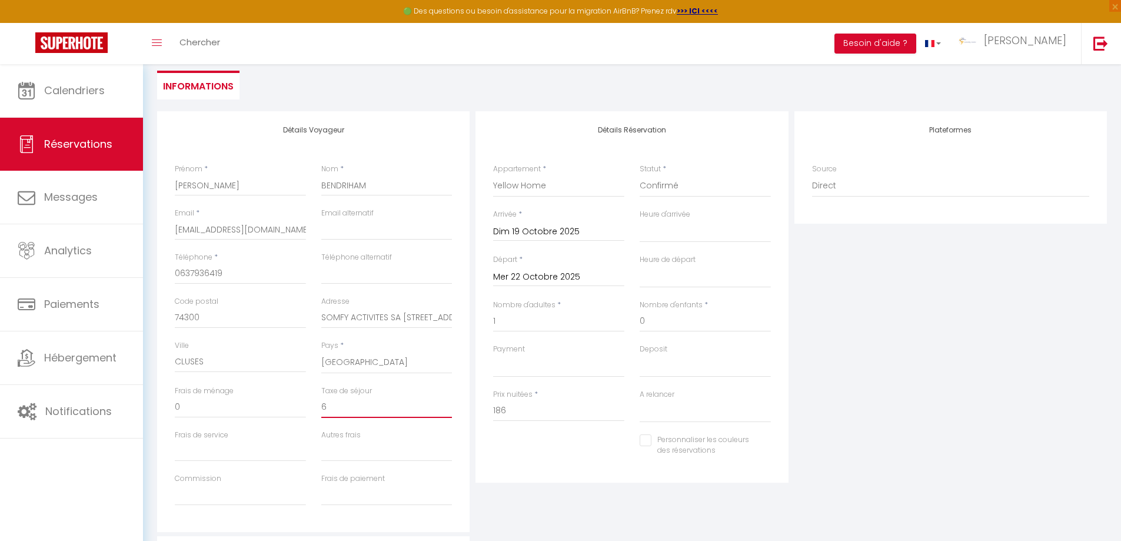
select select
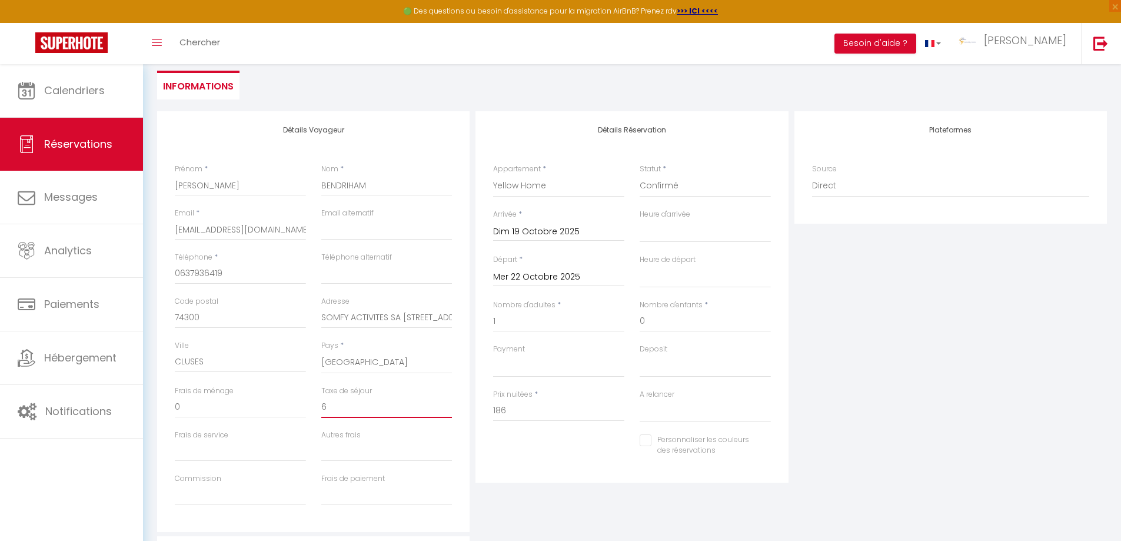
checkbox input "false"
type input "6"
click at [197, 406] on input "0" at bounding box center [240, 407] width 131 height 21
select select
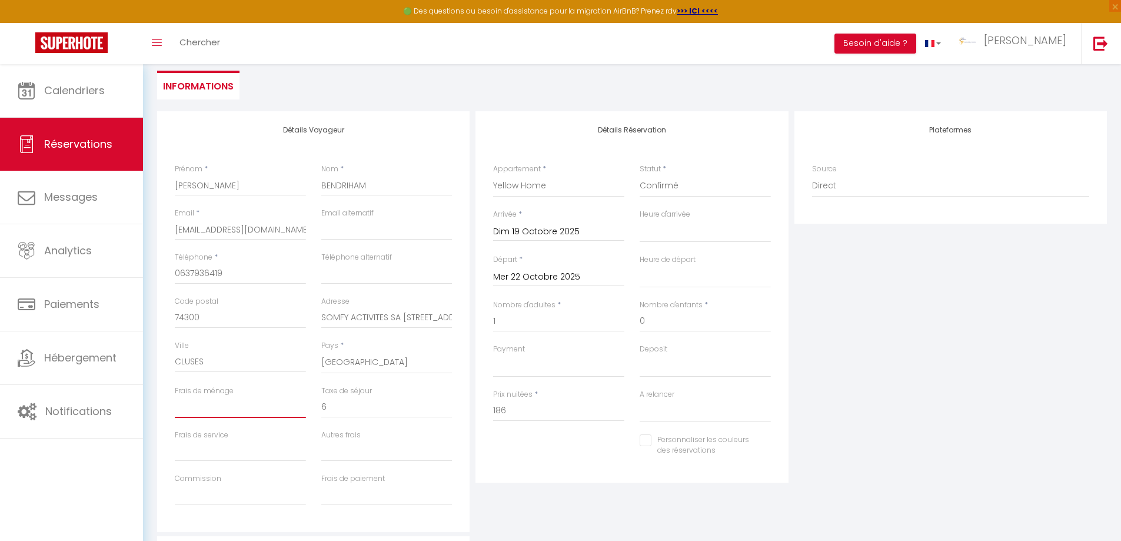
select select
checkbox input "false"
type input "2"
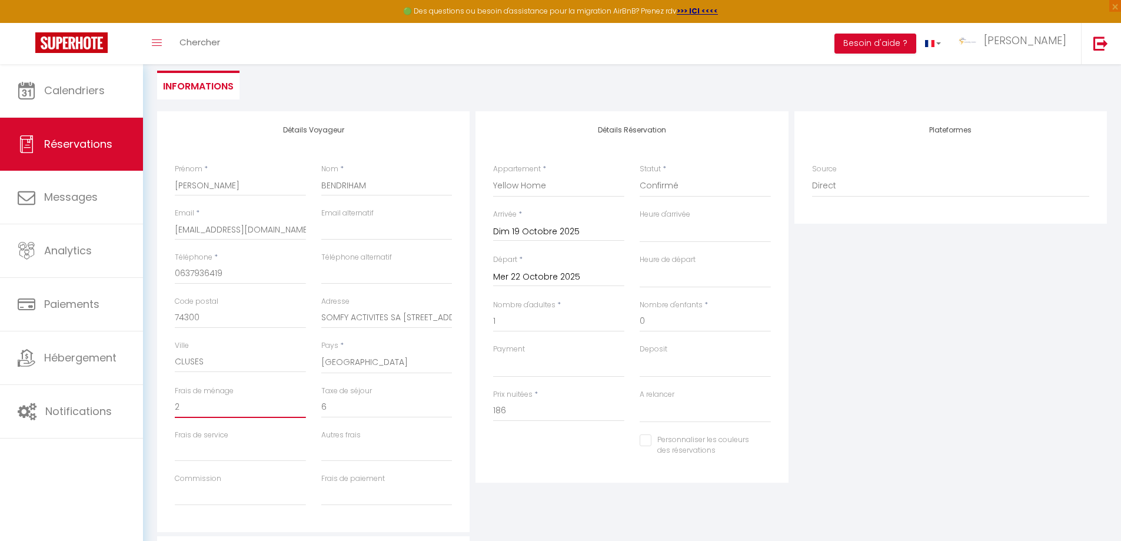
select select
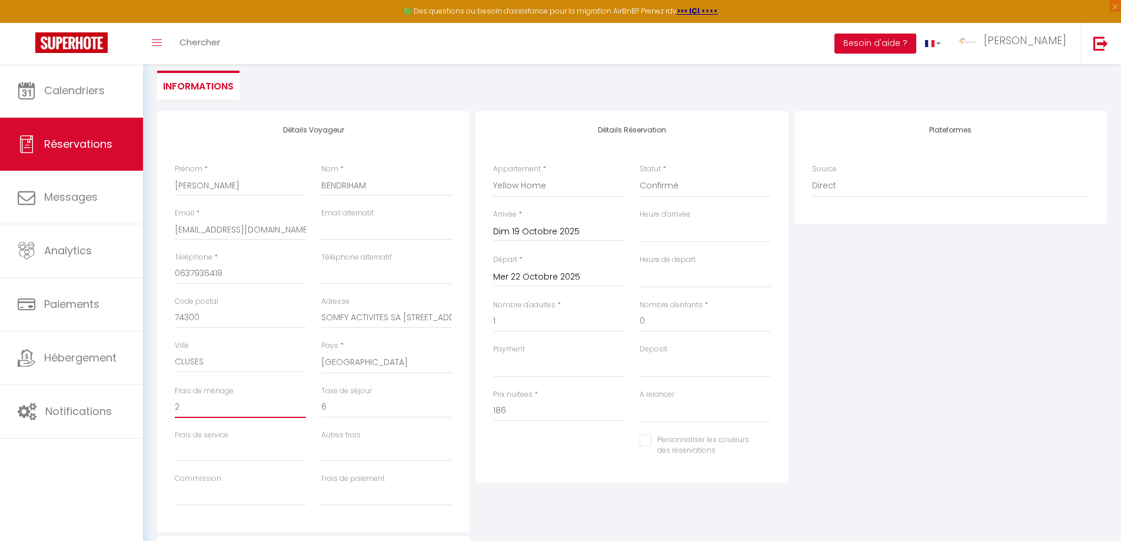
checkbox input "false"
type input "20"
select select
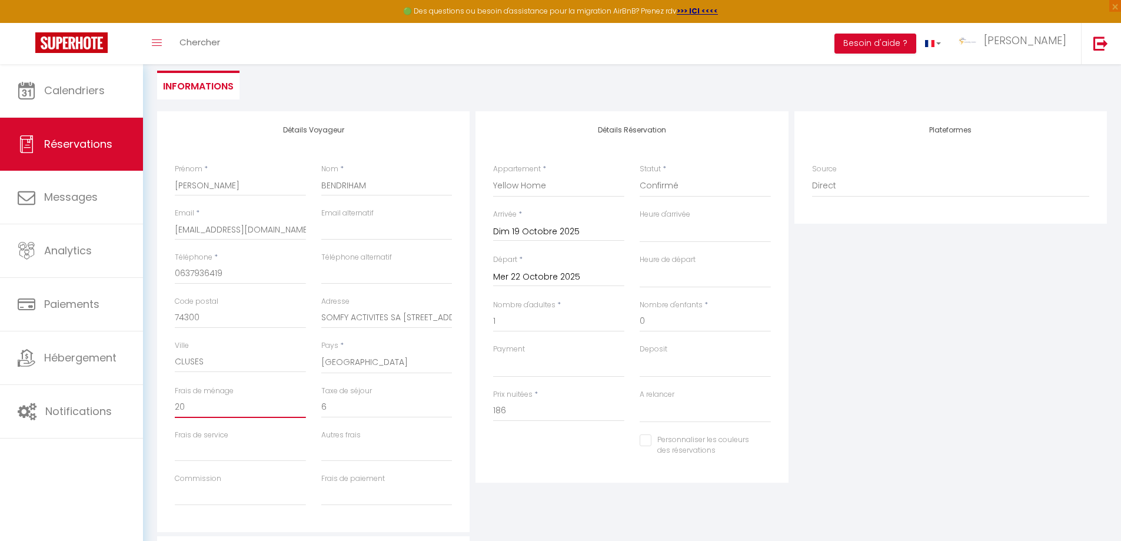
select select
checkbox input "false"
type input "20"
click at [347, 450] on input "Autres frais" at bounding box center [386, 450] width 131 height 21
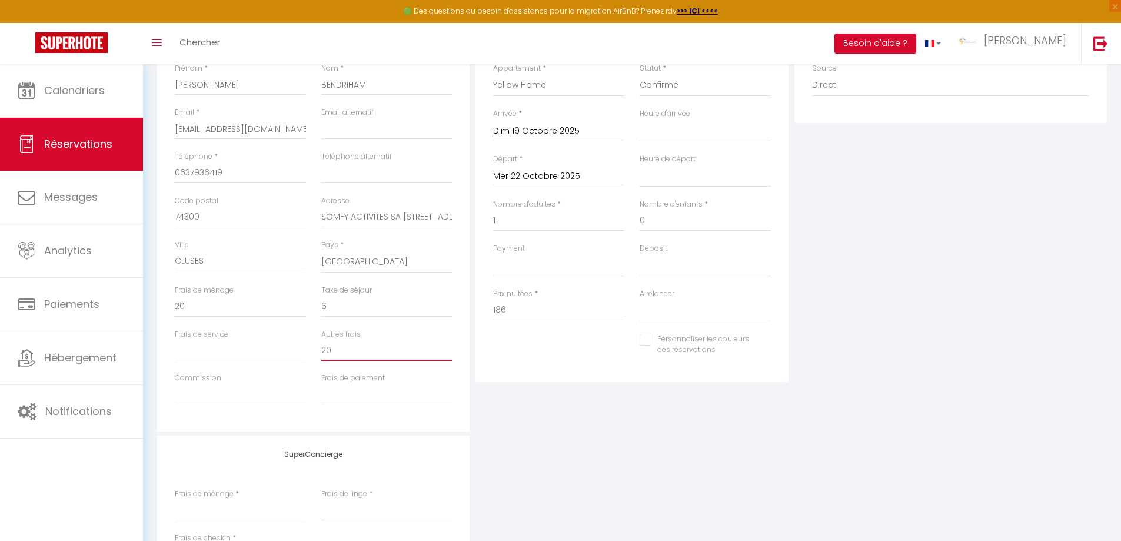
scroll to position [185, 0]
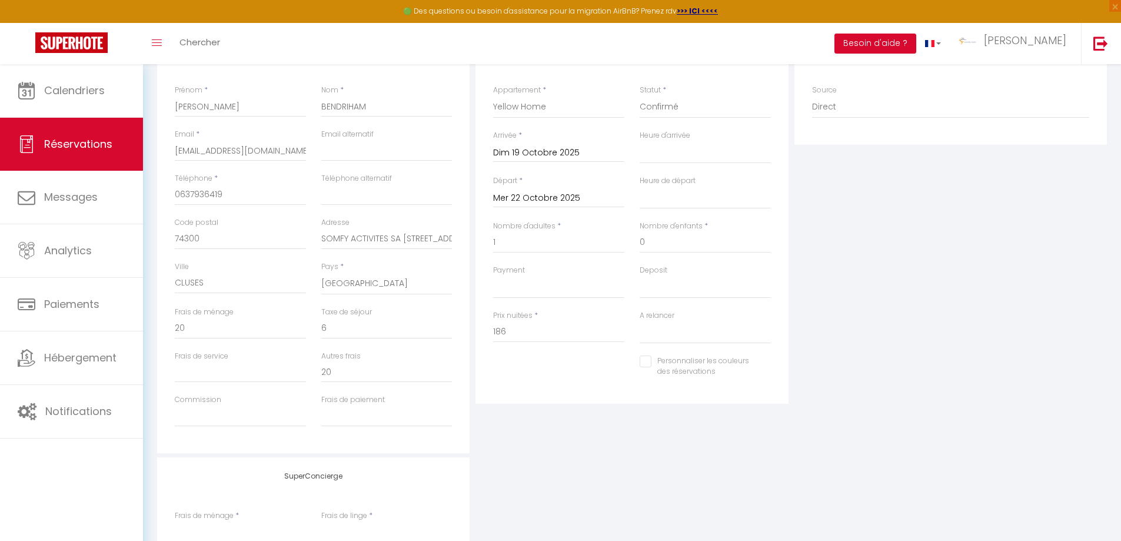
click at [954, 368] on div "Plateformes Source Direct [DOMAIN_NAME] [DOMAIN_NAME] Chalet montagne Expedia G…" at bounding box center [951, 242] width 318 height 421
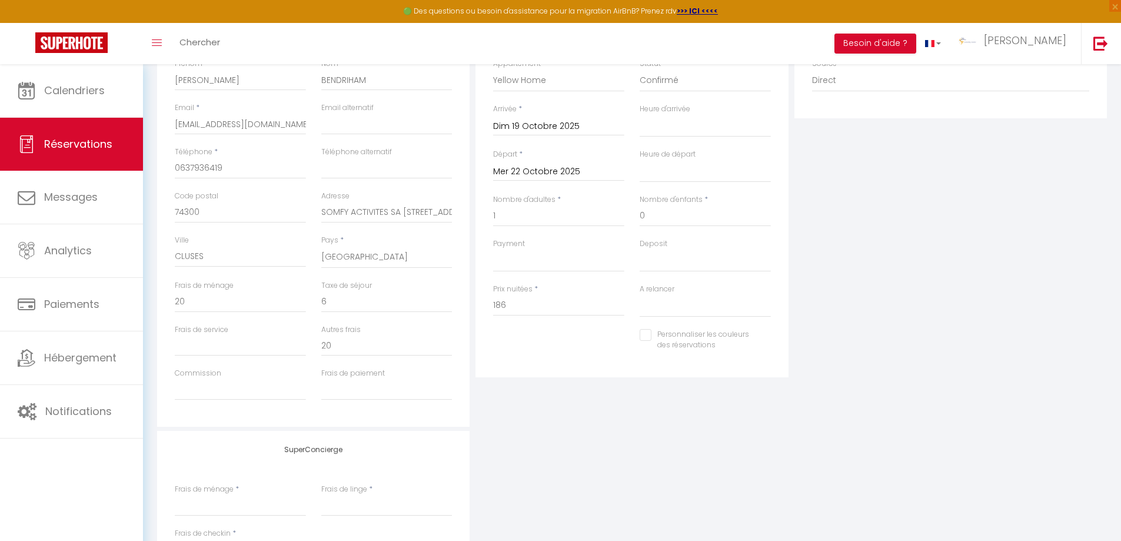
scroll to position [205, 0]
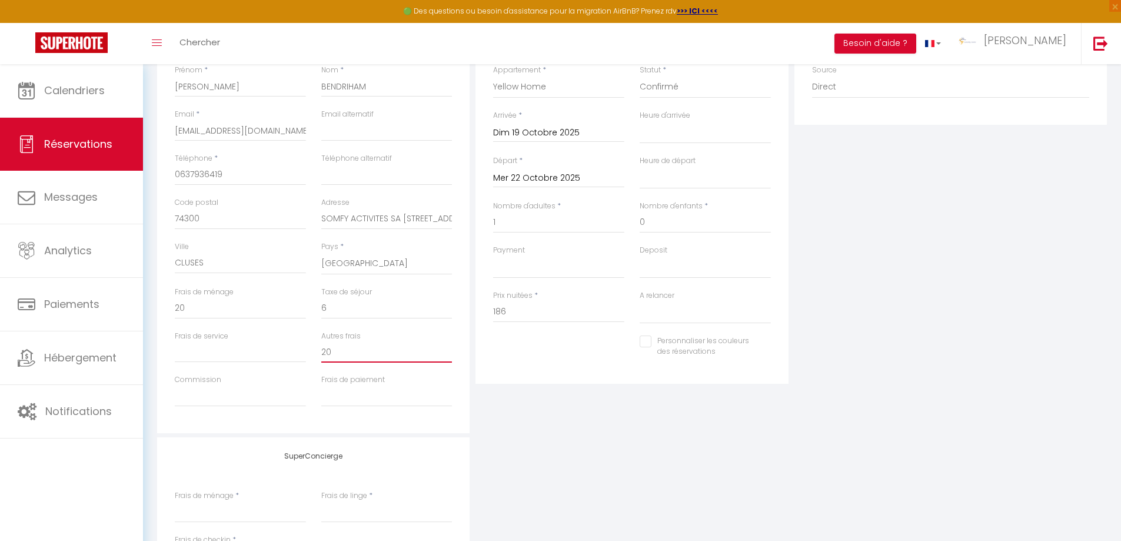
click at [336, 356] on input "20" at bounding box center [386, 351] width 131 height 21
click at [951, 374] on div "Plateformes Source Direct [DOMAIN_NAME] [DOMAIN_NAME] Chalet montagne Expedia G…" at bounding box center [951, 222] width 318 height 421
click at [336, 351] on input "20" at bounding box center [386, 351] width 131 height 21
type input "2"
select select
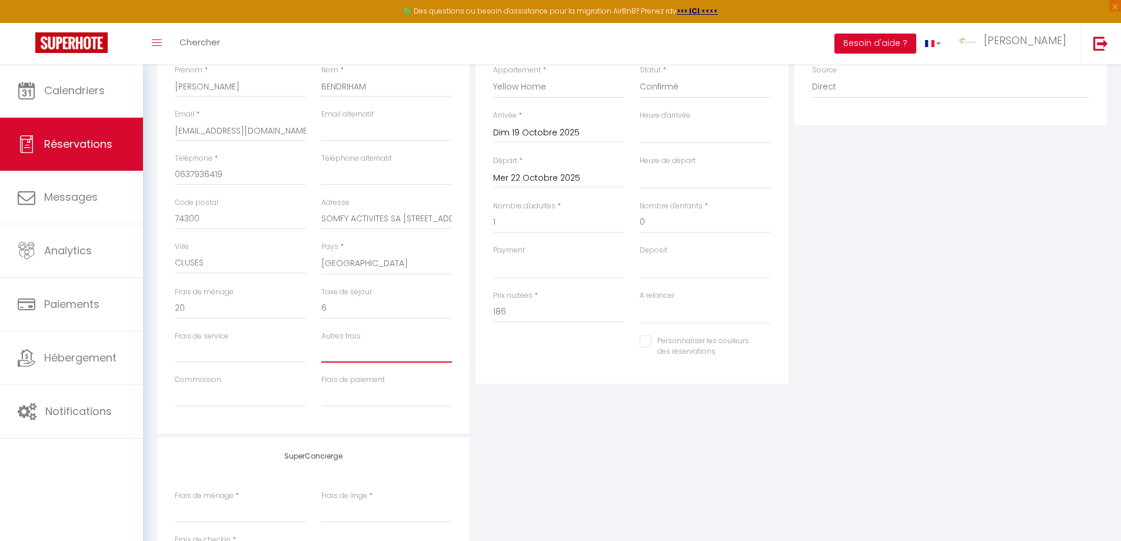
select select
checkbox input "false"
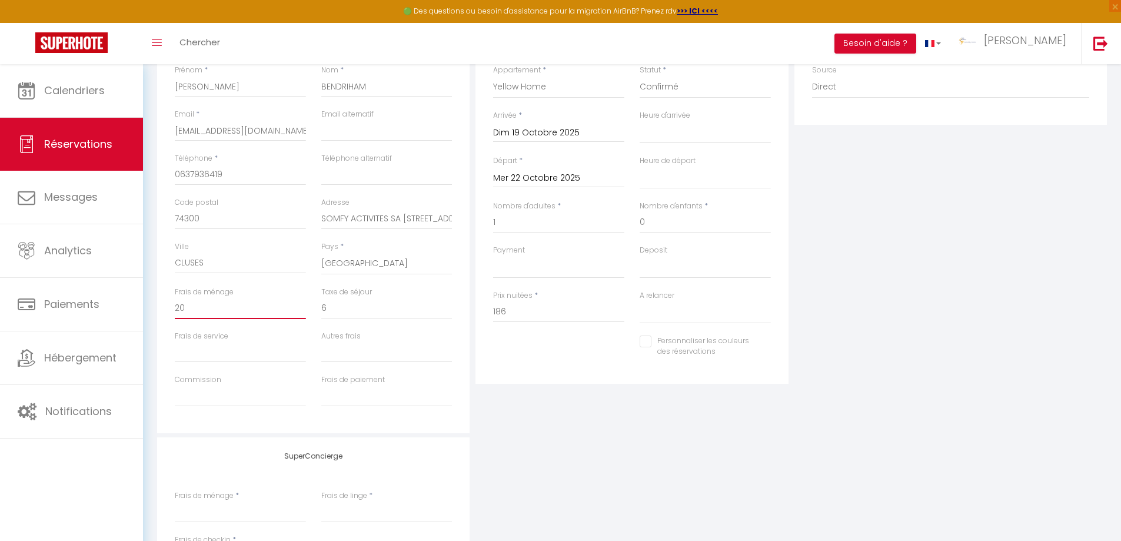
click at [194, 308] on input "20" at bounding box center [240, 308] width 131 height 21
type input "2"
select select
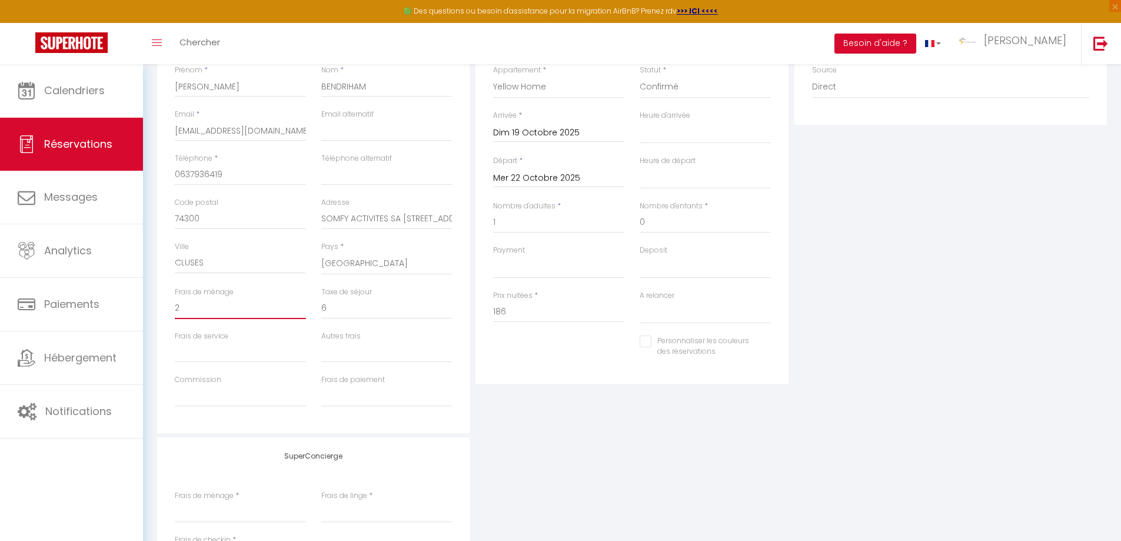
select select
checkbox input "false"
select select
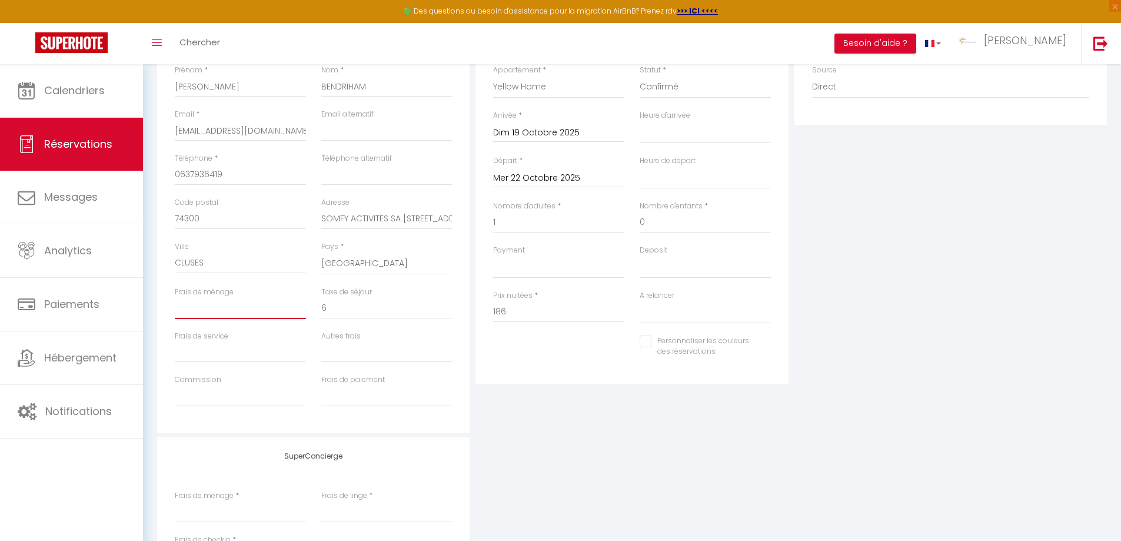
select select
checkbox input "false"
type input "4"
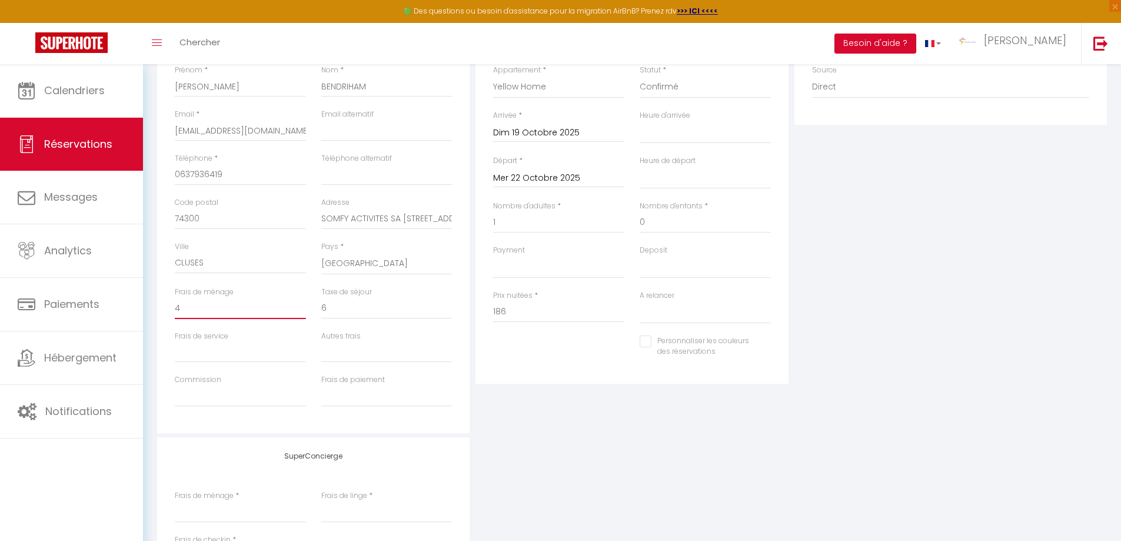
select select
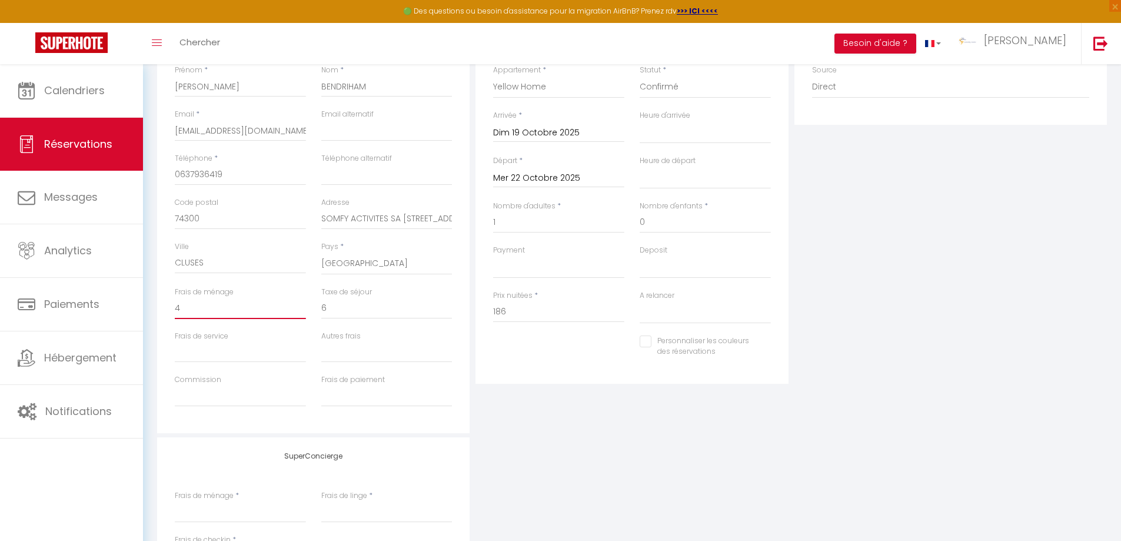
checkbox input "false"
type input "40"
select select
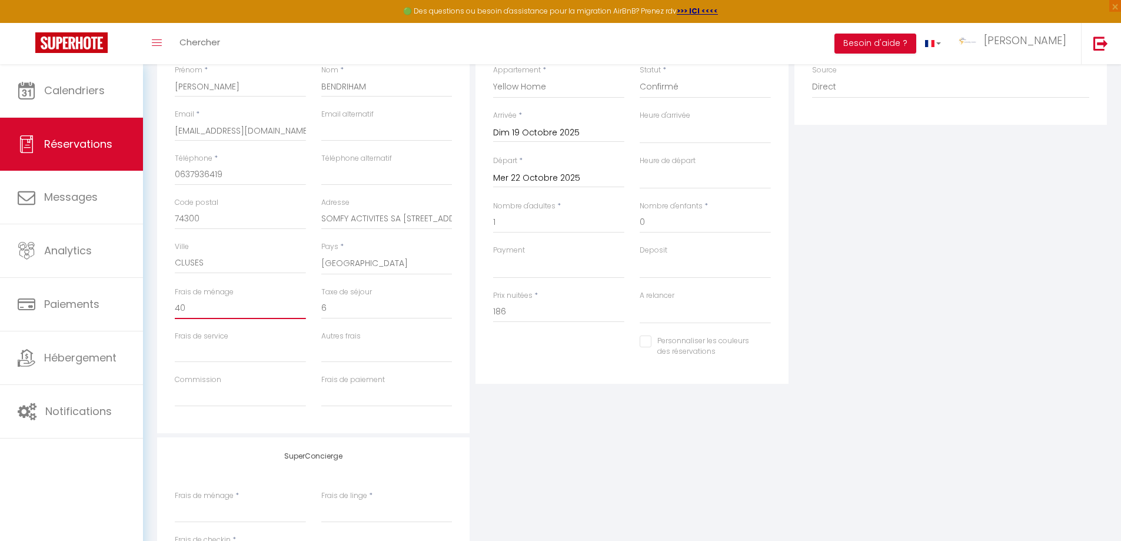
select select
checkbox input "false"
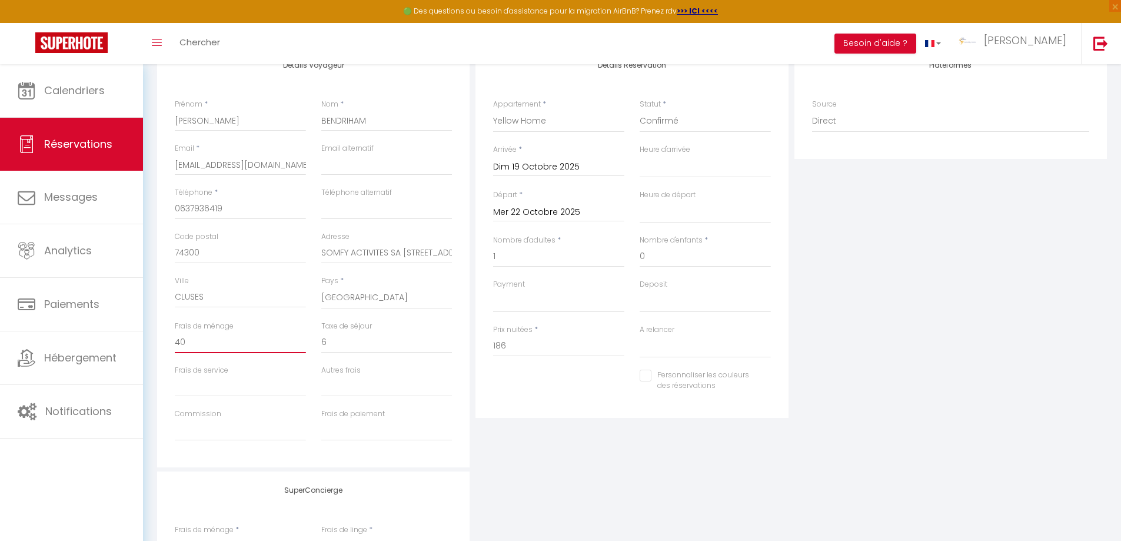
scroll to position [172, 0]
type input "40"
click at [650, 376] on input "Personnaliser les couleurs des réservations" at bounding box center [698, 375] width 117 height 12
checkbox input "true"
select select
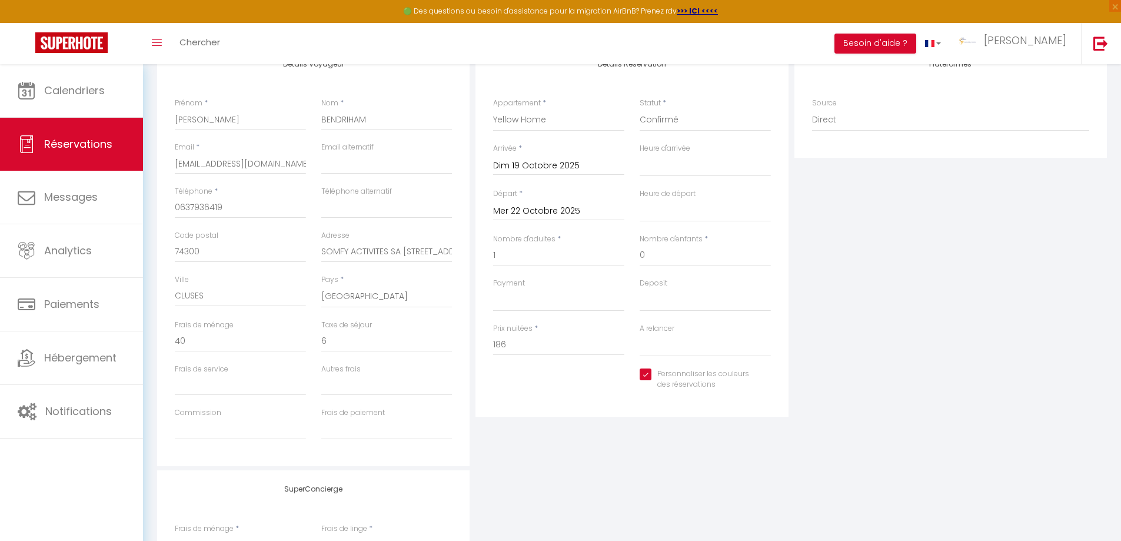
select select
click at [765, 383] on span at bounding box center [766, 383] width 9 height 9
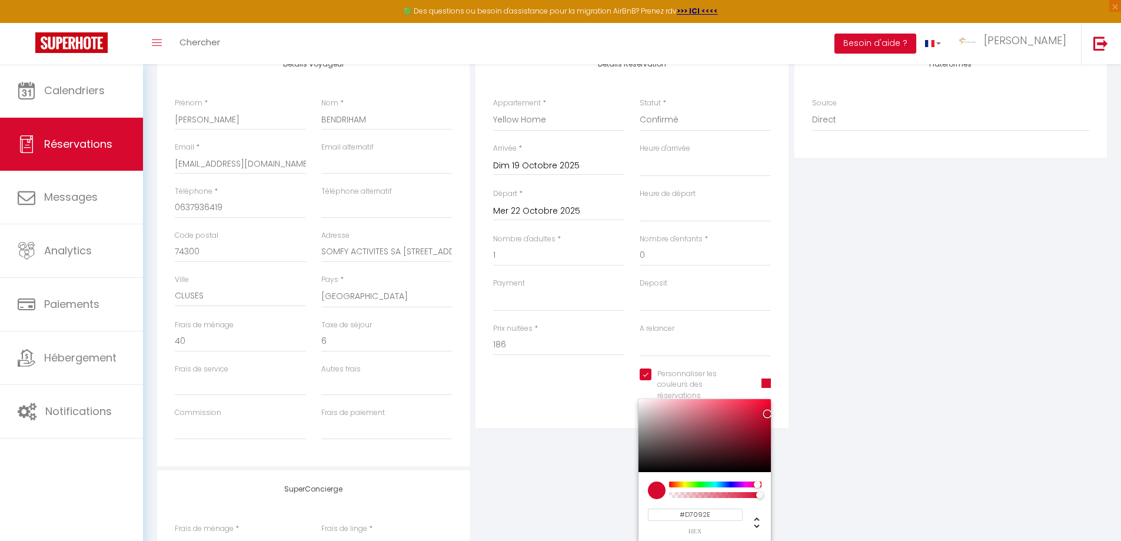
select select
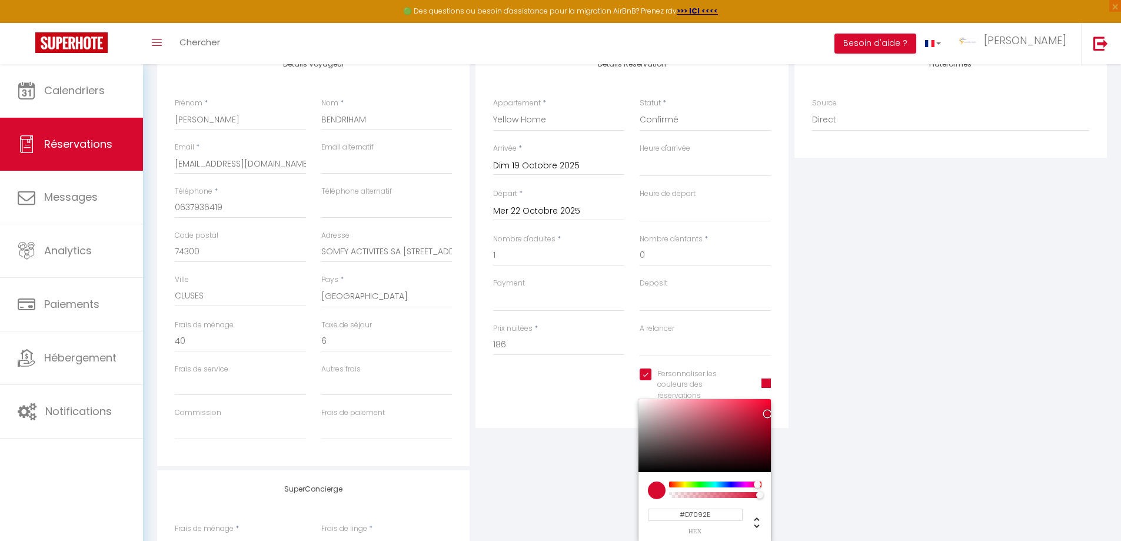
type input "#D7D609"
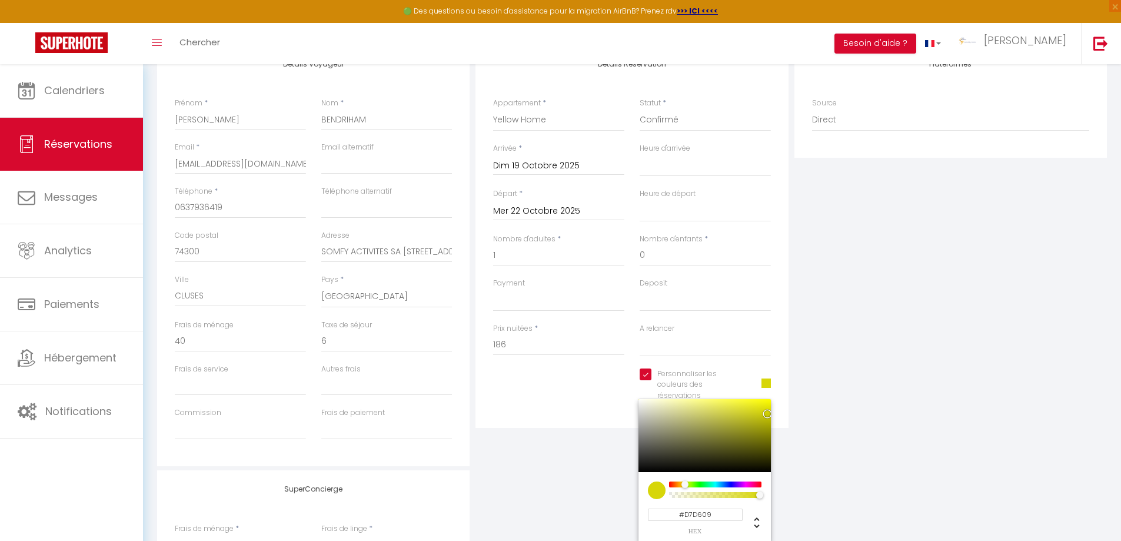
click at [685, 483] on div at bounding box center [716, 485] width 90 height 6
click at [1007, 341] on div "Plateformes Source Direct [DOMAIN_NAME] [DOMAIN_NAME] Chalet montagne Expedia G…" at bounding box center [951, 255] width 318 height 421
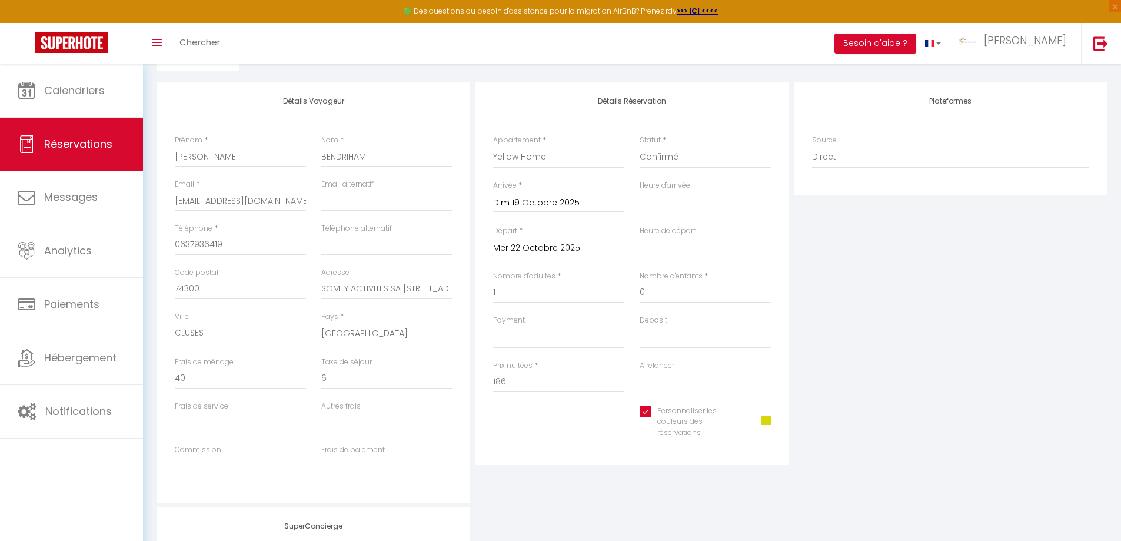
scroll to position [23, 0]
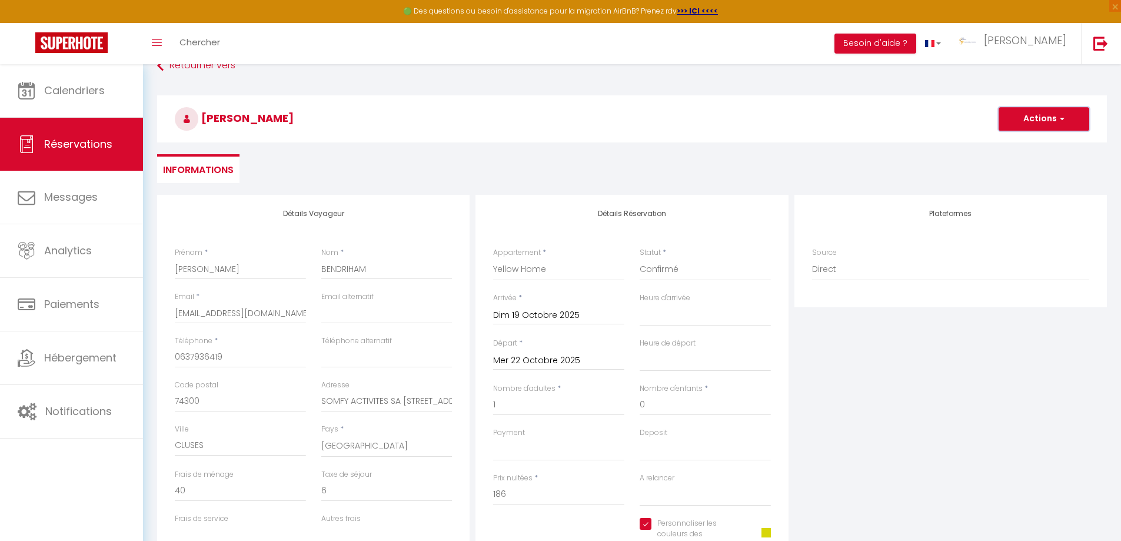
click at [1061, 115] on span "button" at bounding box center [1060, 119] width 7 height 11
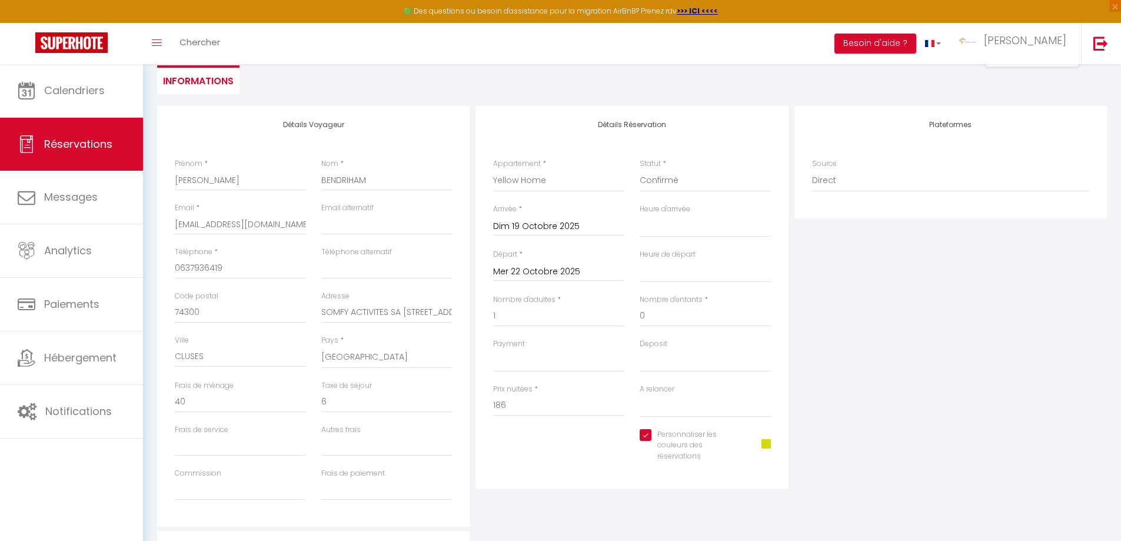
scroll to position [0, 0]
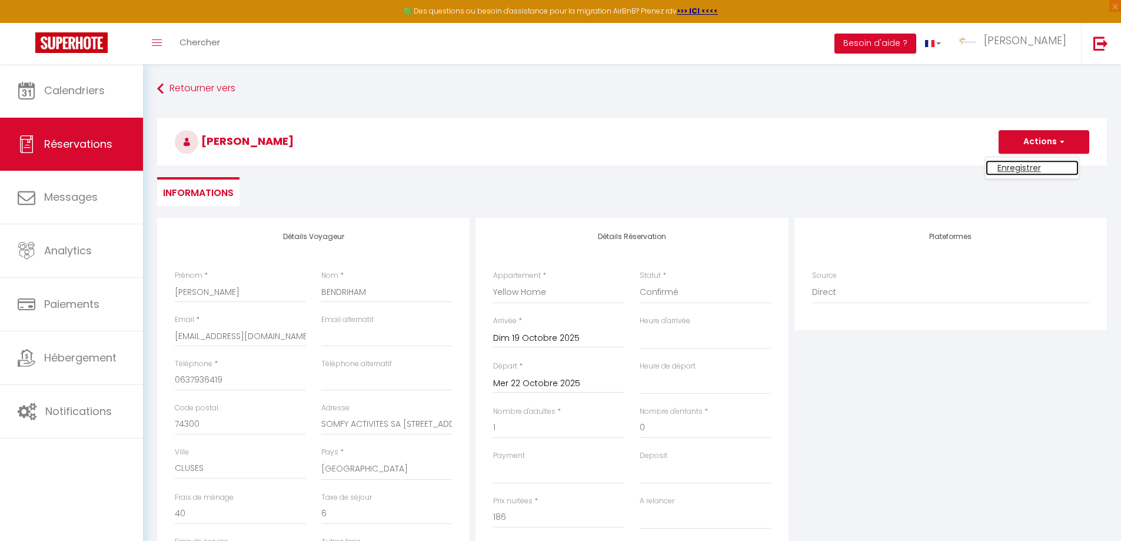
click at [1034, 170] on link "Enregistrer" at bounding box center [1032, 167] width 93 height 15
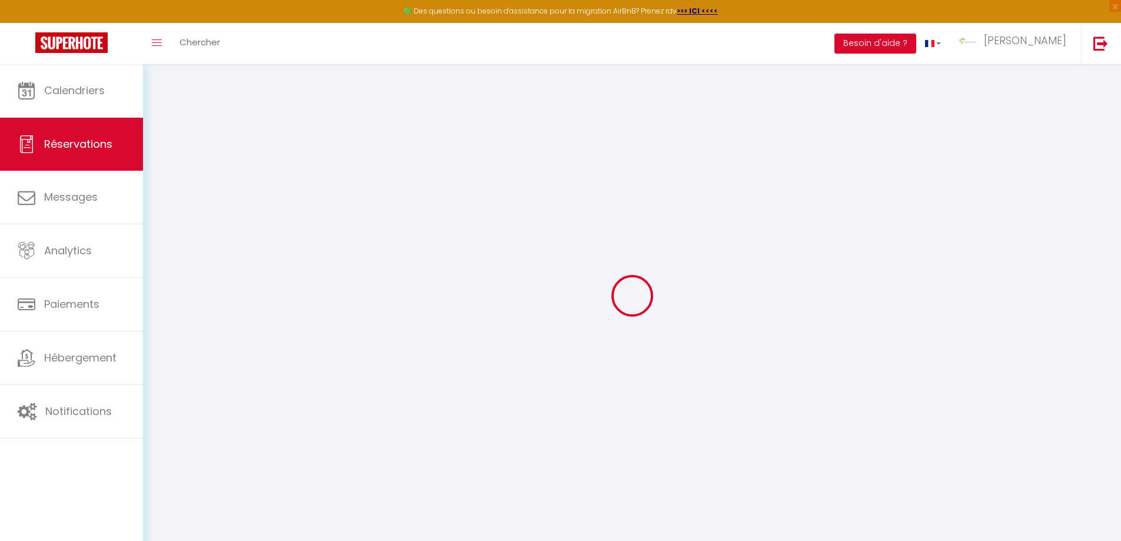
select select "not_cancelled"
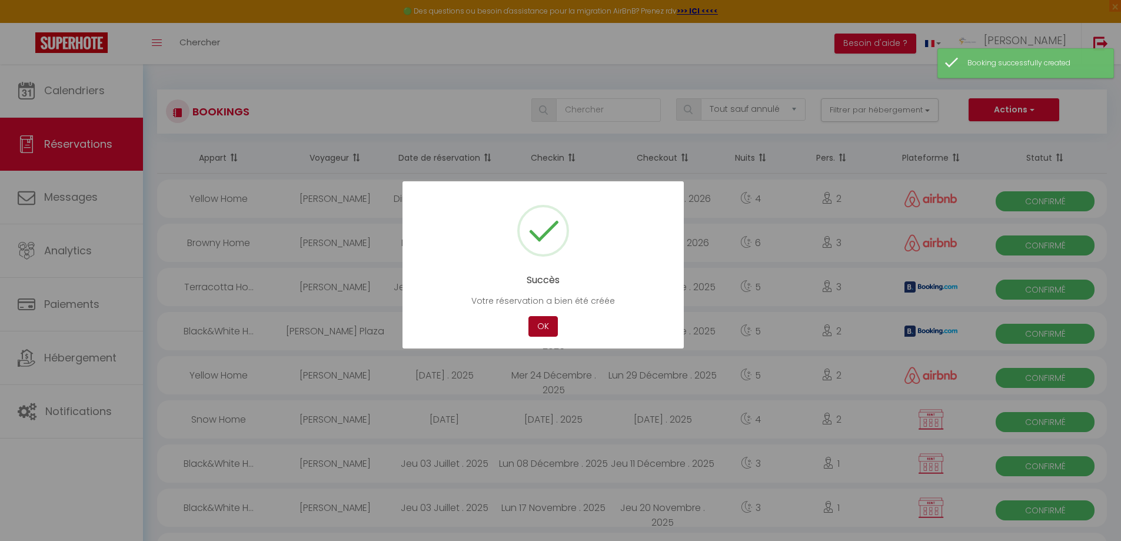
click at [547, 328] on button "OK" at bounding box center [543, 326] width 29 height 21
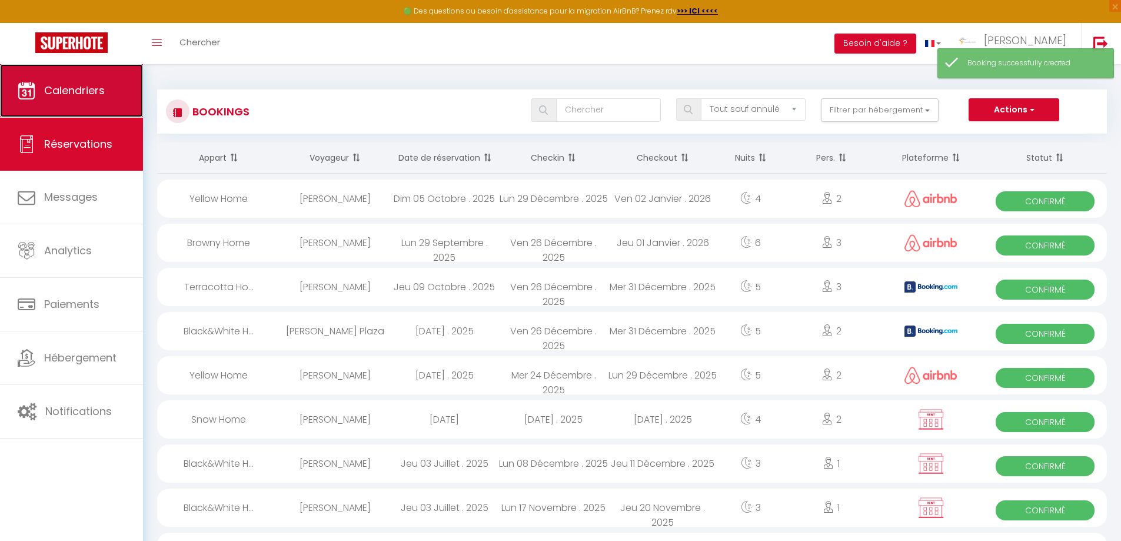
click at [71, 98] on link "Calendriers" at bounding box center [71, 90] width 143 height 53
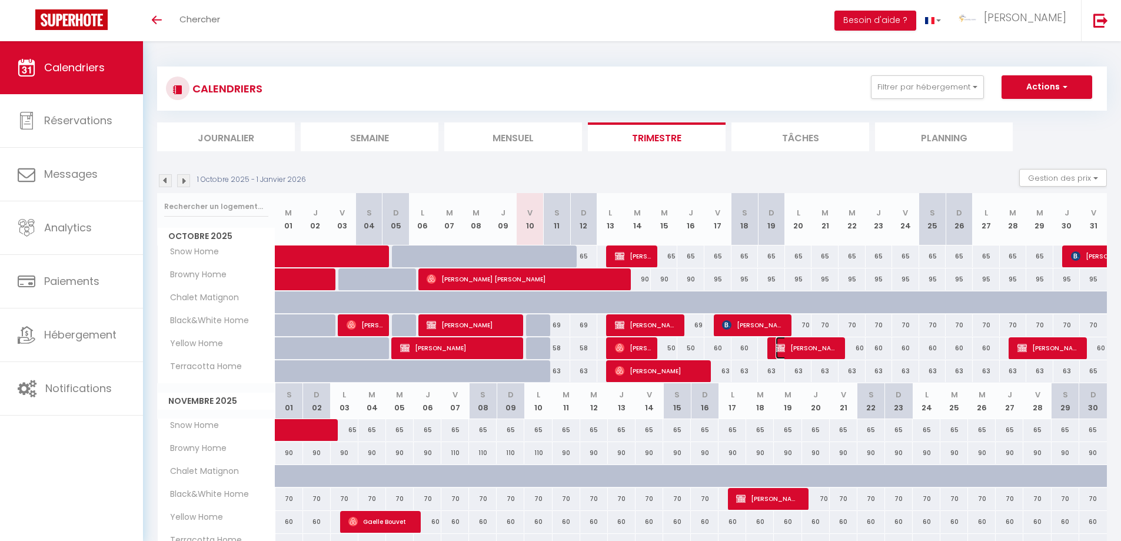
click at [823, 347] on span "[PERSON_NAME]" at bounding box center [807, 348] width 63 height 22
select select "OK"
select select "KO"
select select "0"
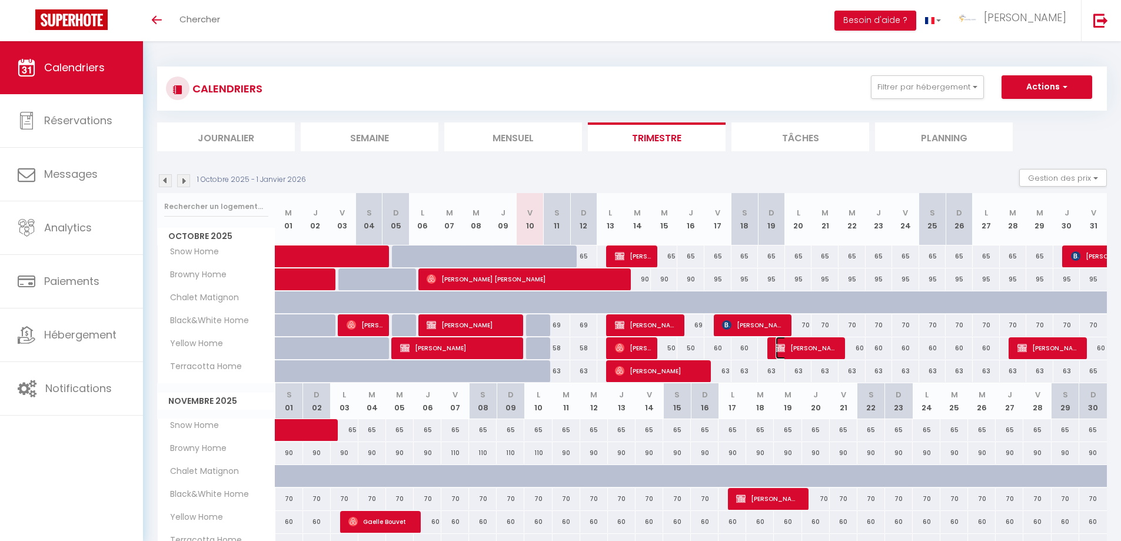
select select "1"
select select
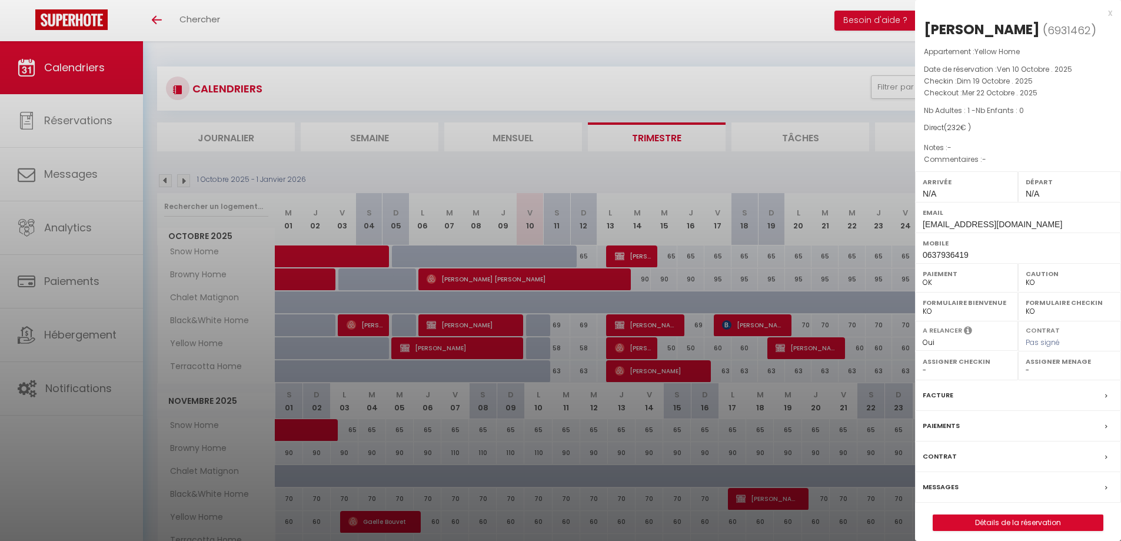
click at [940, 401] on label "Facture" at bounding box center [938, 395] width 31 height 12
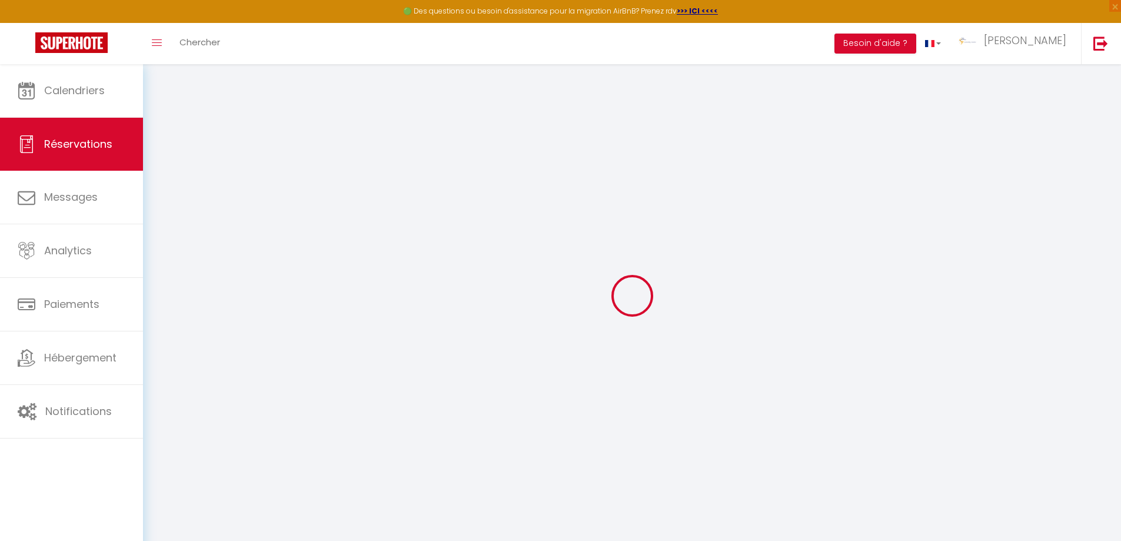
select select "cleaning"
select select "taxes"
select select
checkbox input "true"
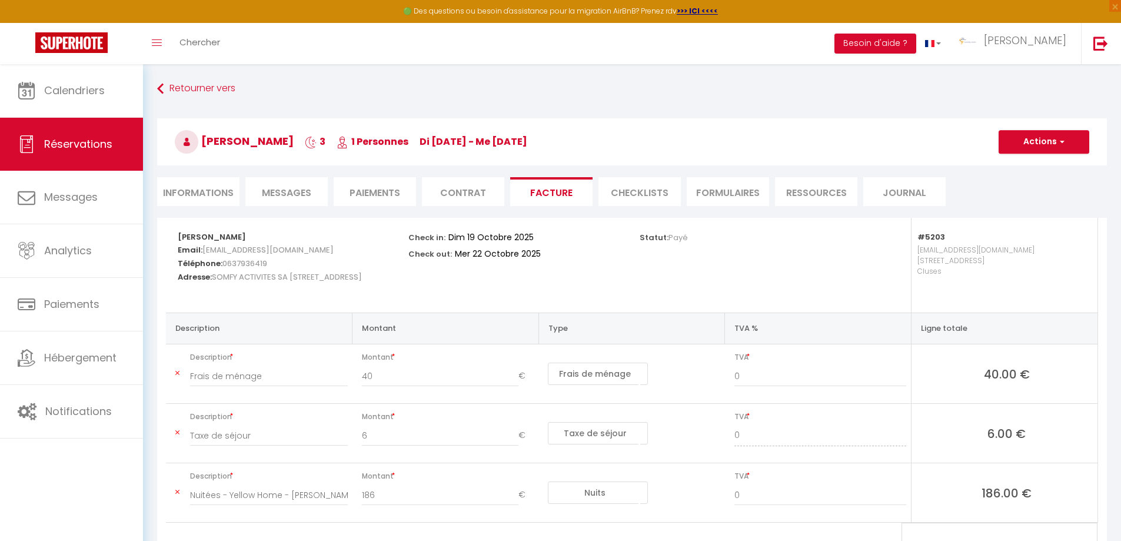
click at [380, 188] on li "Paiements" at bounding box center [375, 191] width 82 height 29
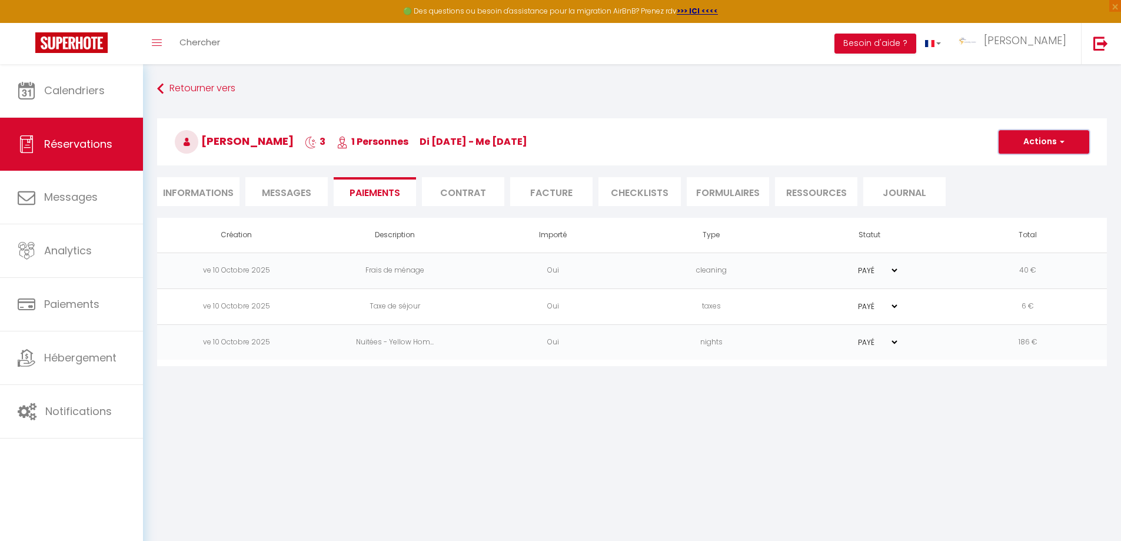
click at [1067, 142] on button "Actions" at bounding box center [1044, 142] width 91 height 24
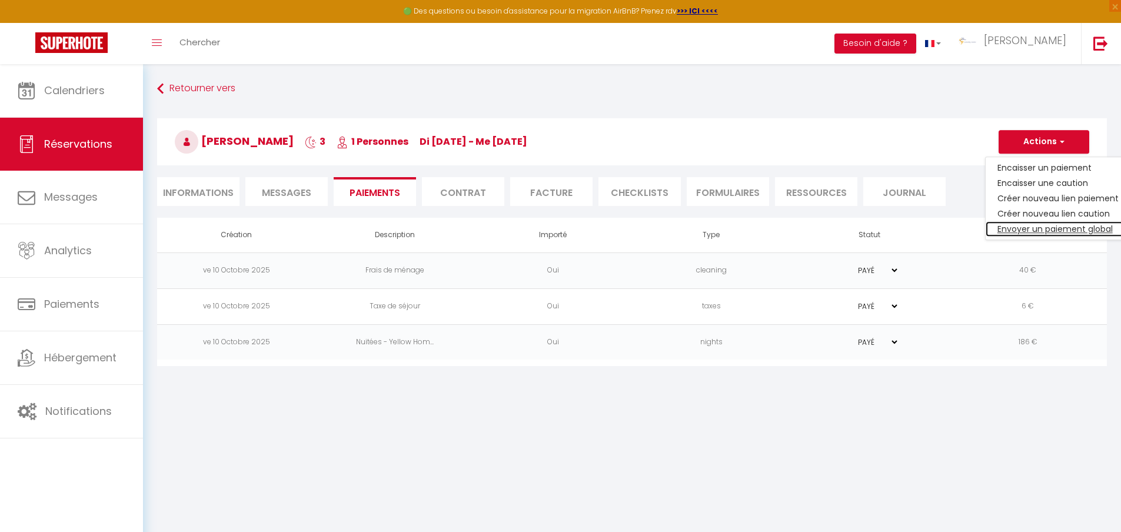
click at [1040, 227] on link "Envoyer un paiement global" at bounding box center [1058, 228] width 145 height 15
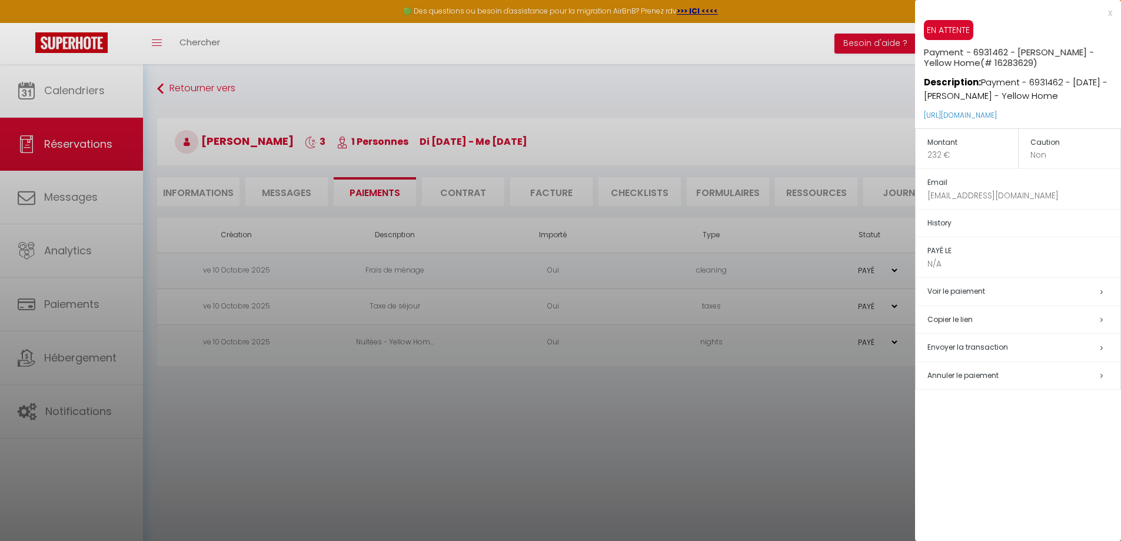
click at [987, 345] on span "Envoyer la transaction" at bounding box center [968, 347] width 81 height 10
select select "fr"
type input "[EMAIL_ADDRESS][DOMAIN_NAME]"
type input "Demande de paiement"
type textarea "Bonjour, Nous vous invitons à cliquer sur le lien ci-dessous pour effectuer le …"
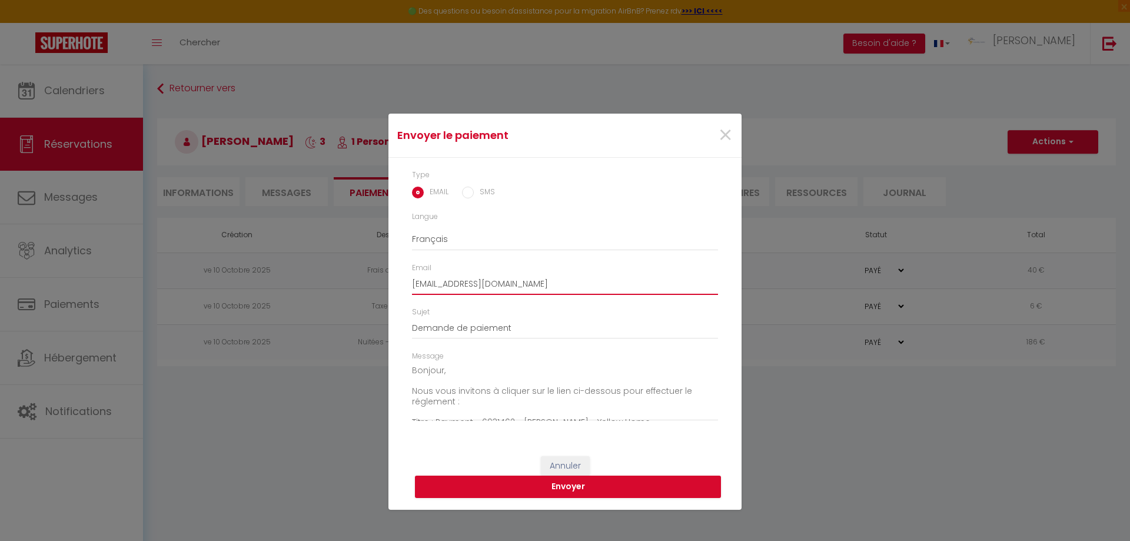
click at [536, 284] on input "[EMAIL_ADDRESS][DOMAIN_NAME]" at bounding box center [565, 284] width 306 height 21
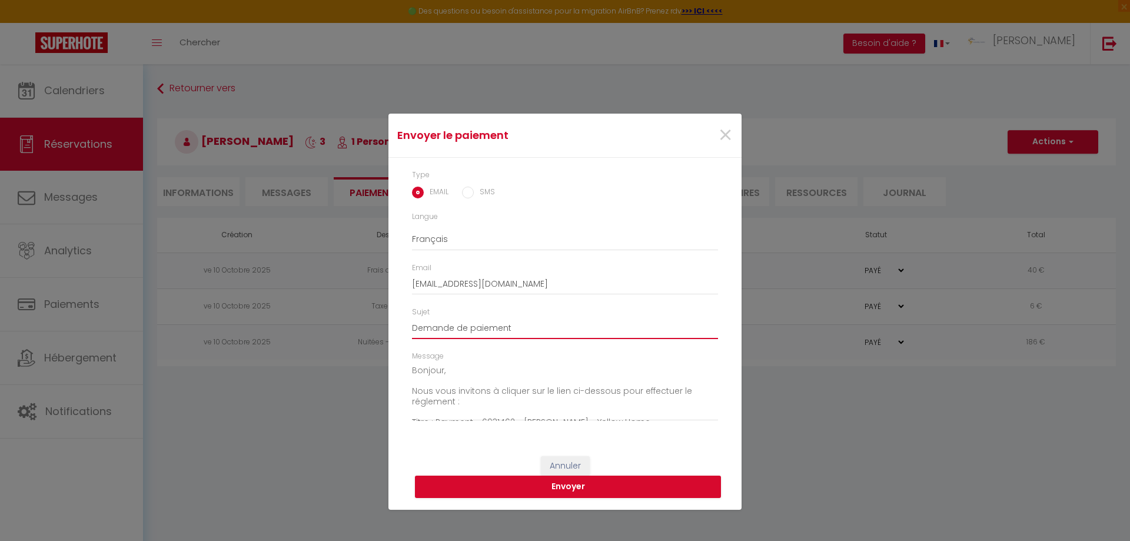
click at [515, 324] on input "Demande de paiement" at bounding box center [565, 328] width 306 height 21
type input "Demande de paiement yellow du 19 au 22 oct"
click at [586, 483] on button "Envoyer" at bounding box center [568, 487] width 306 height 22
